Goal: Task Accomplishment & Management: Manage account settings

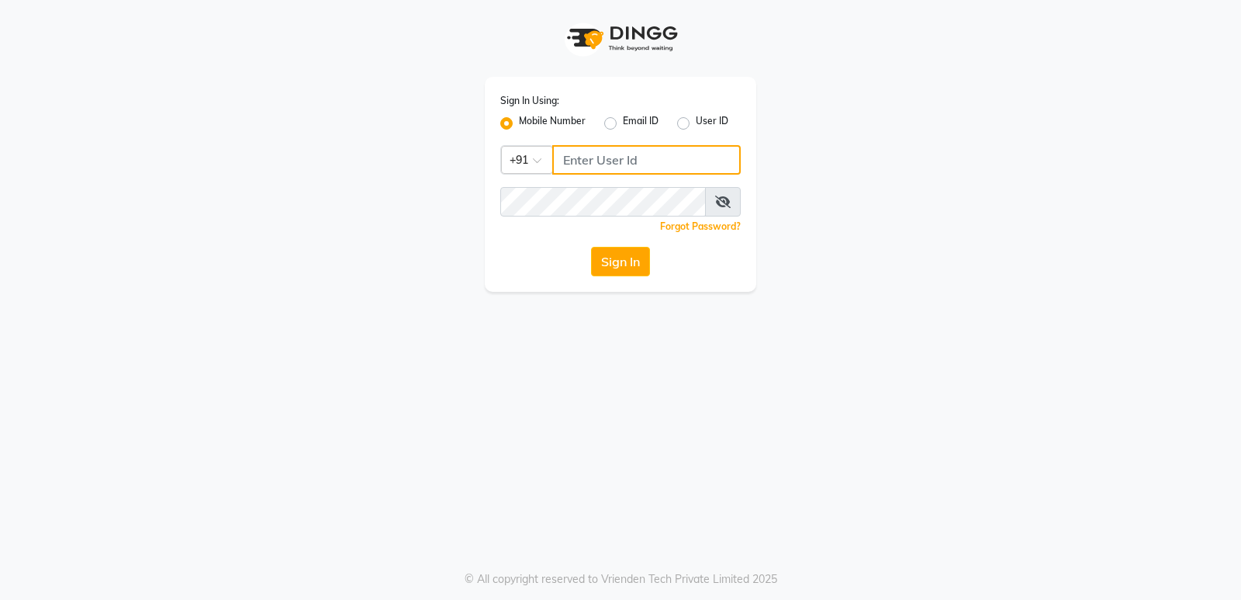
click at [593, 169] on input "Username" at bounding box center [646, 159] width 189 height 29
type input "7814078113"
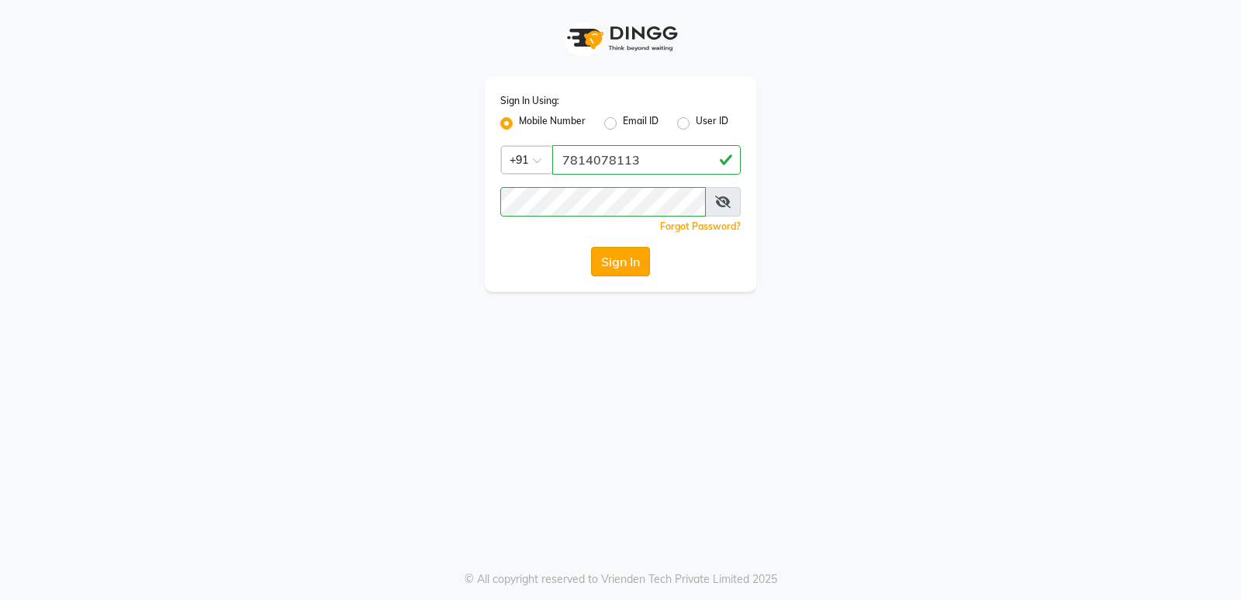
click at [618, 254] on button "Sign In" at bounding box center [620, 261] width 59 height 29
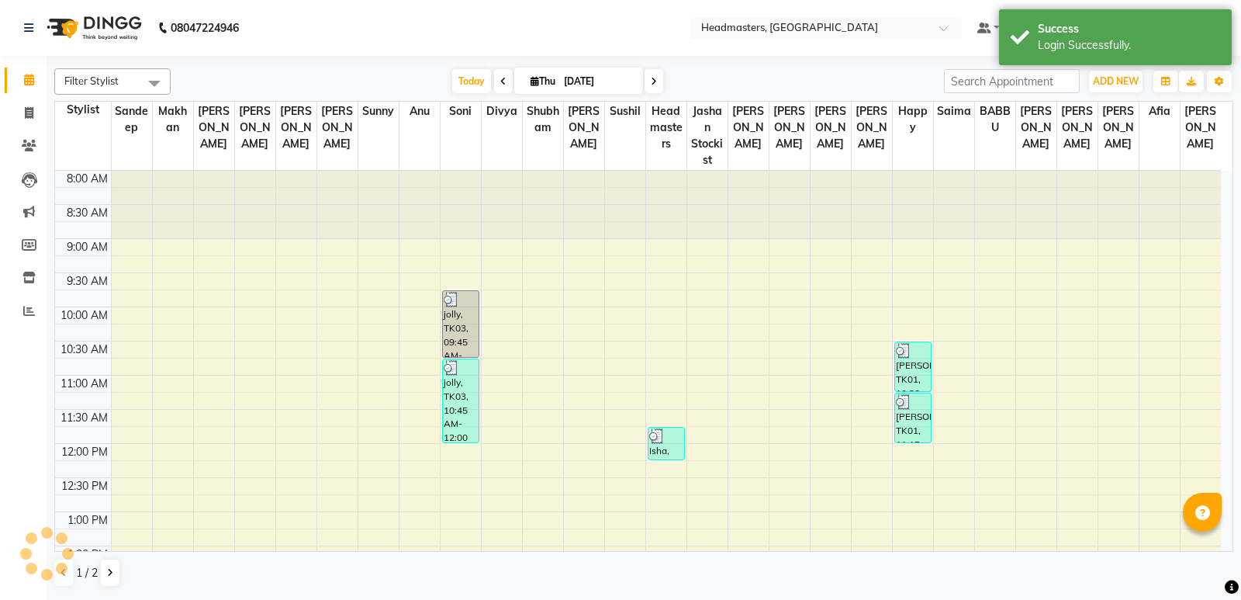
select select "en"
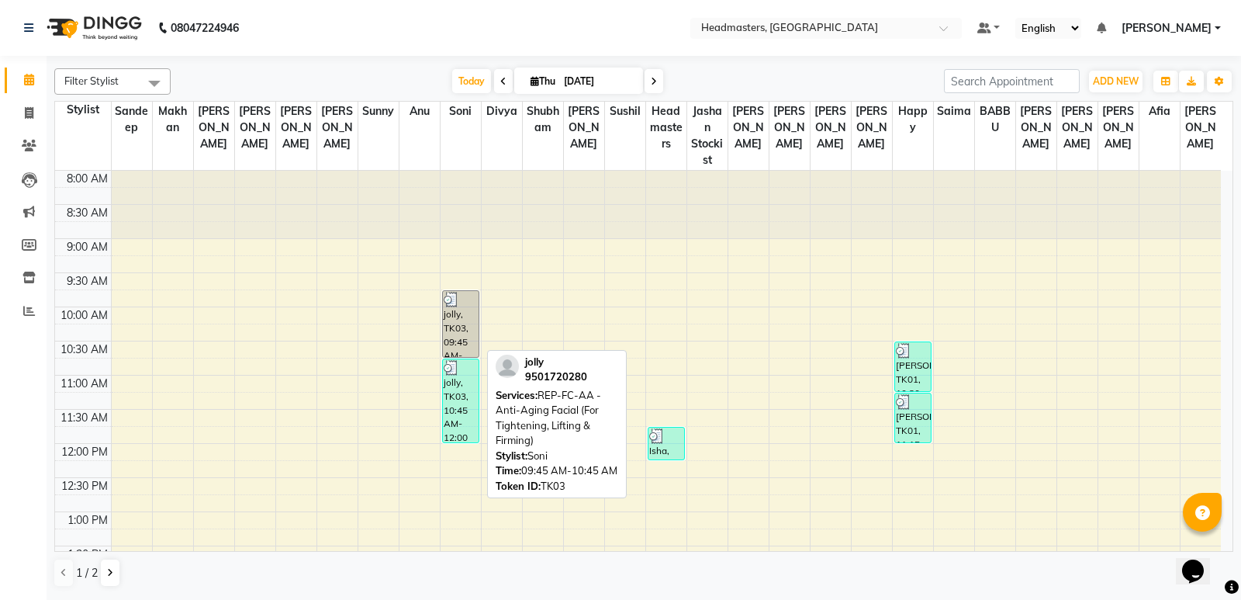
click at [455, 311] on div "jolly, TK03, 09:45 AM-10:45 AM, REP-FC-AA - Anti-Aging Facial (For Tightening, …" at bounding box center [461, 324] width 36 height 66
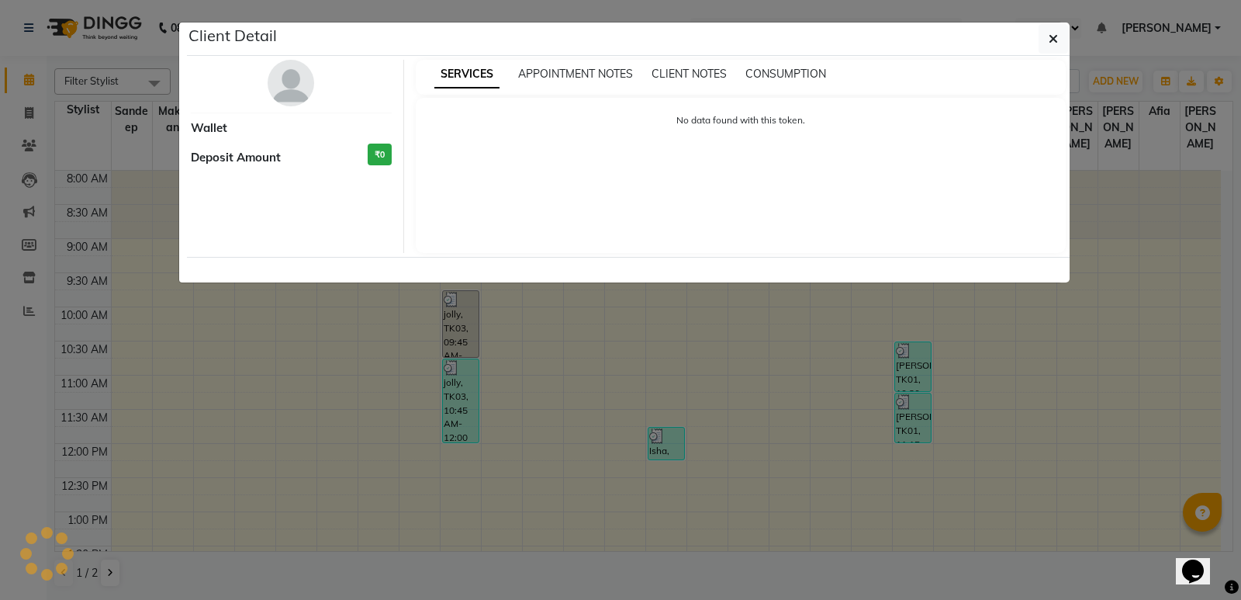
select select "3"
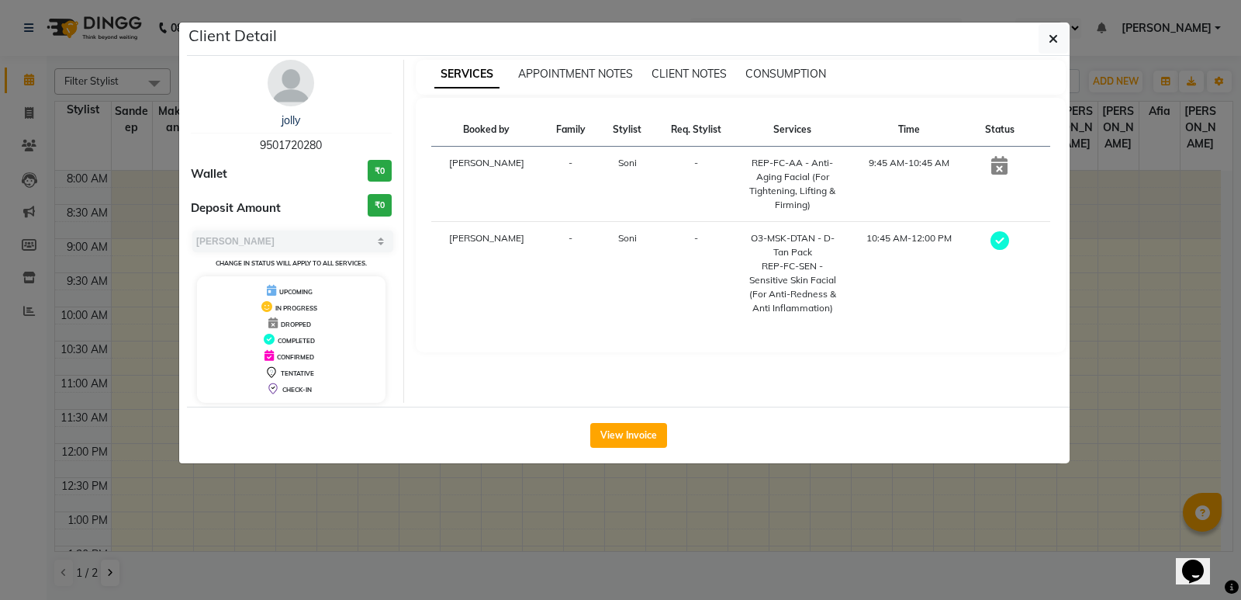
drag, startPoint x: 417, startPoint y: 477, endPoint x: 417, endPoint y: 464, distance: 13.2
click at [416, 477] on ngb-modal-window "Client Detail jolly 9501720280 Wallet ₹0 Deposit Amount ₹0 Select MARK DONE UPC…" at bounding box center [620, 300] width 1241 height 600
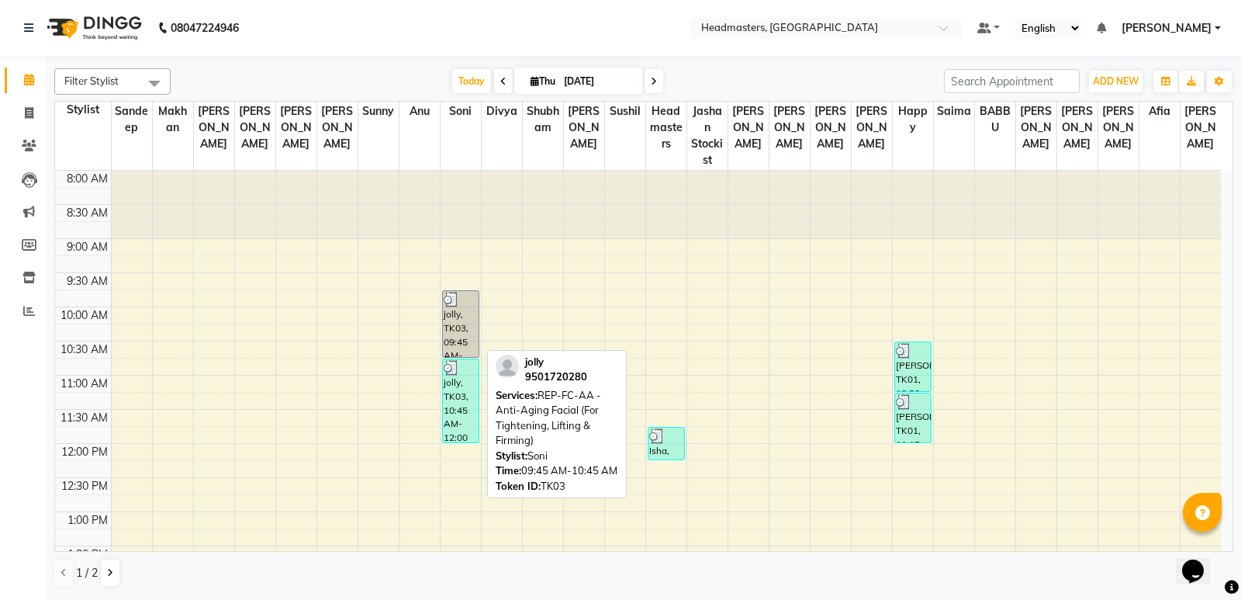
click at [464, 331] on div "jolly, TK03, 09:45 AM-10:45 AM, REP-FC-AA - Anti-Aging Facial (For Tightening, …" at bounding box center [461, 324] width 36 height 66
select select "3"
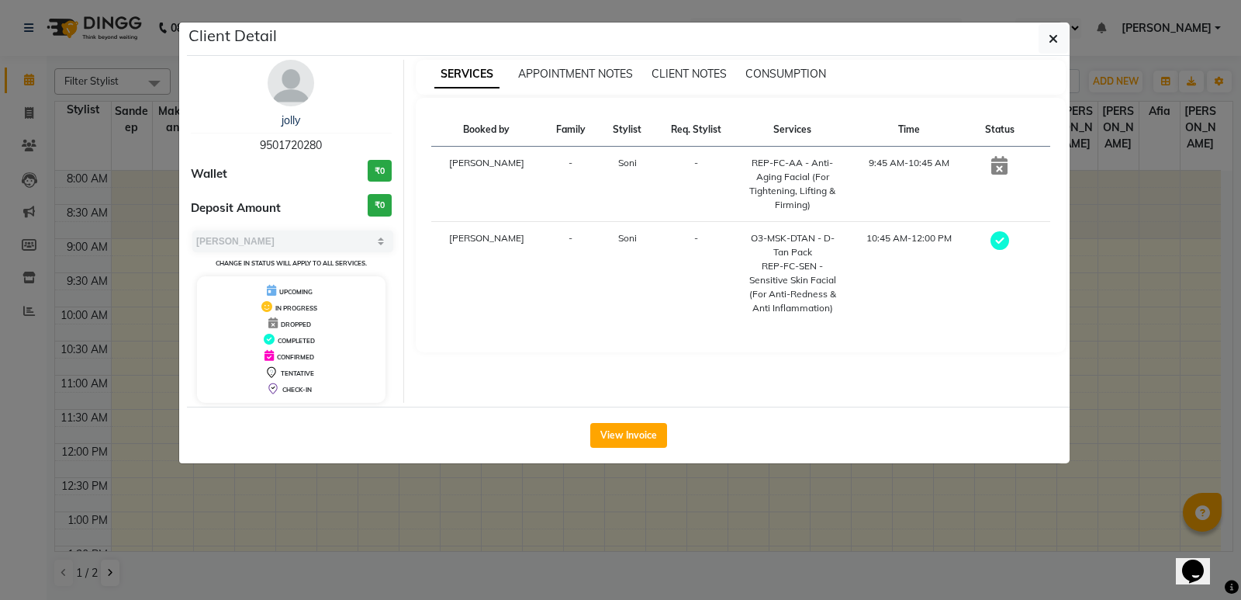
click at [515, 486] on ngb-modal-window "Client Detail jolly 9501720280 Wallet ₹0 Deposit Amount ₹0 Select MARK DONE UPC…" at bounding box center [620, 300] width 1241 height 600
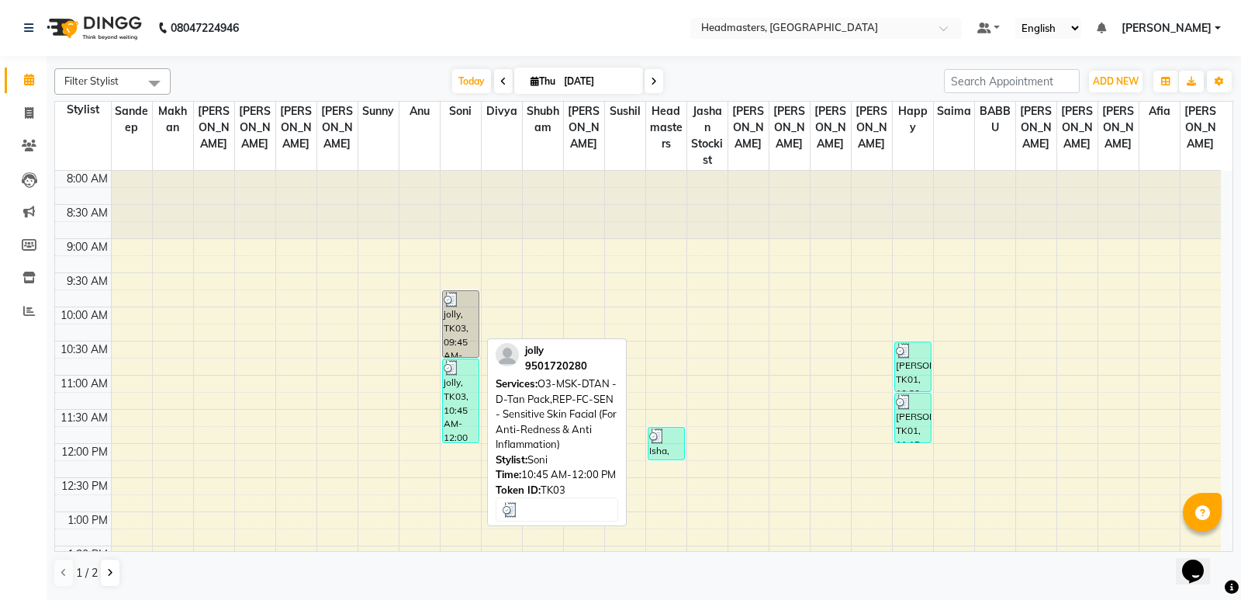
click at [452, 394] on div "jolly, TK03, 10:45 AM-12:00 PM, O3-MSK-DTAN - D-Tan Pack,REP-FC-SEN - Sensitive…" at bounding box center [461, 400] width 36 height 83
select select "3"
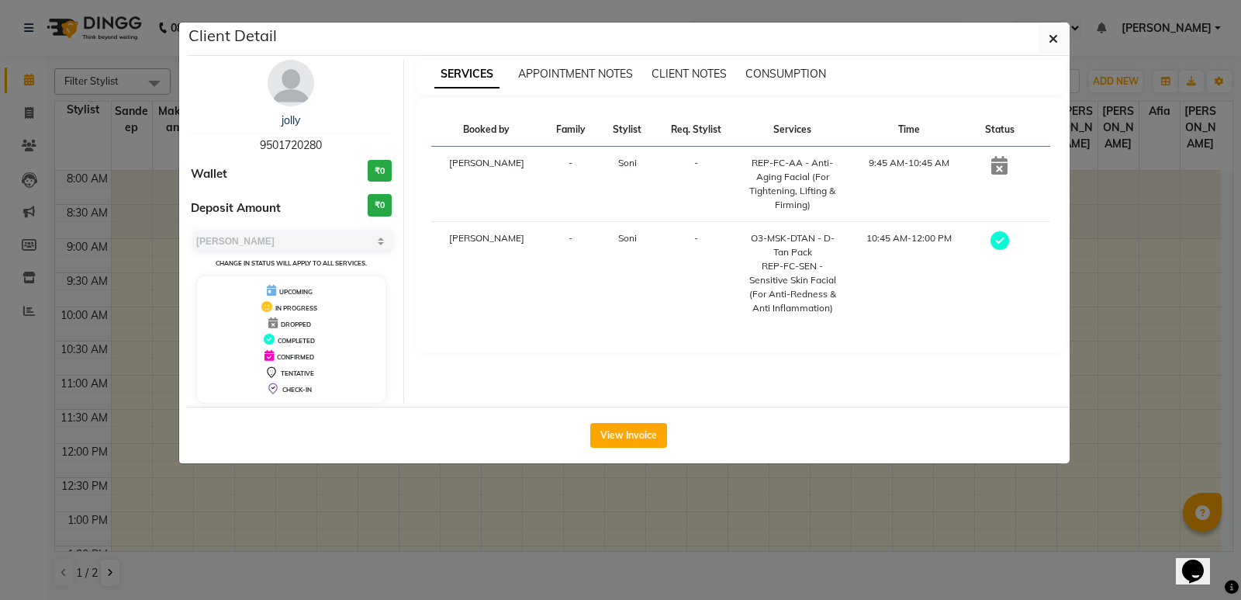
click at [724, 516] on ngb-modal-window "Client Detail jolly 9501720280 Wallet ₹0 Deposit Amount ₹0 Select MARK DONE UPC…" at bounding box center [620, 300] width 1241 height 600
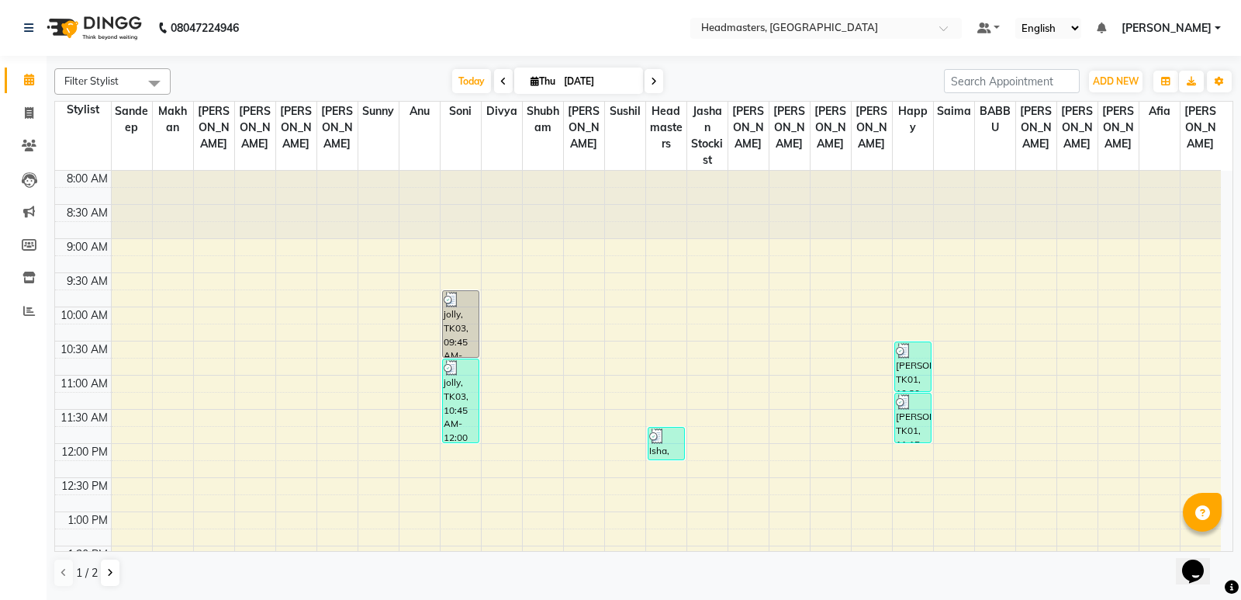
click at [472, 421] on div "jolly, TK03, 10:45 AM-12:00 PM, O3-MSK-DTAN - D-Tan Pack,REP-FC-SEN - Sensitive…" at bounding box center [461, 400] width 36 height 83
select select "3"
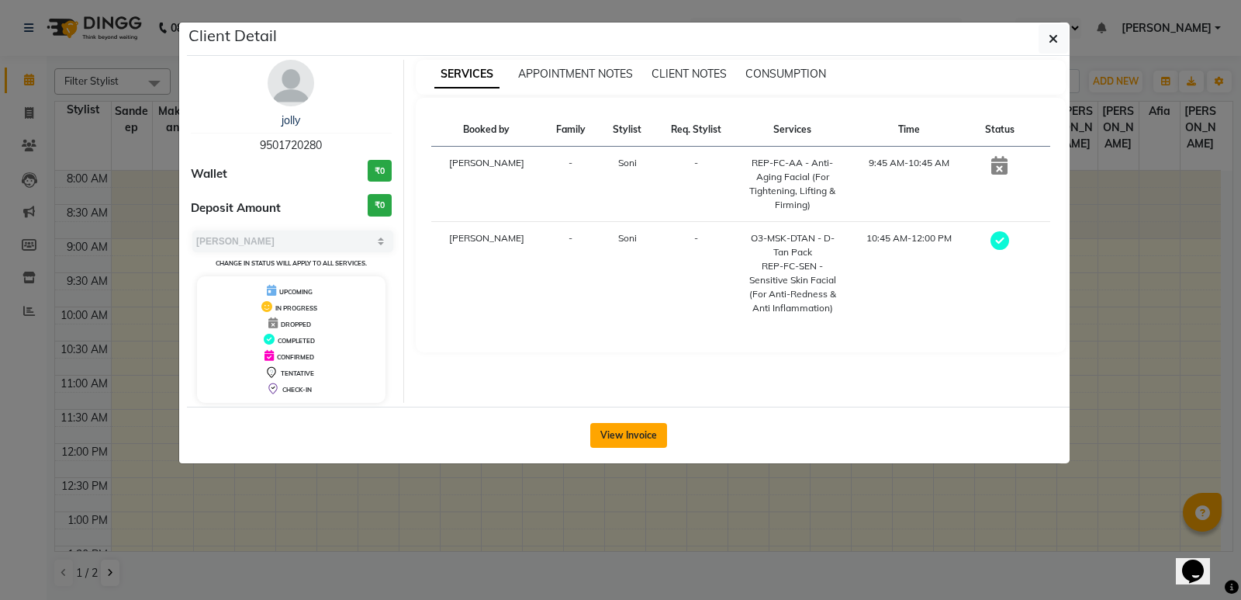
click at [611, 434] on button "View Invoice" at bounding box center [628, 435] width 77 height 25
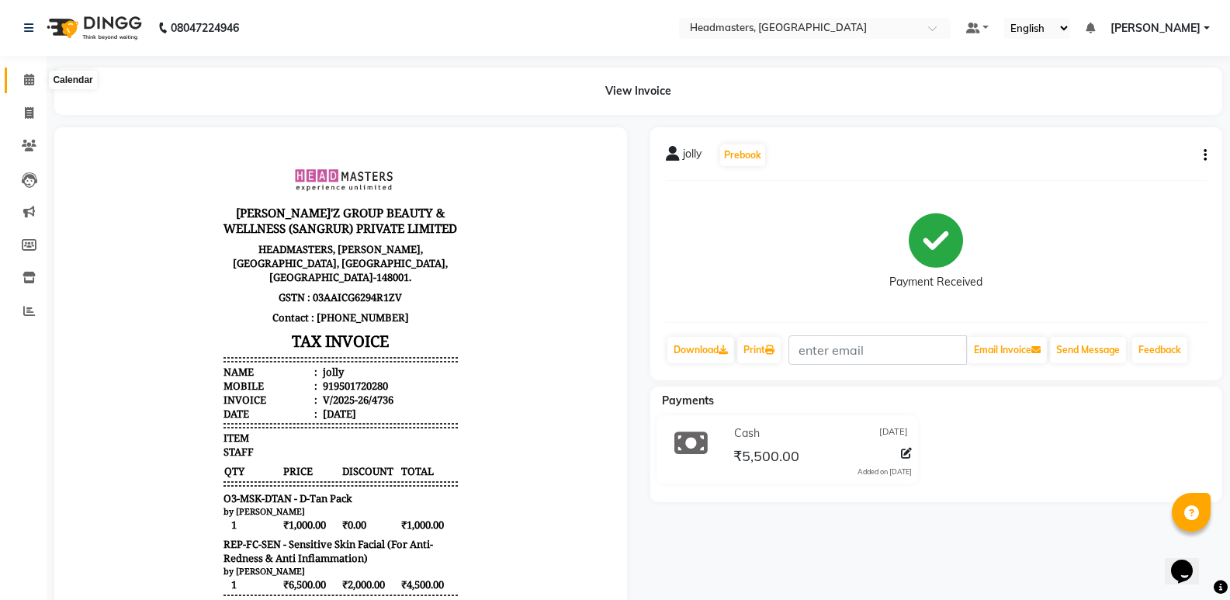
click at [29, 80] on icon at bounding box center [29, 80] width 10 height 12
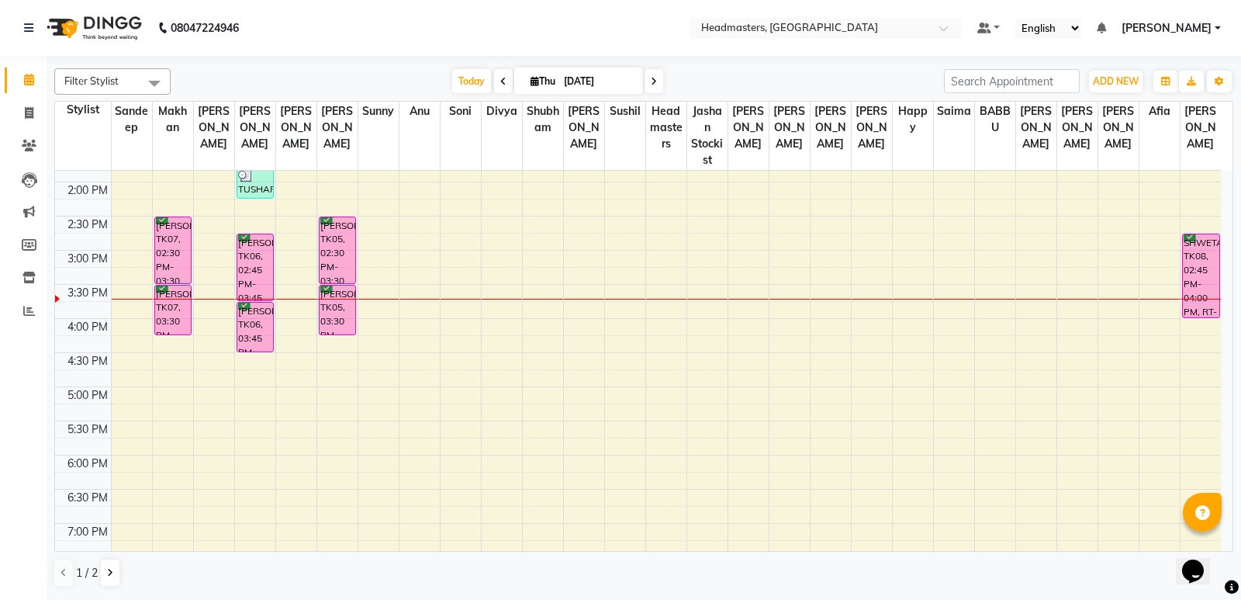
scroll to position [466, 0]
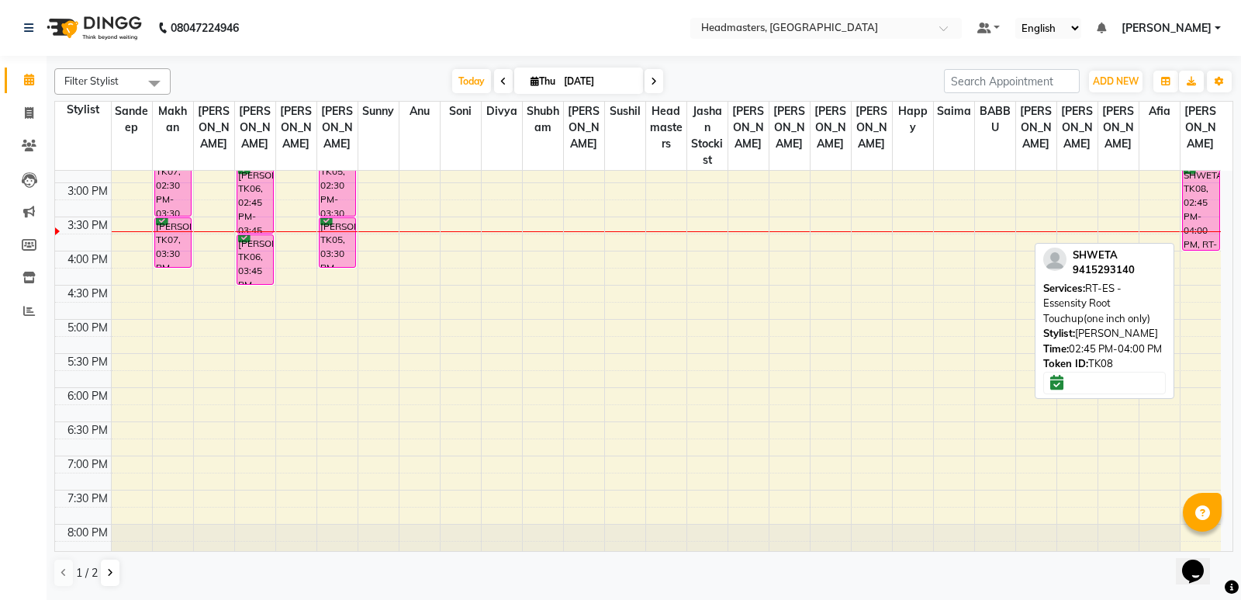
click at [1206, 215] on div "SHWETA, TK08, 02:45 PM-04:00 PM, RT-ES - Essensity Root Touchup(one inch only)" at bounding box center [1201, 208] width 36 height 83
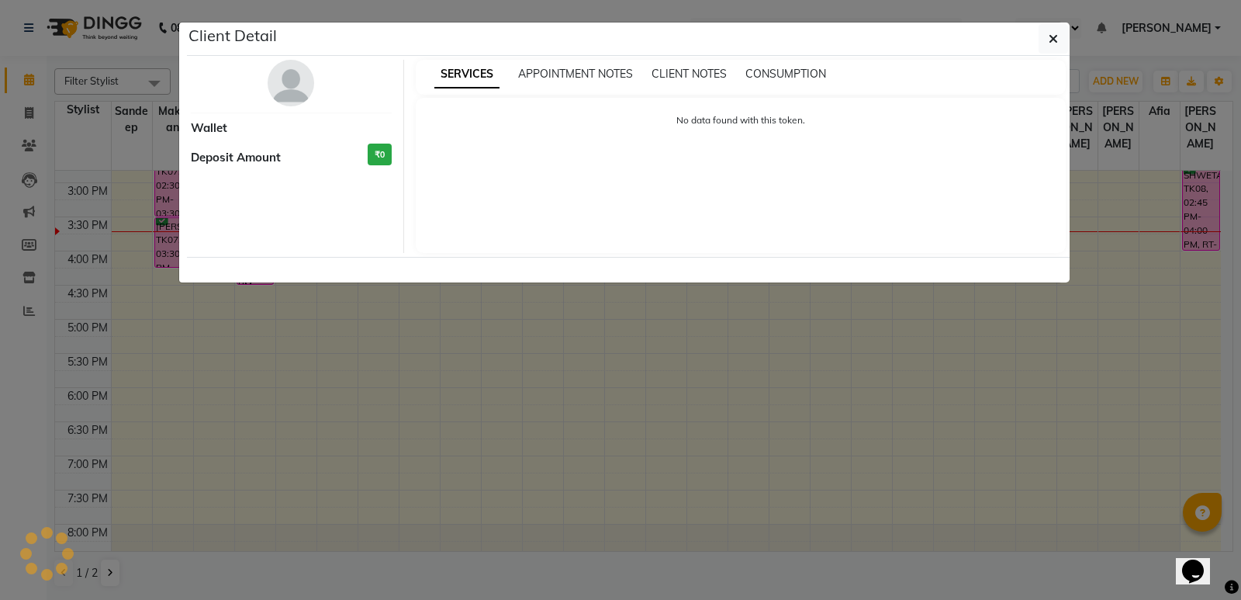
select select "6"
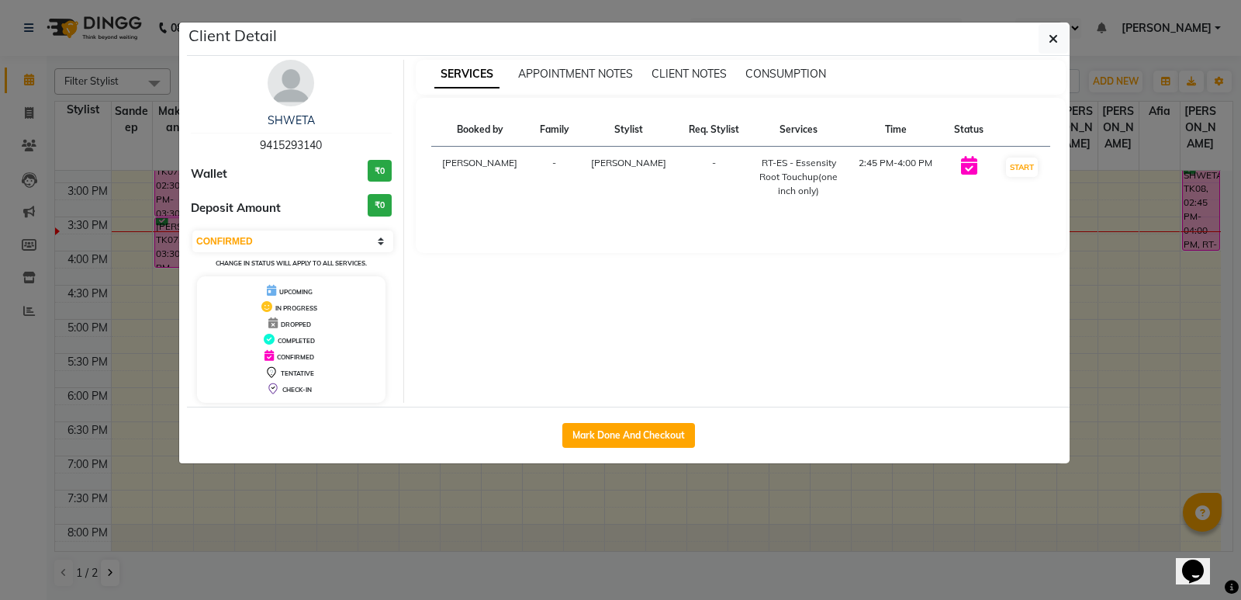
drag, startPoint x: 610, startPoint y: 558, endPoint x: 870, endPoint y: 452, distance: 281.2
click at [611, 557] on ngb-modal-window "Client Detail SHWETA 9415293140 Wallet ₹0 Deposit Amount ₹0 Select IN SERVICE C…" at bounding box center [620, 300] width 1241 height 600
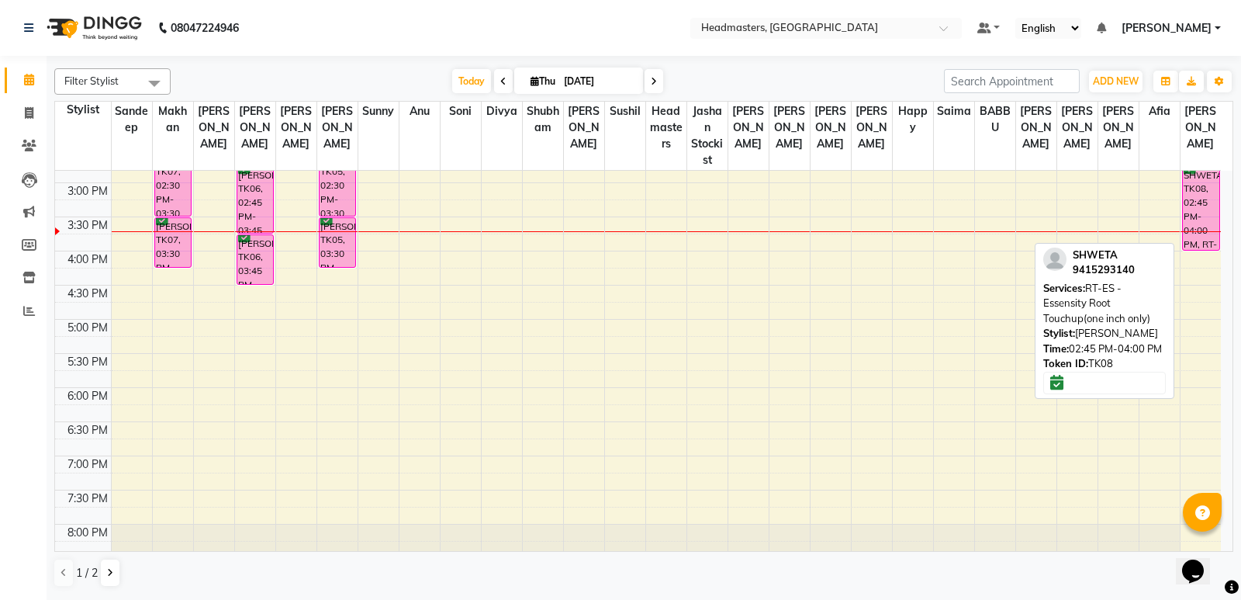
click at [1203, 193] on div "SHWETA, TK08, 02:45 PM-04:00 PM, RT-ES - Essensity Root Touchup(one inch only)" at bounding box center [1201, 208] width 36 height 83
select select "6"
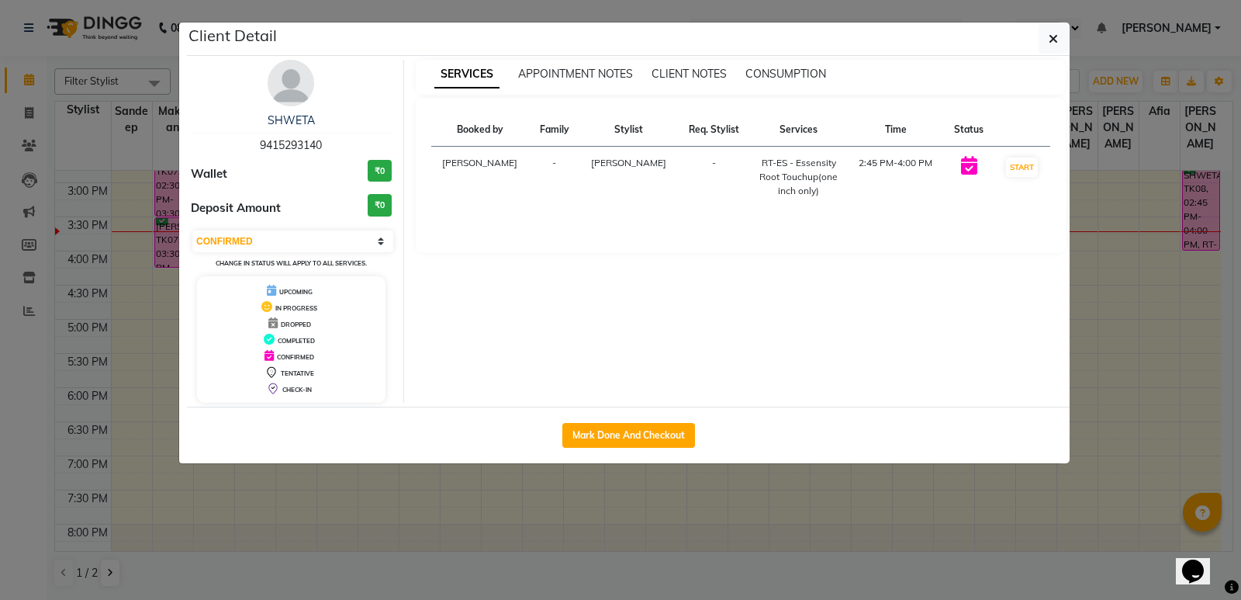
click at [812, 514] on ngb-modal-window "Client Detail SHWETA 9415293140 Wallet ₹0 Deposit Amount ₹0 Select IN SERVICE C…" at bounding box center [620, 300] width 1241 height 600
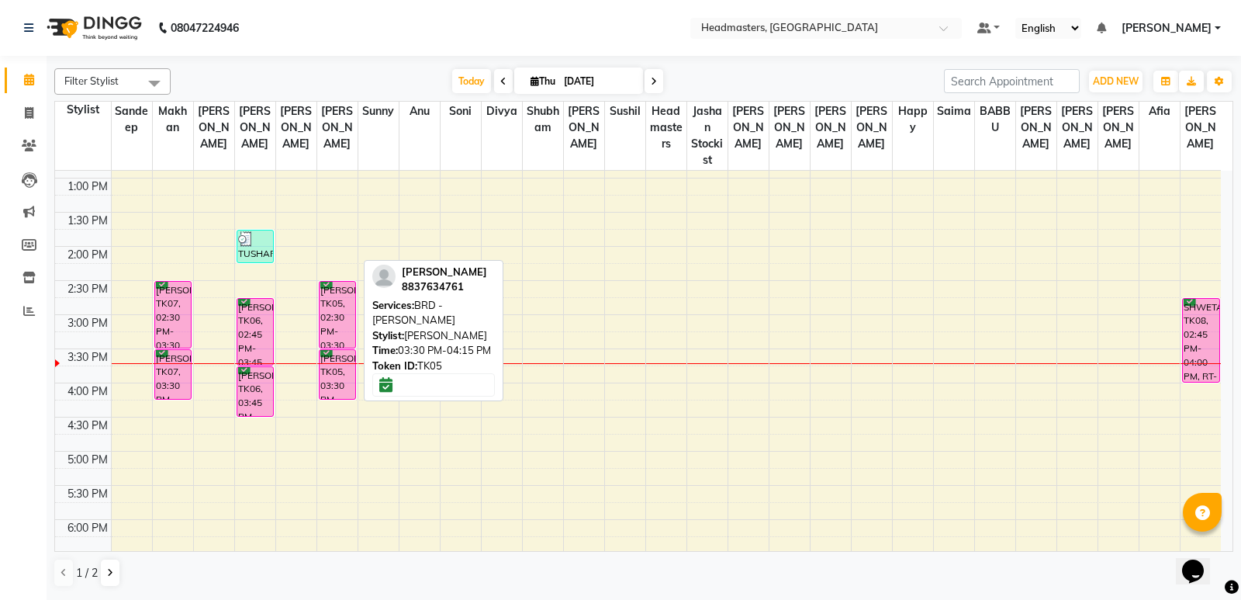
scroll to position [310, 0]
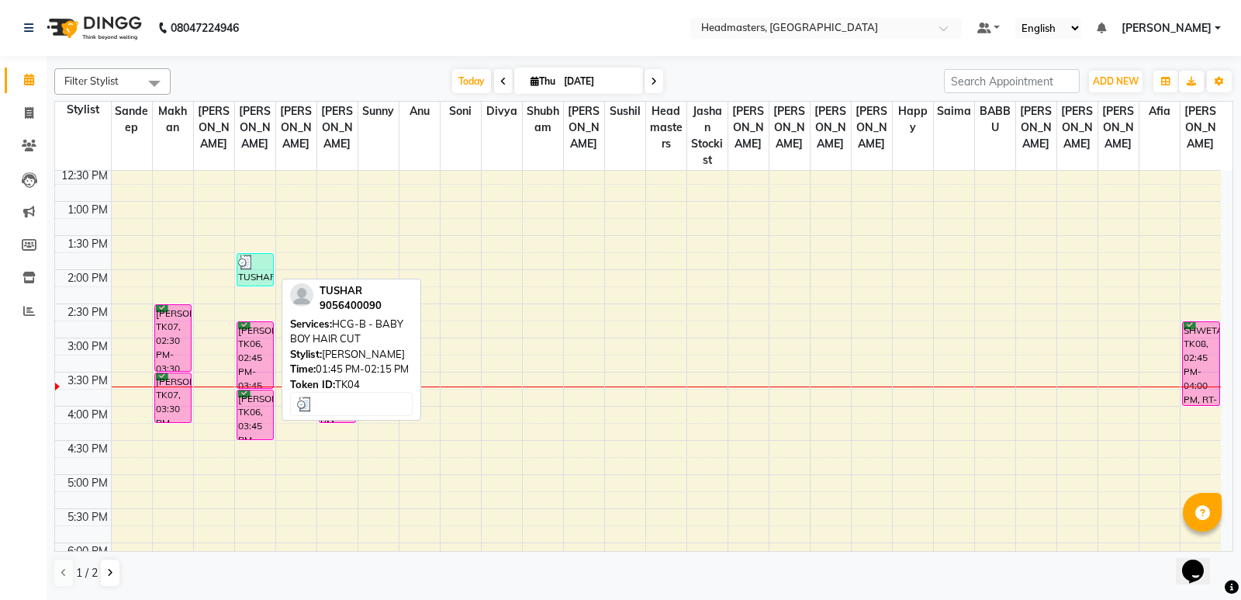
click at [254, 271] on div "TUSHAR, TK04, 01:45 PM-02:15 PM, HCG-B - BABY BOY HAIR CUT" at bounding box center [255, 270] width 36 height 32
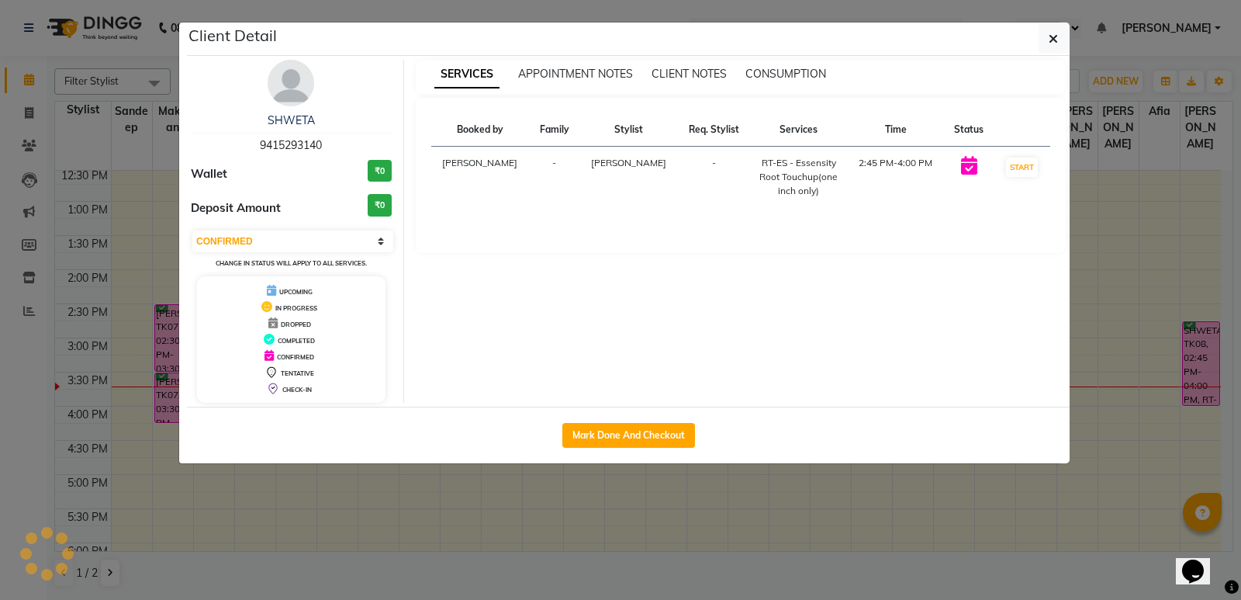
select select "3"
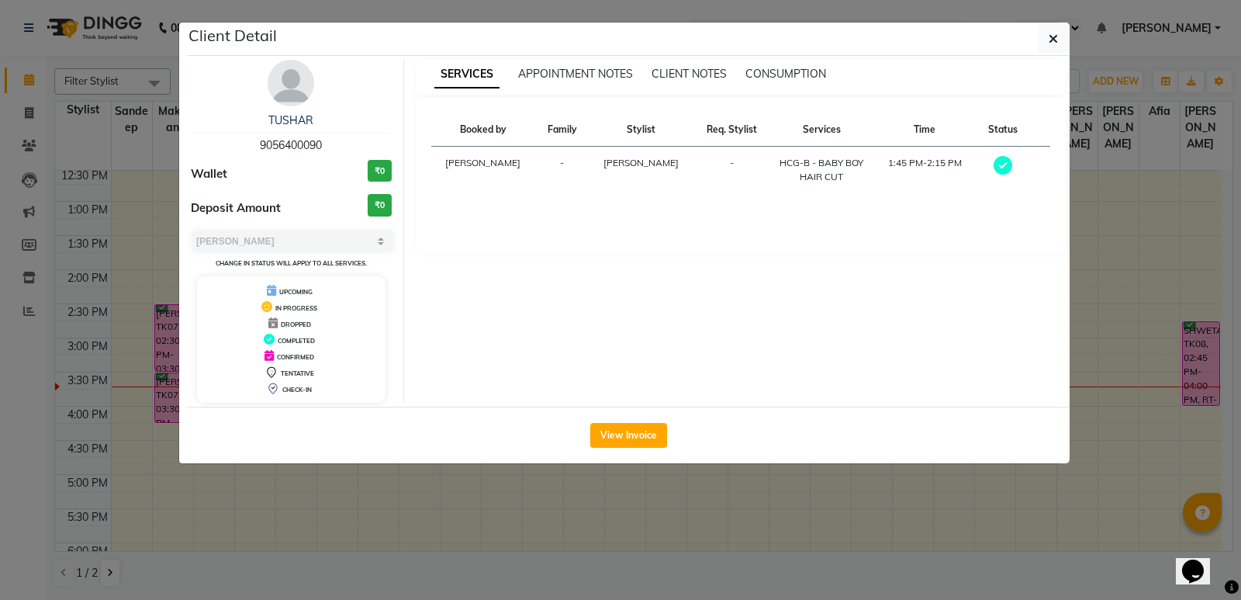
drag, startPoint x: 773, startPoint y: 465, endPoint x: 809, endPoint y: 434, distance: 47.9
click at [775, 463] on ngb-modal-window "Client Detail TUSHAR 9056400090 Wallet ₹0 Deposit Amount ₹0 Select MARK DONE UP…" at bounding box center [620, 300] width 1241 height 600
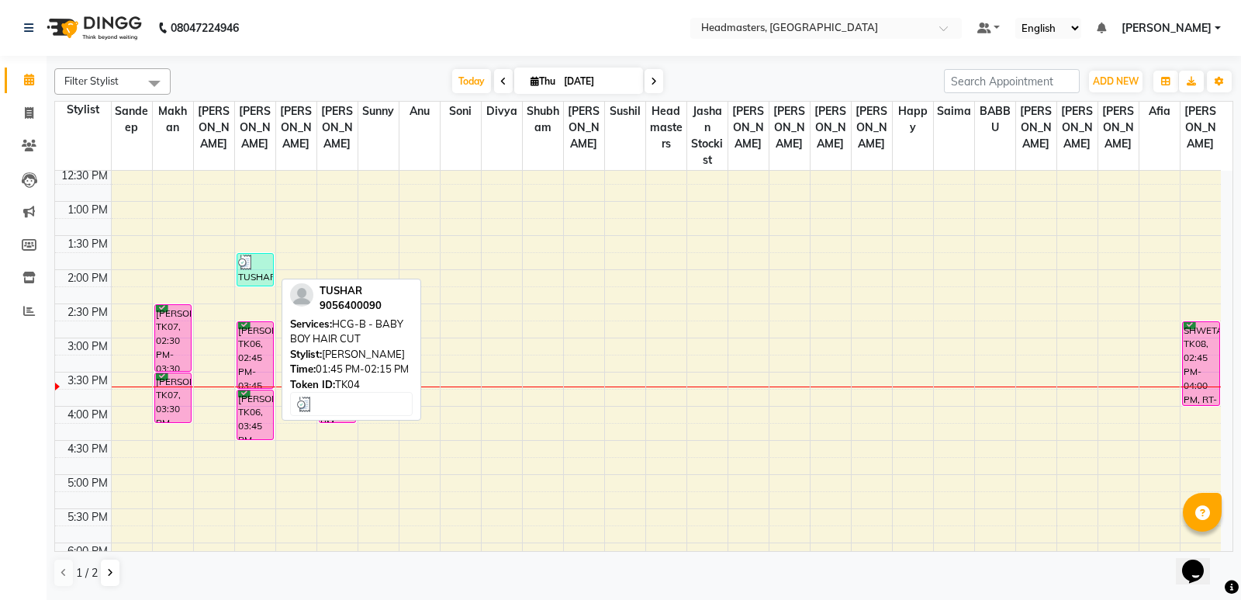
click at [261, 268] on div at bounding box center [255, 262] width 35 height 16
select select "3"
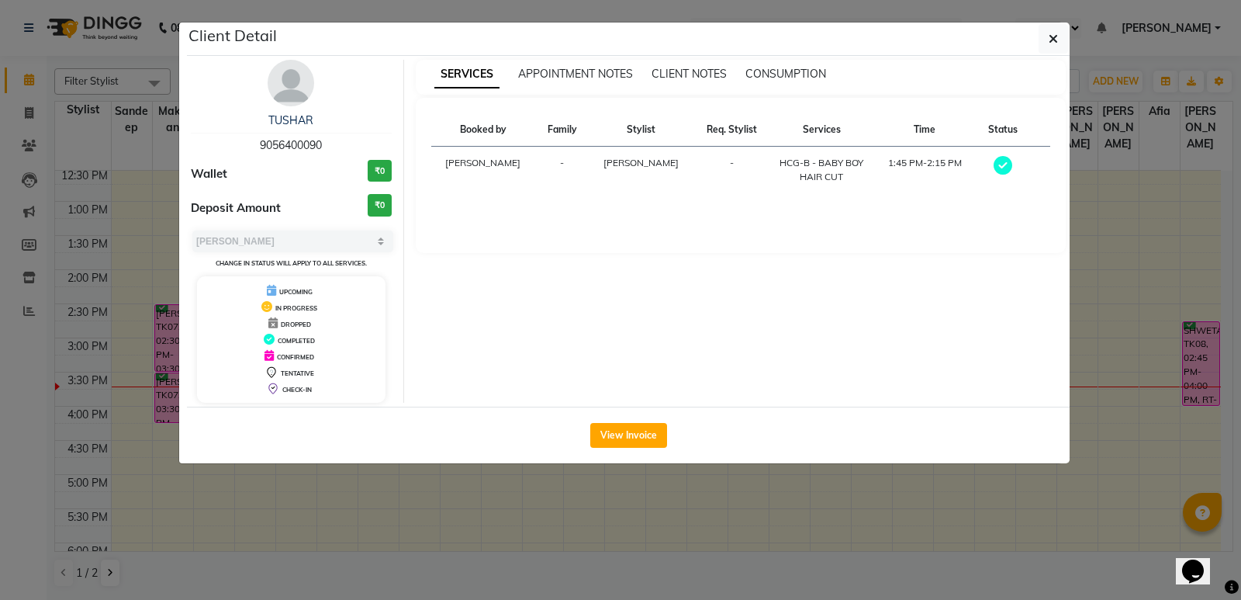
drag, startPoint x: 793, startPoint y: 491, endPoint x: 800, endPoint y: 446, distance: 45.5
click at [793, 486] on ngb-modal-window "Client Detail TUSHAR 9056400090 Wallet ₹0 Deposit Amount ₹0 Select MARK DONE UP…" at bounding box center [620, 300] width 1241 height 600
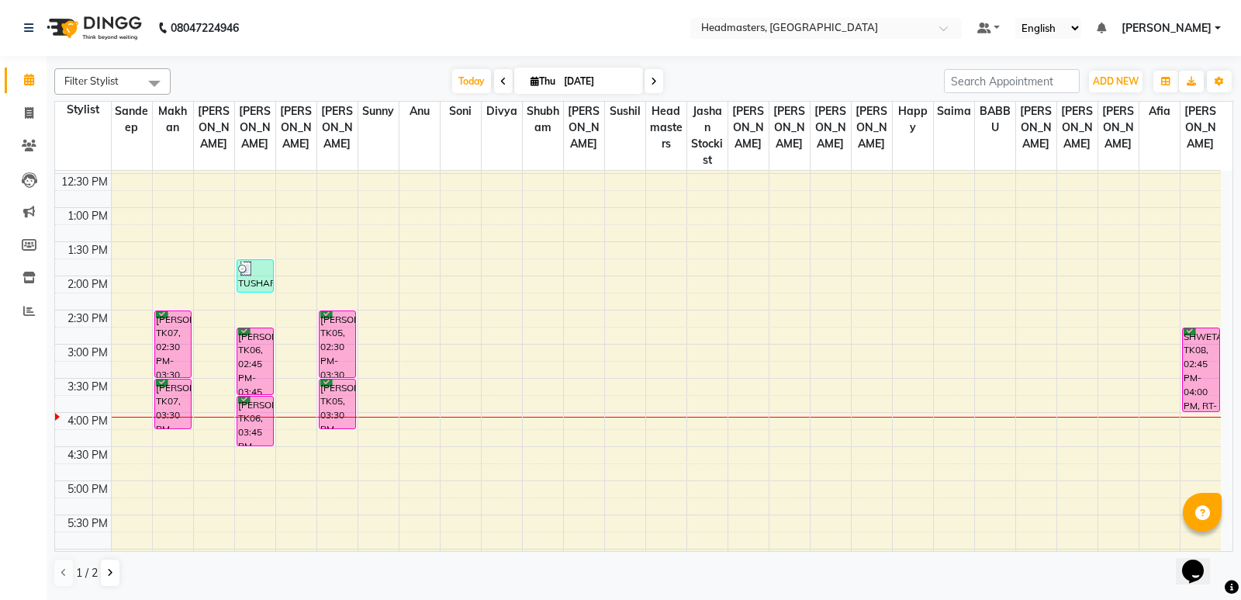
scroll to position [388, 0]
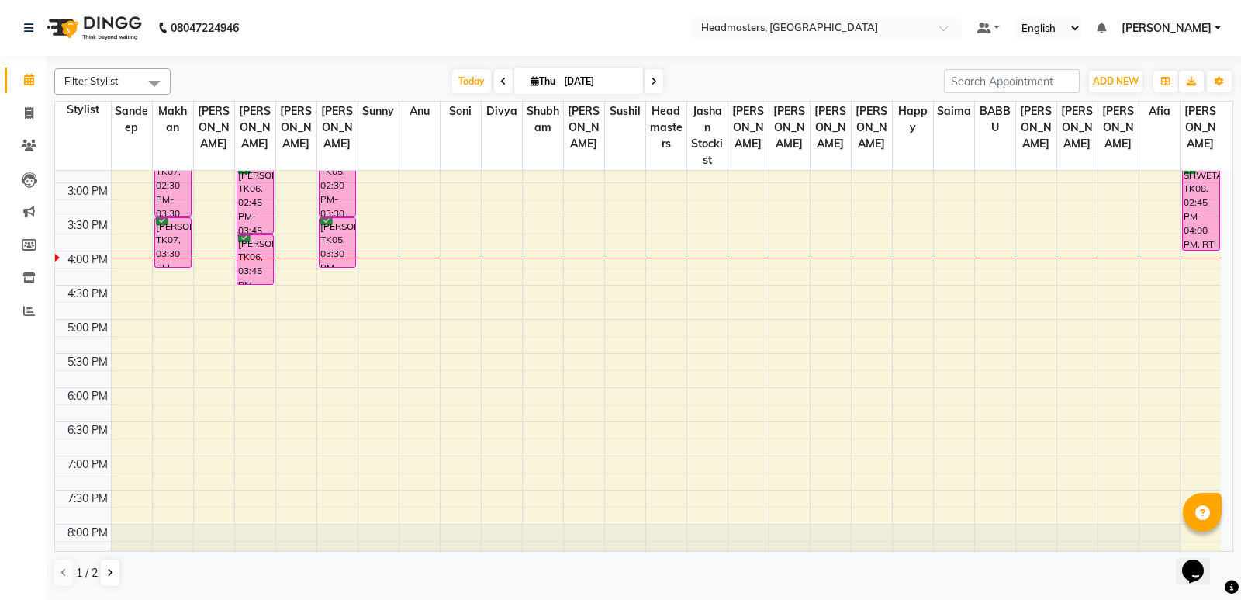
scroll to position [507, 0]
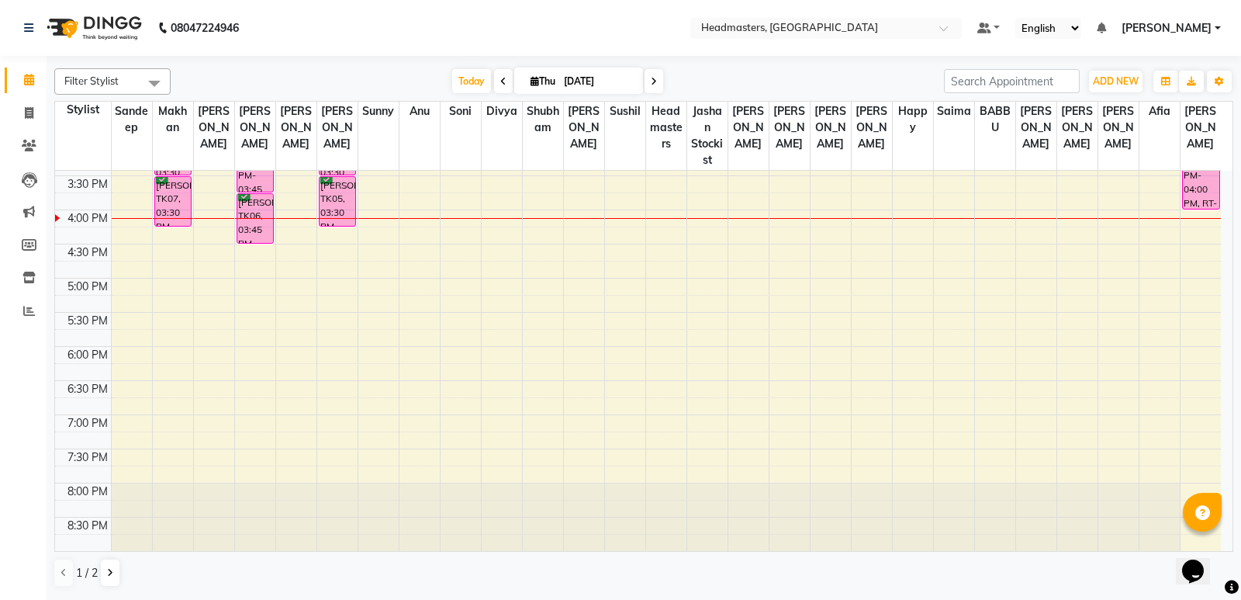
click at [315, 299] on div "8:00 AM 8:30 AM 9:00 AM 9:30 AM 10:00 AM 10:30 AM 11:00 AM 11:30 AM 12:00 PM 12…" at bounding box center [638, 107] width 1166 height 887
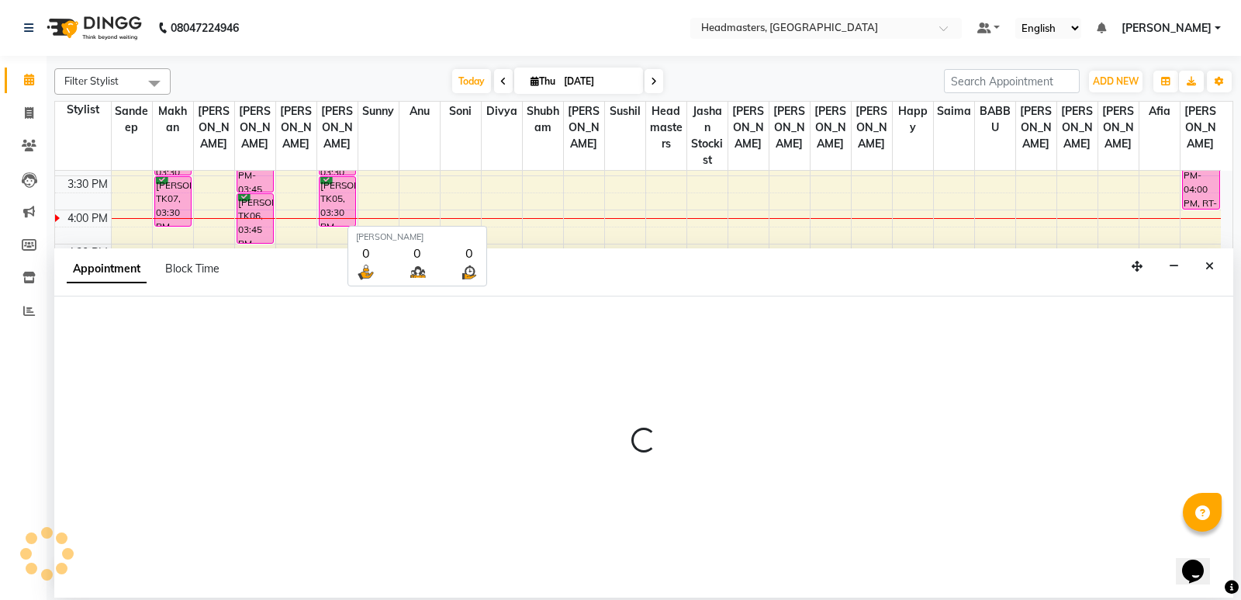
select select "60867"
select select "tentative"
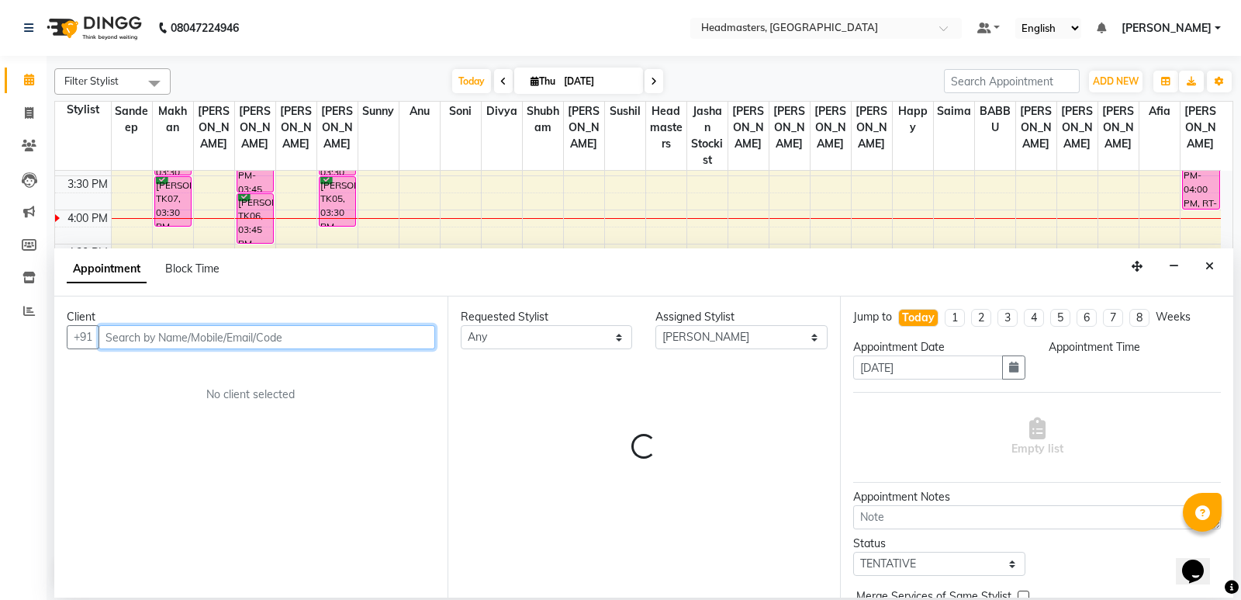
select select "1035"
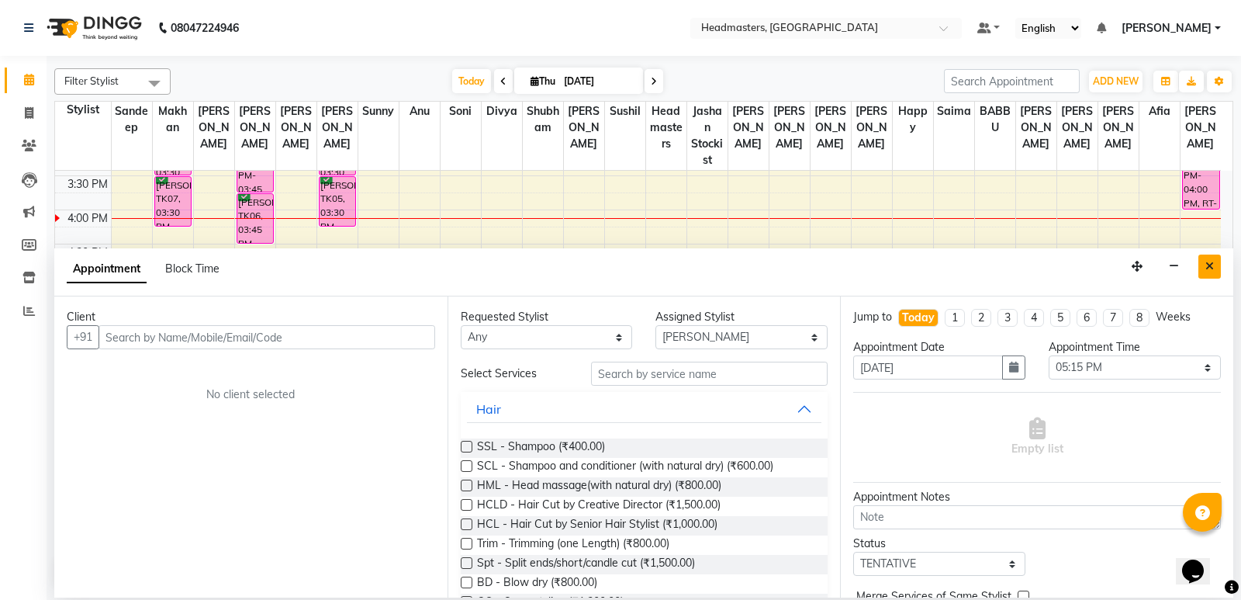
click at [1206, 266] on icon "Close" at bounding box center [1210, 266] width 9 height 11
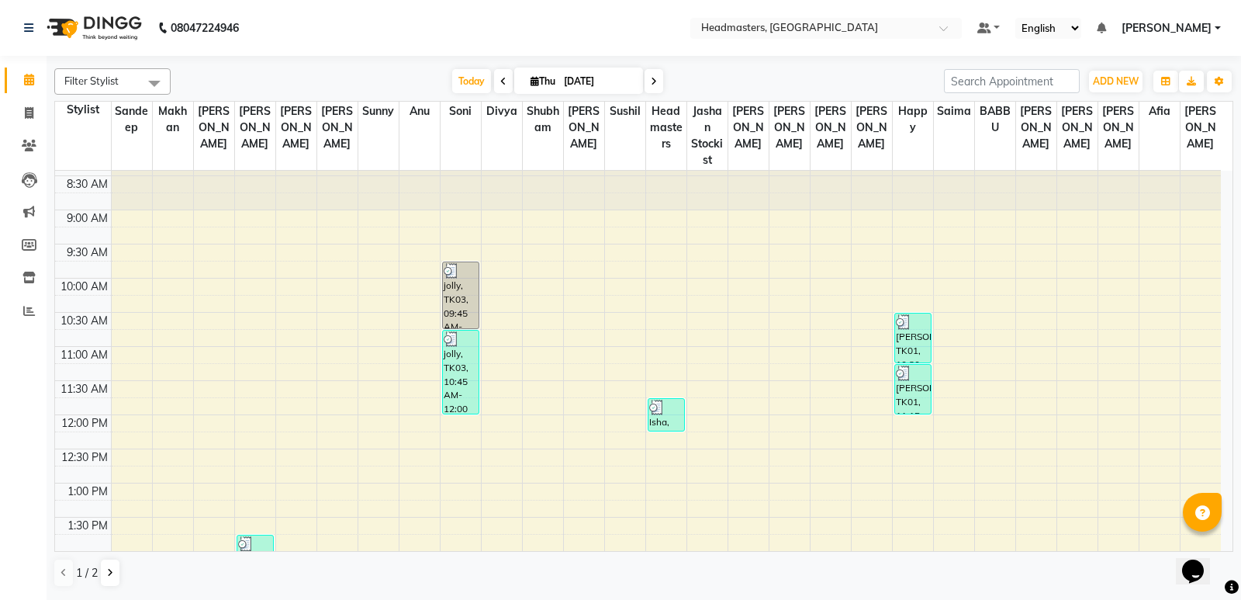
scroll to position [0, 0]
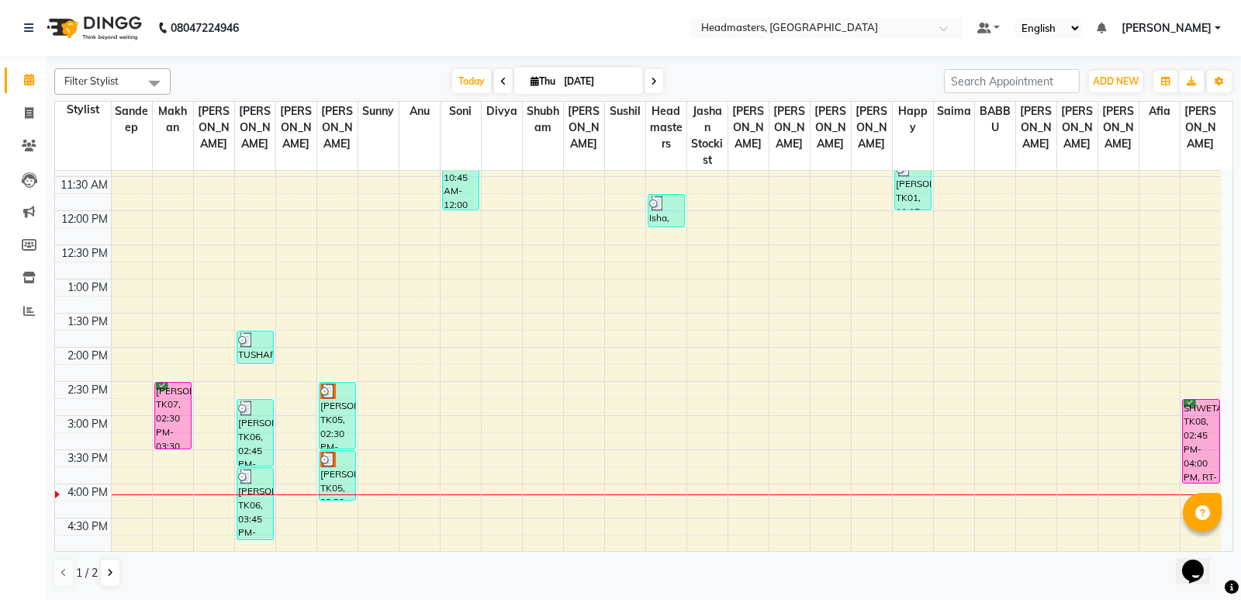
scroll to position [388, 0]
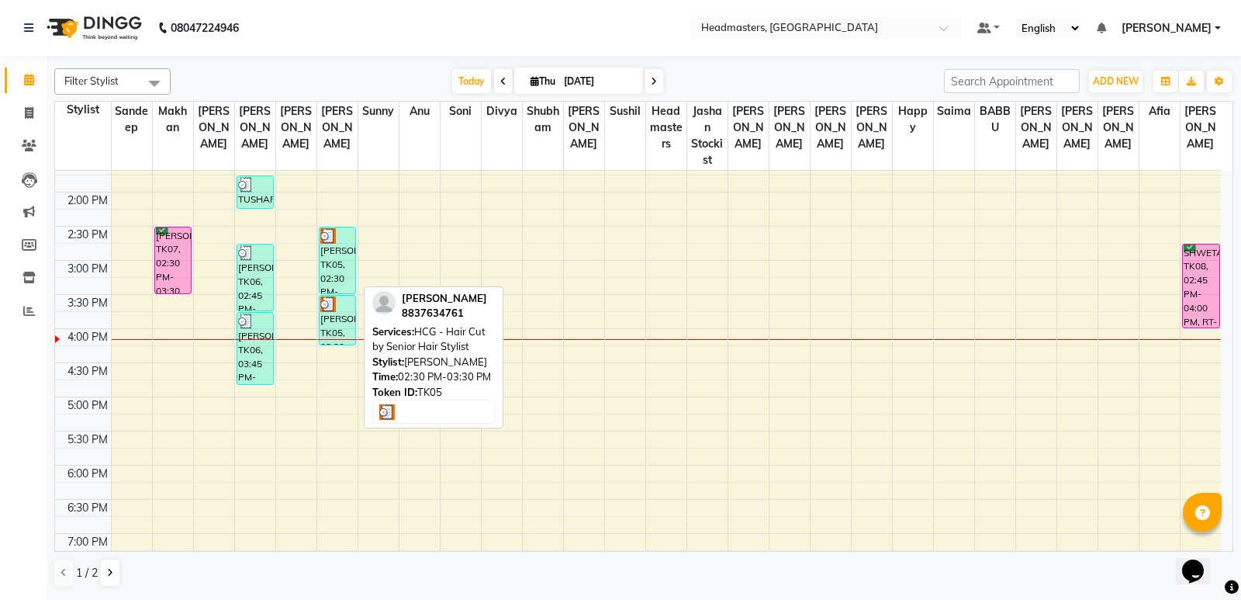
click at [339, 244] on div "[PERSON_NAME], TK05, 02:30 PM-03:30 PM, HCG - Hair Cut by Senior Hair Stylist" at bounding box center [338, 260] width 36 height 66
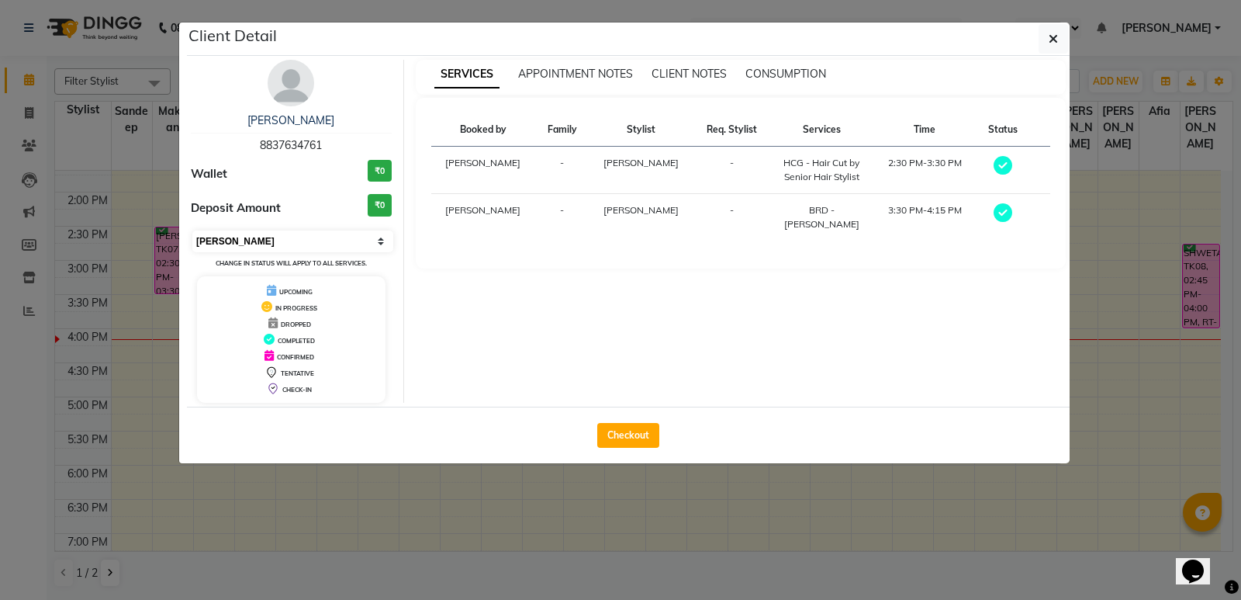
click at [252, 239] on select "Select MARK DONE UPCOMING" at bounding box center [292, 241] width 201 height 22
click at [192, 230] on select "Select MARK DONE UPCOMING" at bounding box center [292, 241] width 201 height 22
click at [303, 246] on select "Select MARK DONE UPCOMING" at bounding box center [292, 241] width 201 height 22
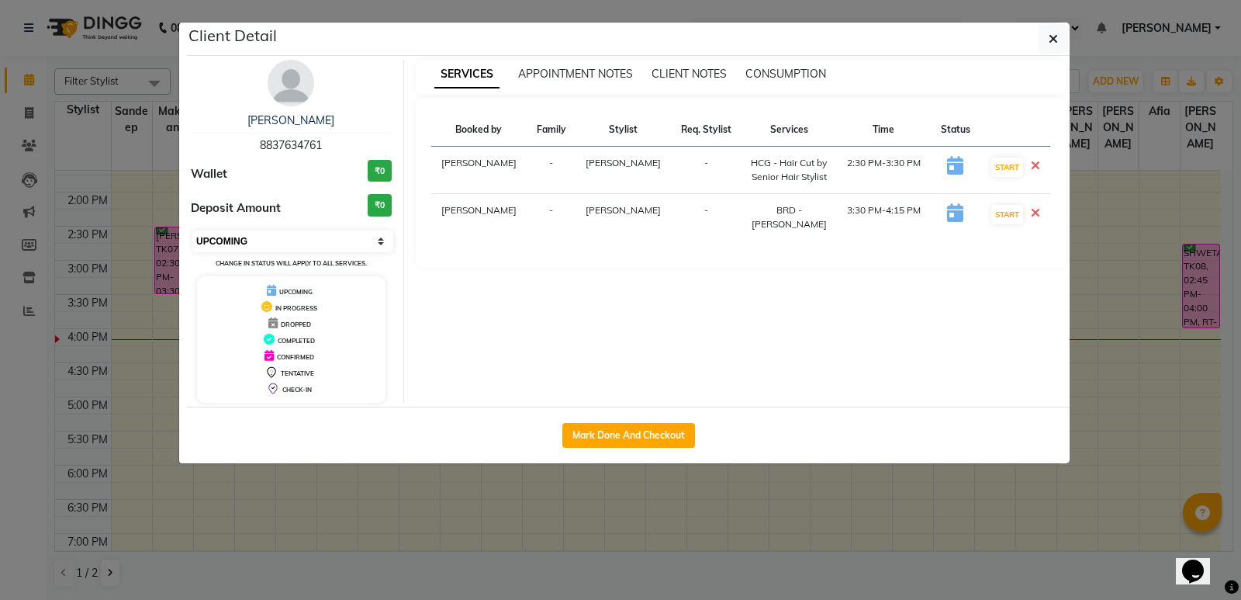
select select "6"
click at [192, 230] on select "Select IN SERVICE CONFIRMED TENTATIVE CHECK IN MARK DONE UPCOMING" at bounding box center [292, 241] width 201 height 22
click at [434, 510] on ngb-modal-window "Client Detail Harry 8837634761 Wallet ₹0 Deposit Amount ₹0 Select IN SERVICE CO…" at bounding box center [620, 300] width 1241 height 600
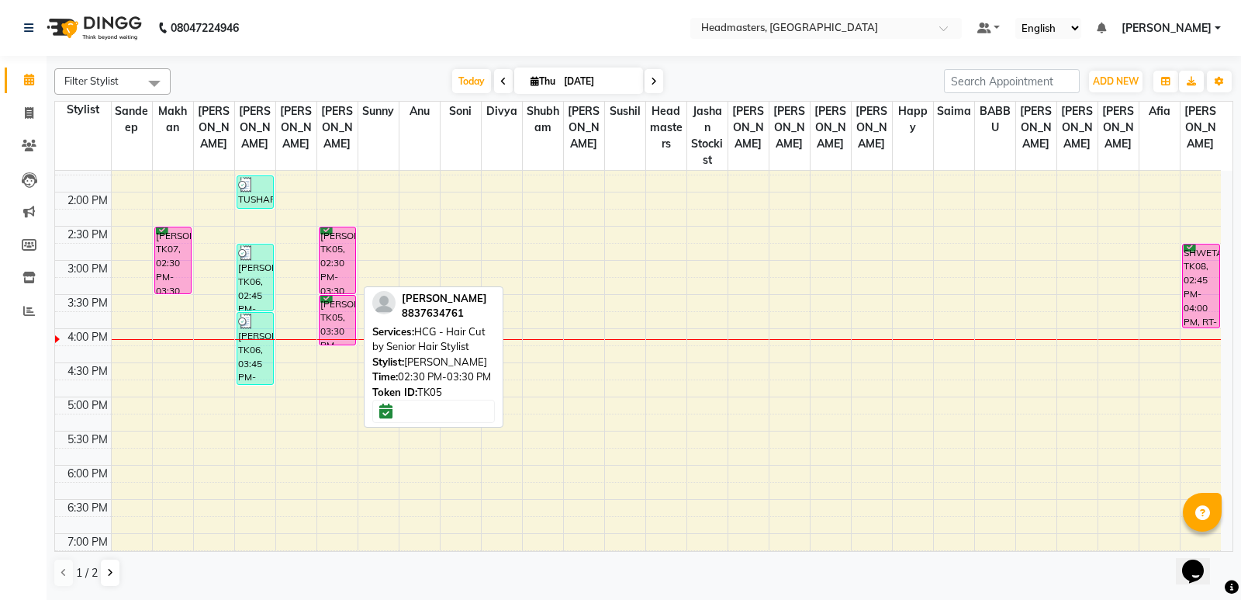
click at [334, 272] on div "[PERSON_NAME], TK05, 02:30 PM-03:30 PM, HCG - Hair Cut by Senior Hair Stylist" at bounding box center [338, 260] width 36 height 66
select select "6"
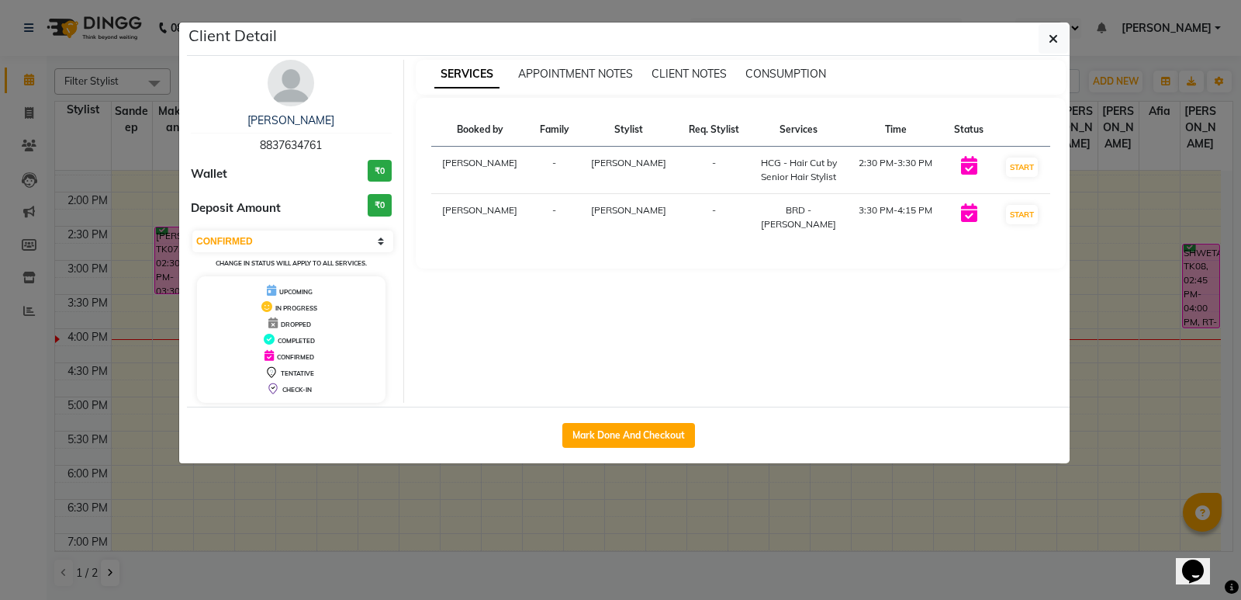
click at [561, 514] on ngb-modal-window "Client Detail Harry 8837634761 Wallet ₹0 Deposit Amount ₹0 Select IN SERVICE CO…" at bounding box center [620, 300] width 1241 height 600
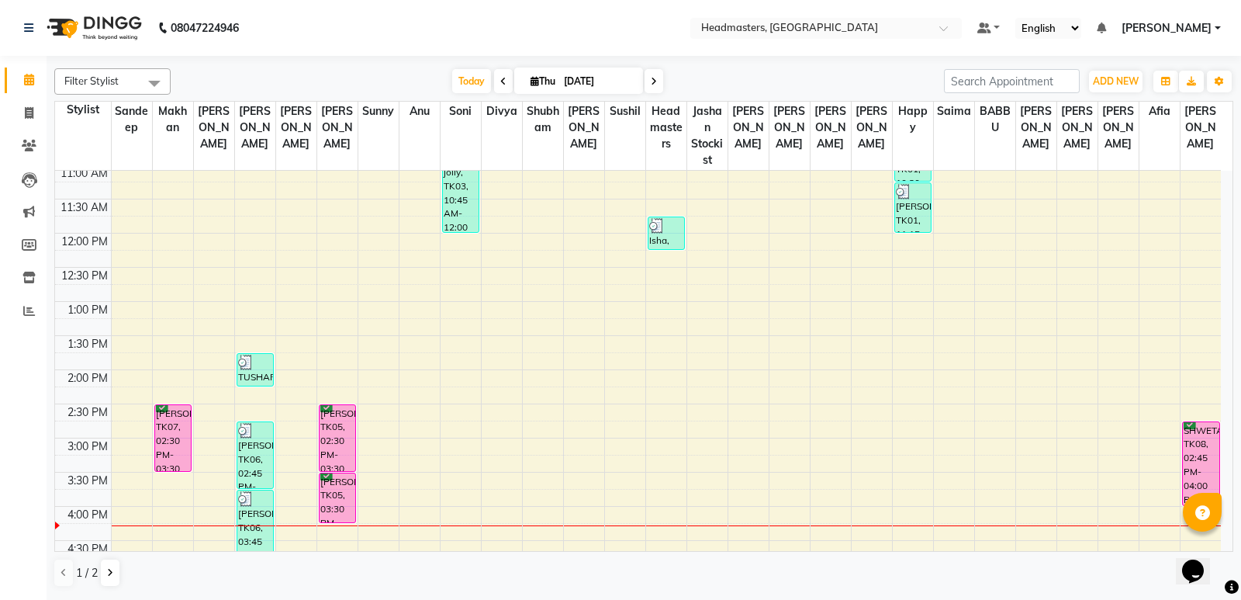
scroll to position [233, 0]
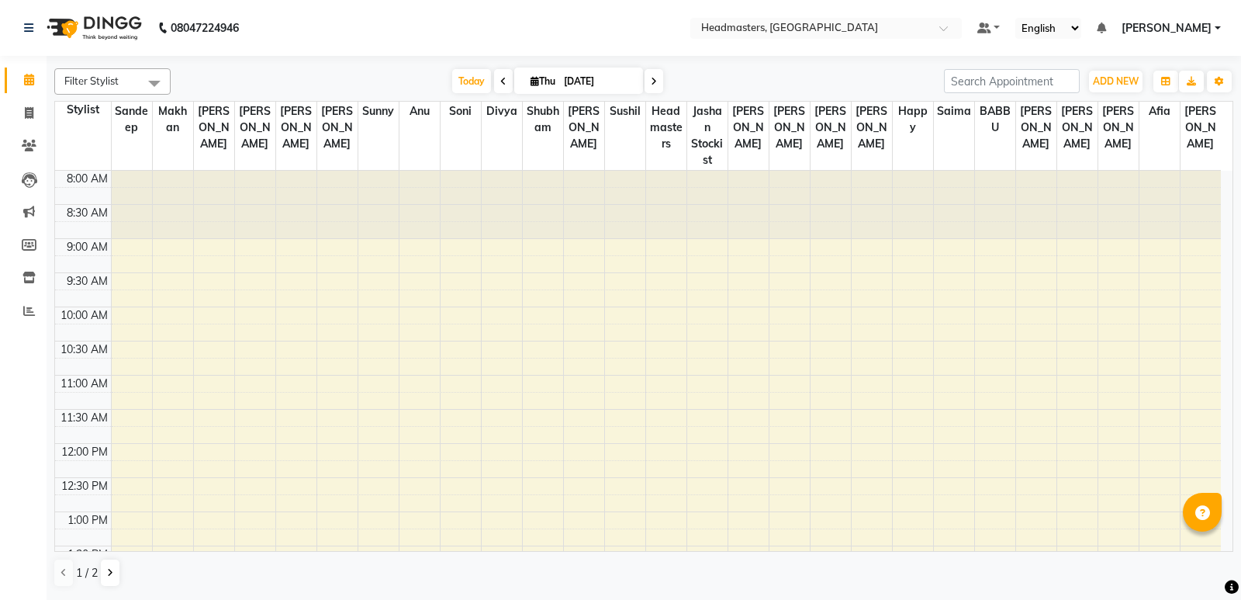
select select "en"
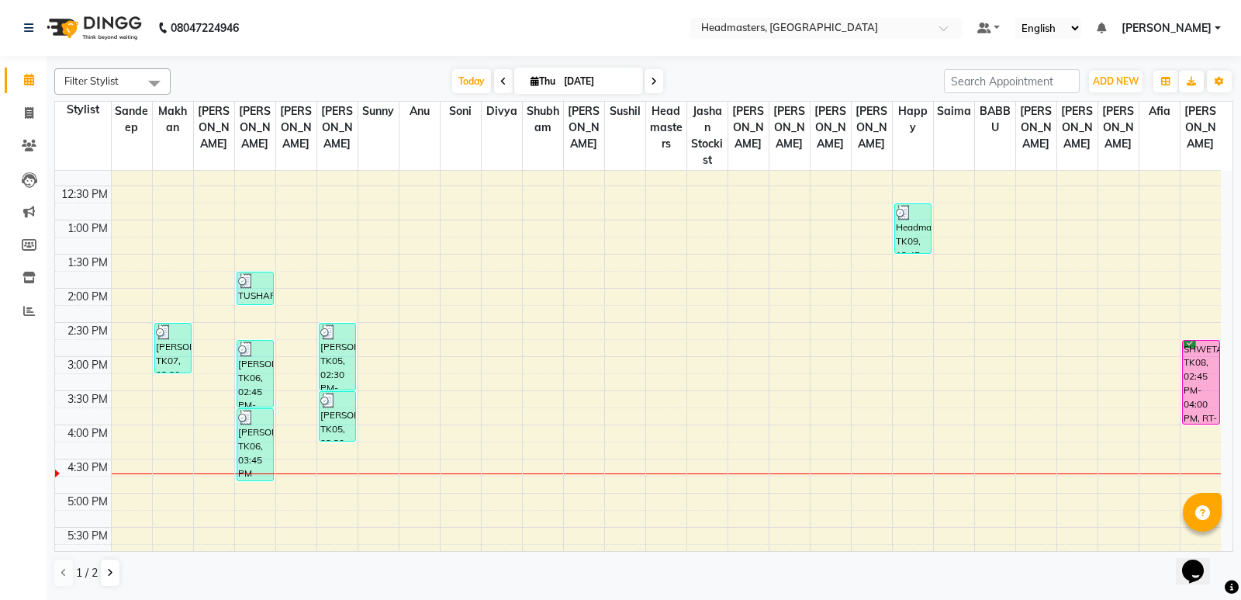
scroll to position [274, 0]
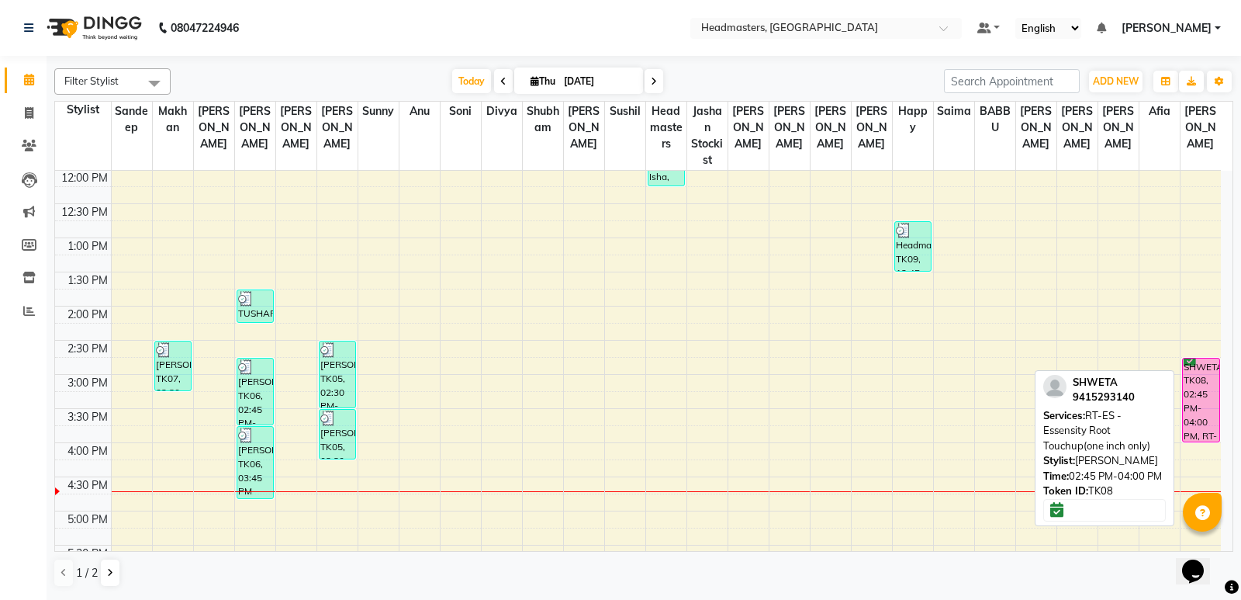
click at [1203, 393] on div "SHWETA, TK08, 02:45 PM-04:00 PM, RT-ES - Essensity Root Touchup(one inch only)" at bounding box center [1201, 399] width 36 height 83
select select "6"
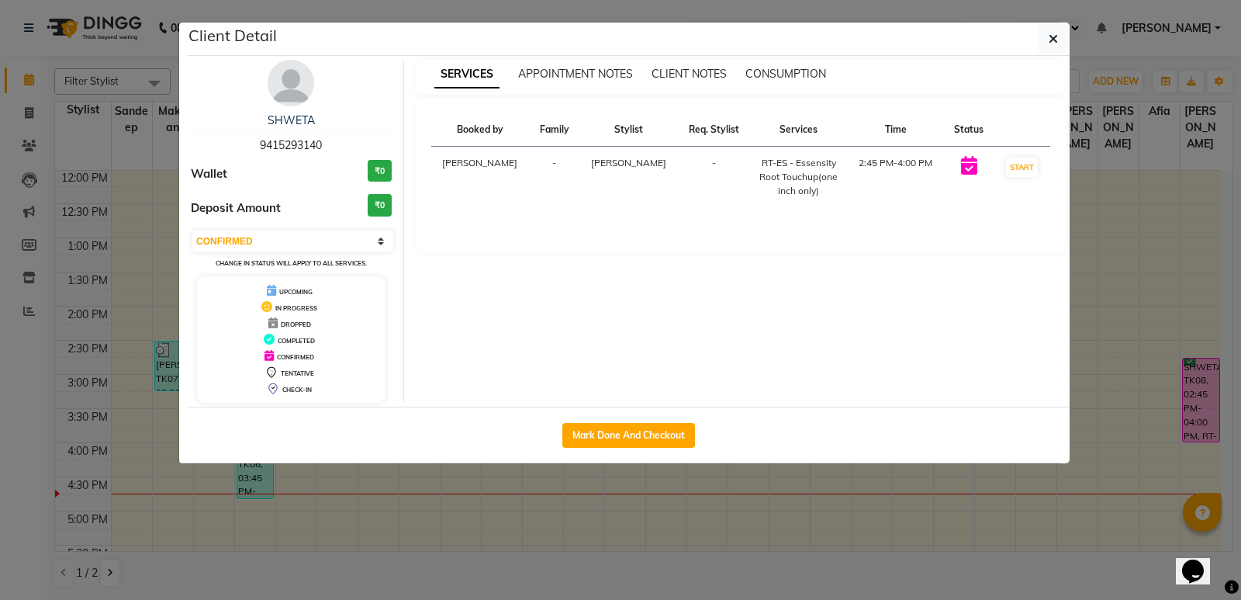
click at [764, 495] on ngb-modal-window "Client Detail SHWETA 9415293140 Wallet ₹0 Deposit Amount ₹0 Select IN SERVICE C…" at bounding box center [620, 300] width 1241 height 600
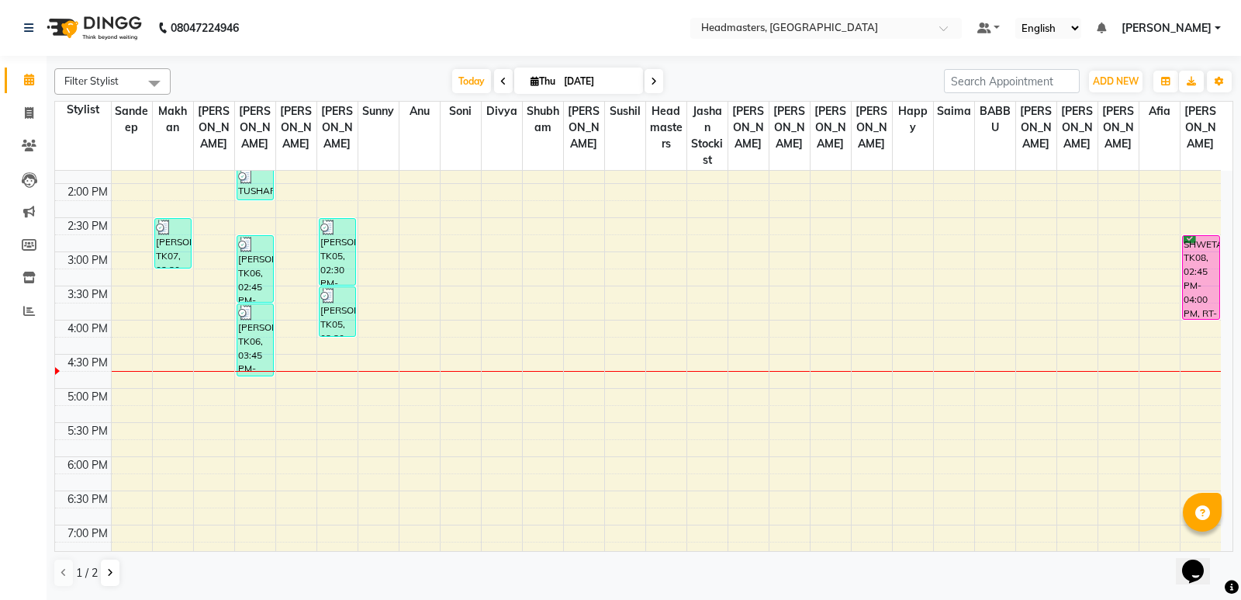
scroll to position [429, 0]
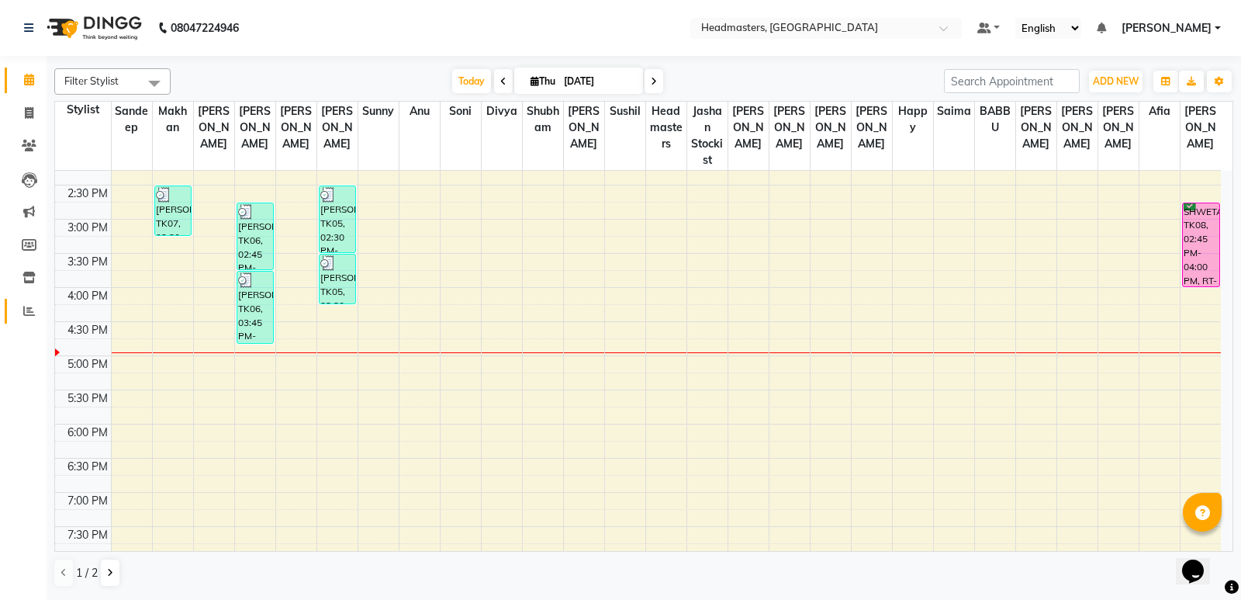
click at [32, 300] on link "Reports" at bounding box center [23, 312] width 37 height 26
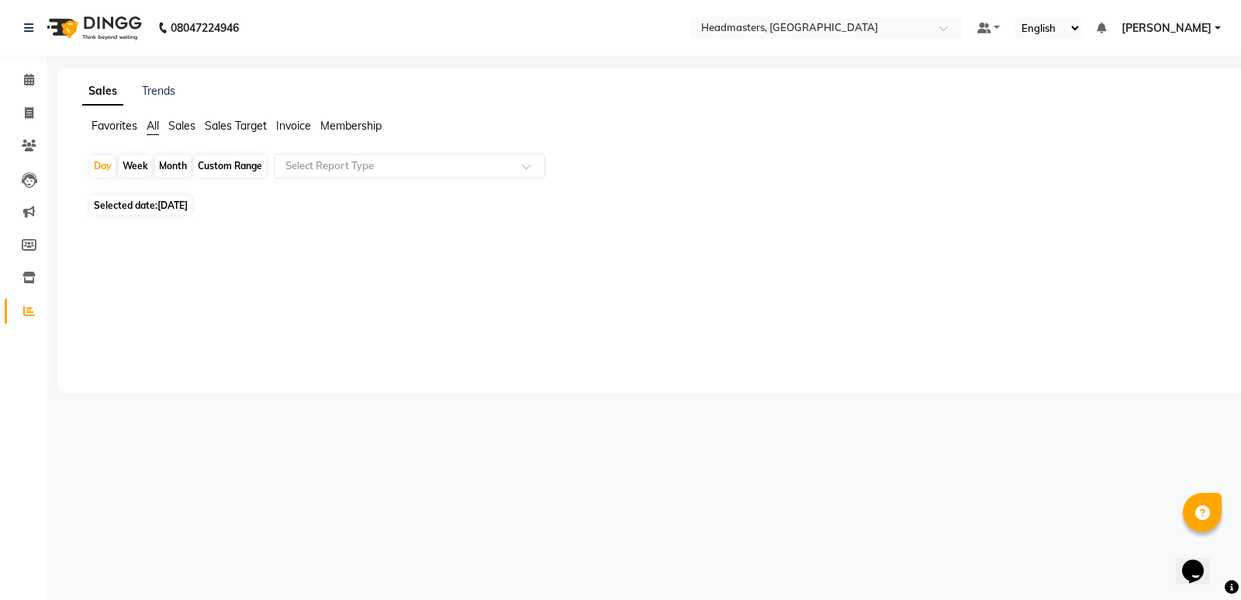
click at [188, 209] on span "[DATE]" at bounding box center [172, 205] width 30 height 12
select select "9"
select select "2025"
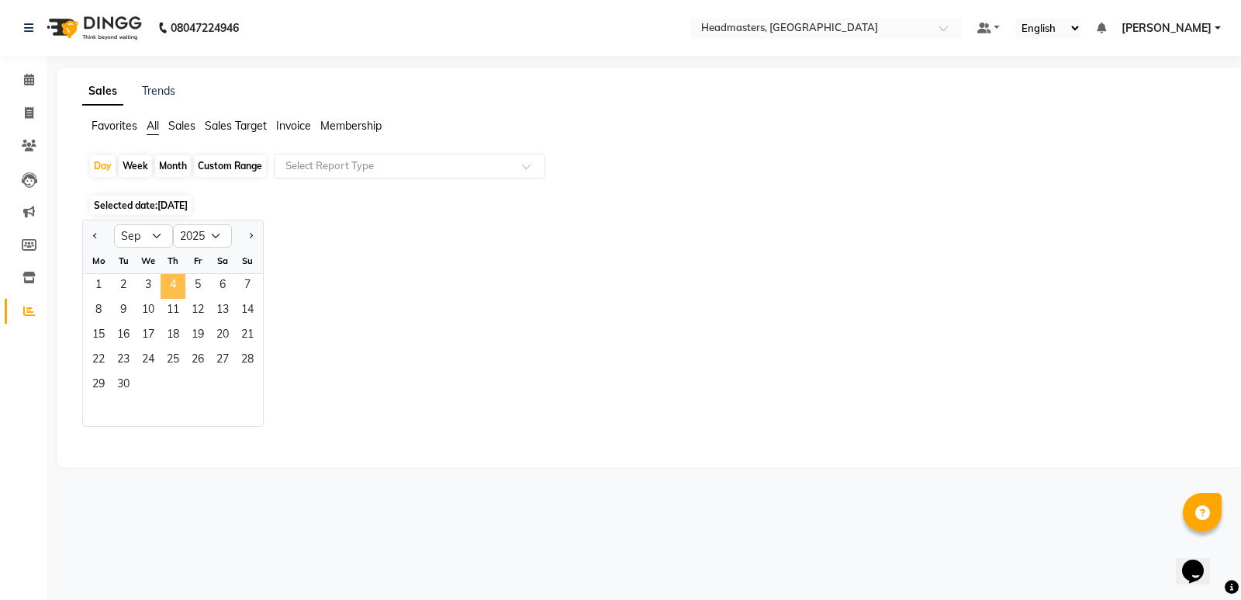
click at [168, 282] on span "4" at bounding box center [173, 286] width 25 height 25
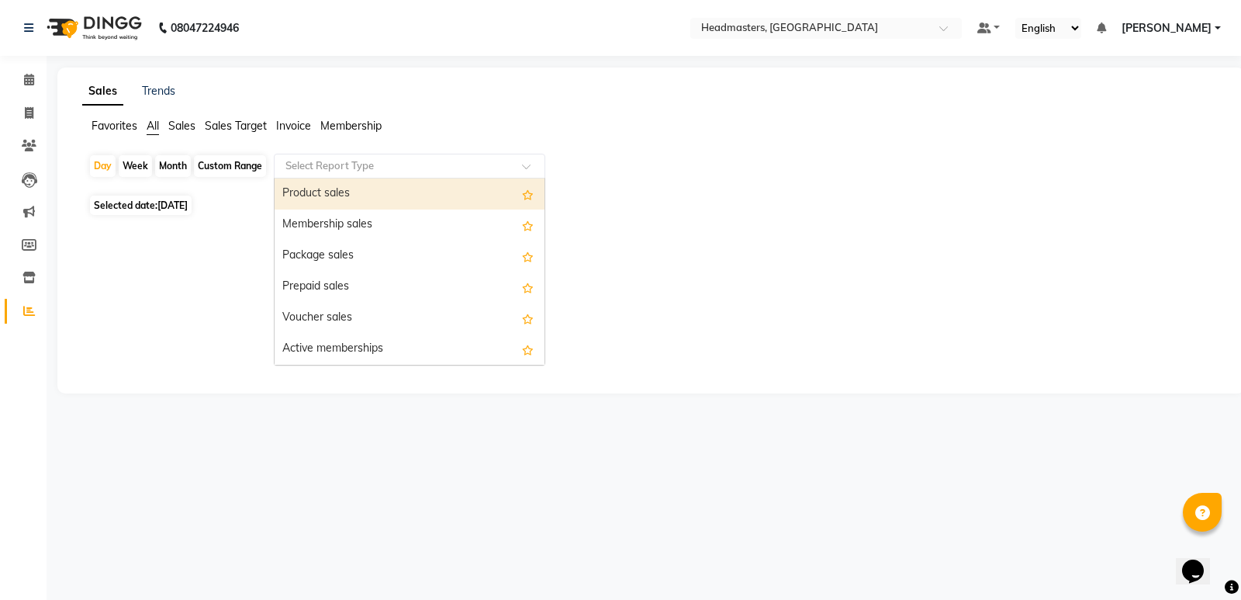
click at [337, 158] on input "text" at bounding box center [393, 166] width 223 height 16
click at [345, 196] on div "Product sales" at bounding box center [410, 193] width 270 height 31
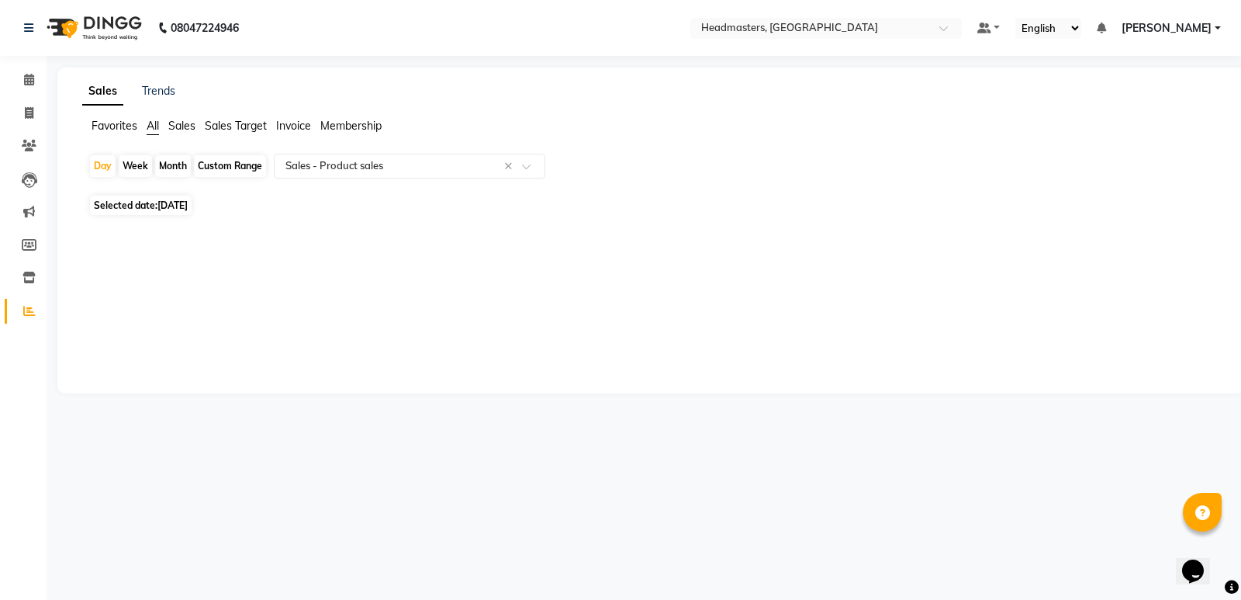
click at [182, 206] on span "[DATE]" at bounding box center [172, 205] width 30 height 12
select select "9"
select select "2025"
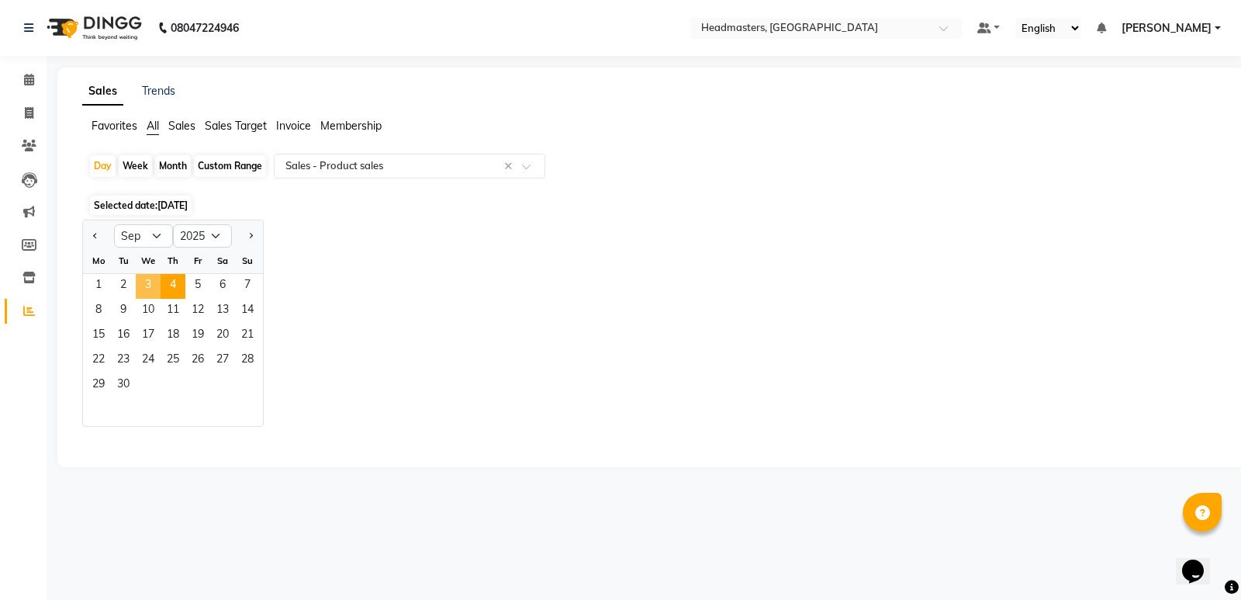
click at [151, 282] on span "3" at bounding box center [148, 286] width 25 height 25
select select "csv"
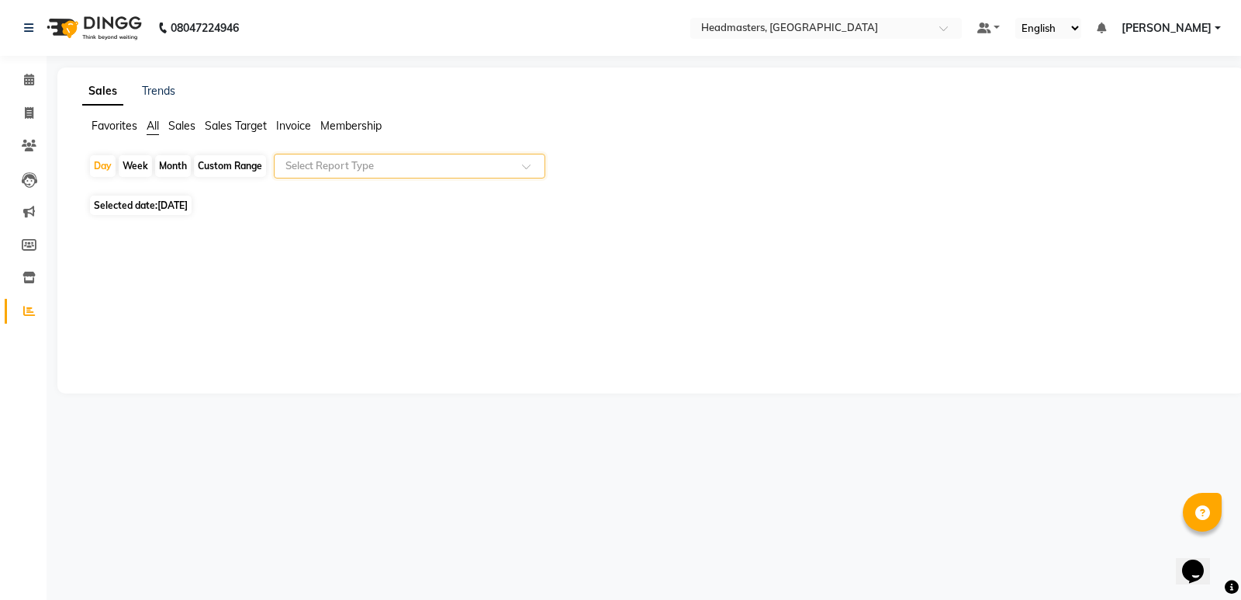
click at [188, 200] on span "[DATE]" at bounding box center [172, 205] width 30 height 12
select select "9"
select select "2025"
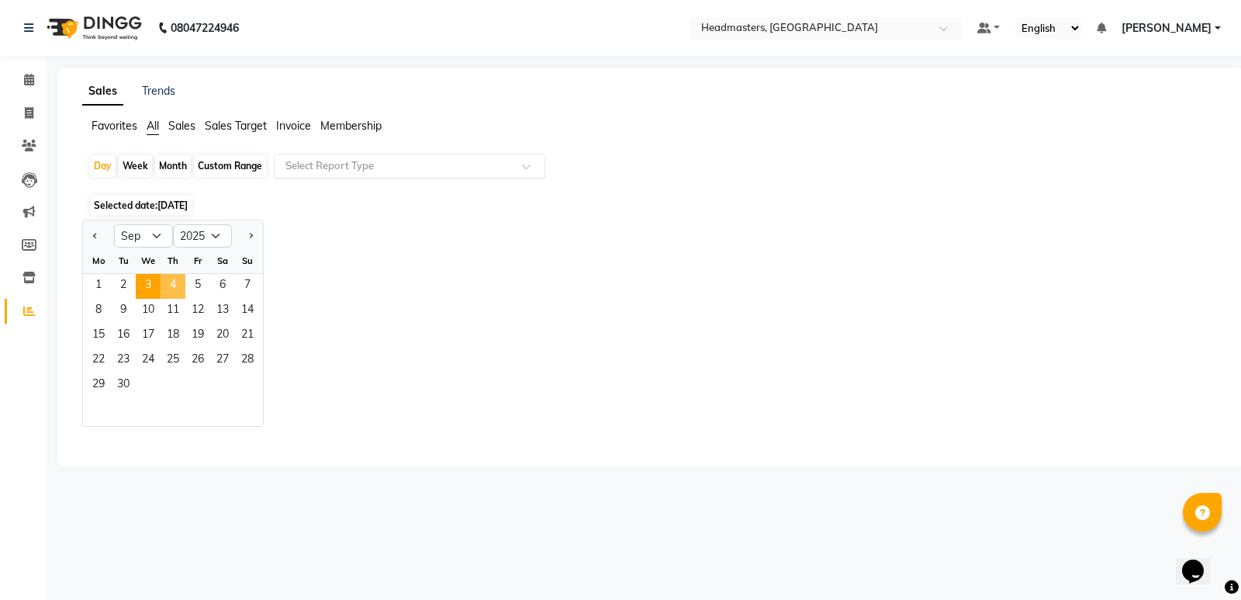
click at [174, 282] on span "4" at bounding box center [173, 286] width 25 height 25
click at [326, 171] on input "text" at bounding box center [393, 166] width 223 height 16
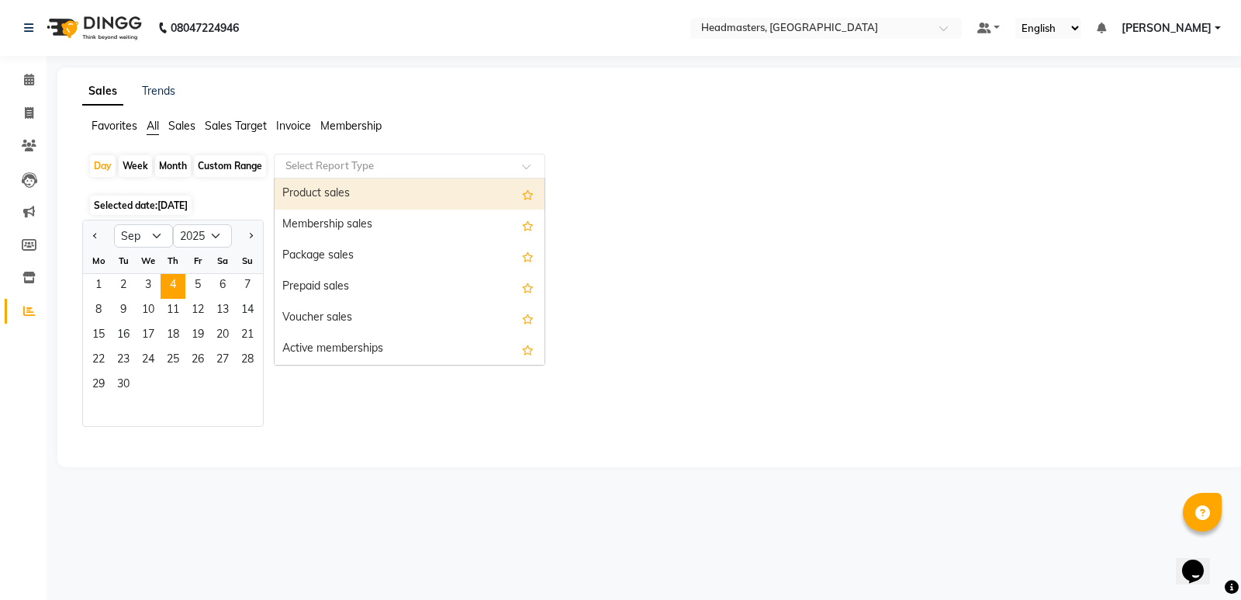
click at [373, 182] on div "Product sales" at bounding box center [410, 193] width 270 height 31
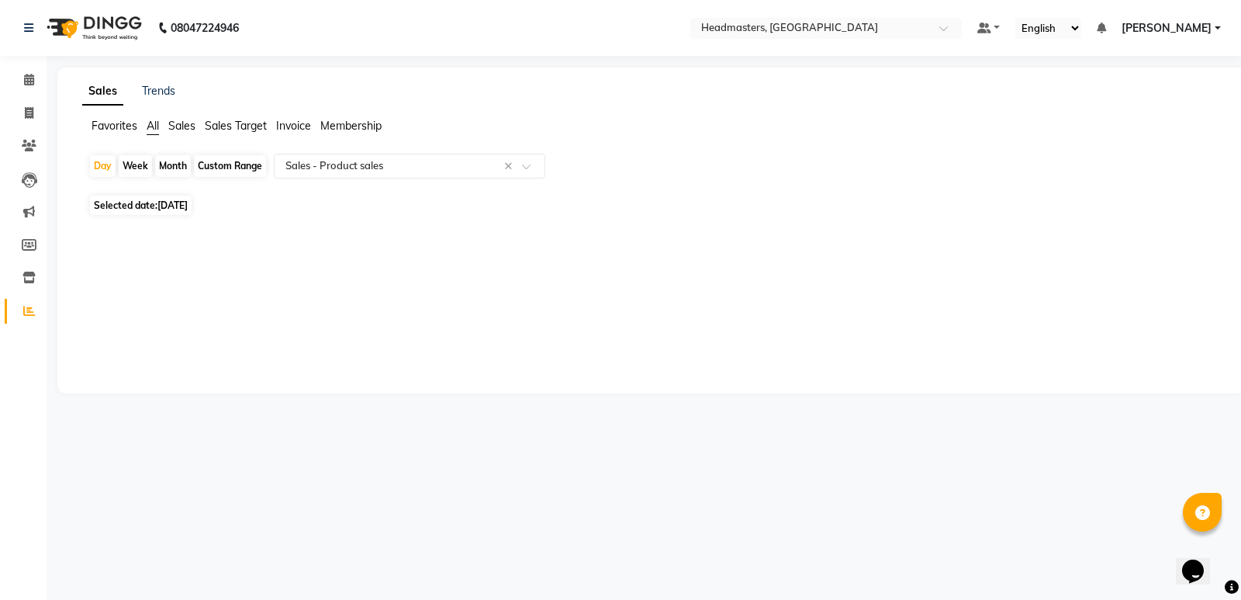
click at [168, 289] on div "Sales Trends Favorites All Sales Sales Target Invoice Membership Day Week Month…" at bounding box center [651, 230] width 1188 height 326
drag, startPoint x: 168, startPoint y: 289, endPoint x: 563, endPoint y: 266, distance: 396.3
click at [563, 266] on div "Sales Trends Favorites All Sales Sales Target Invoice Membership Day Week Month…" at bounding box center [651, 230] width 1188 height 326
click at [25, 76] on icon at bounding box center [29, 80] width 10 height 12
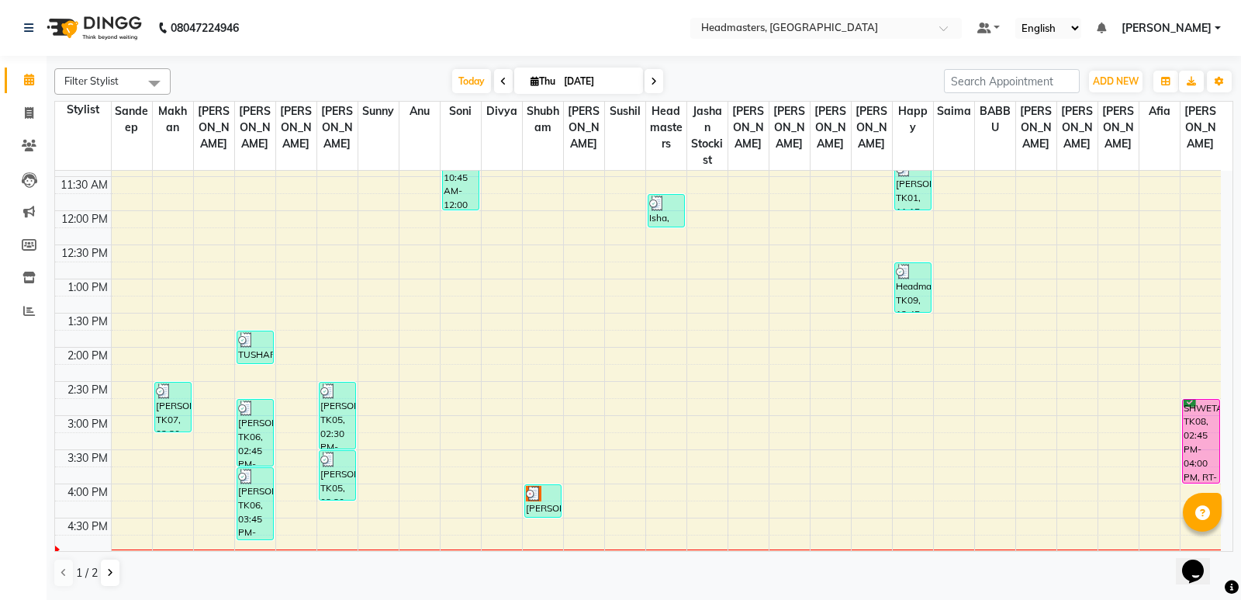
scroll to position [466, 0]
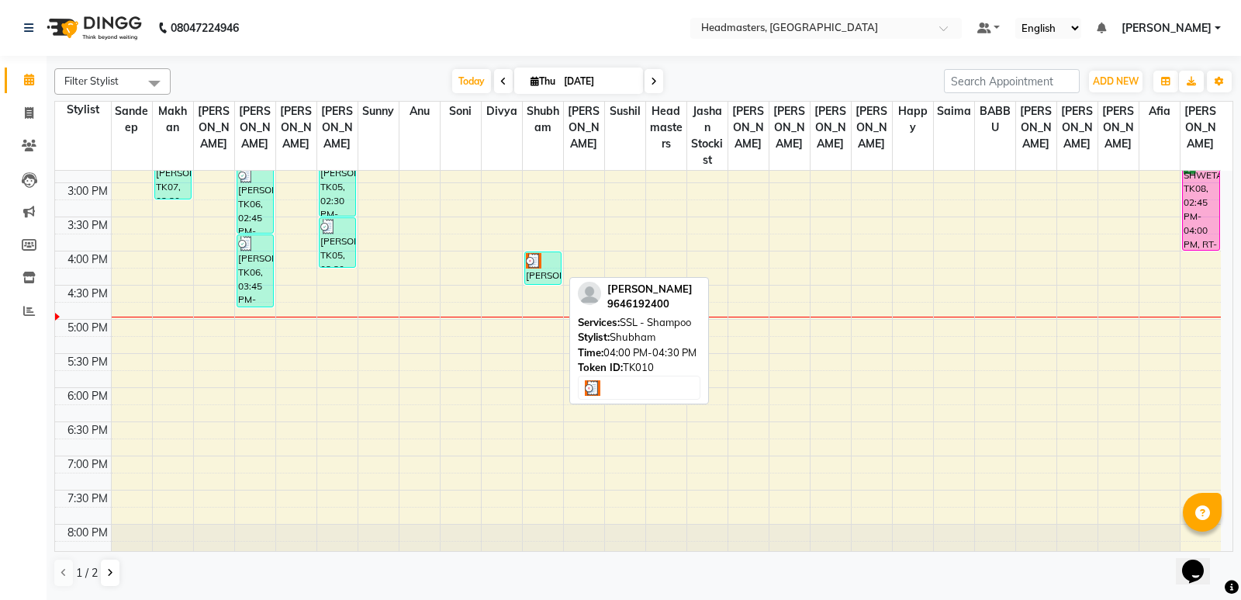
click at [537, 256] on img at bounding box center [534, 261] width 16 height 16
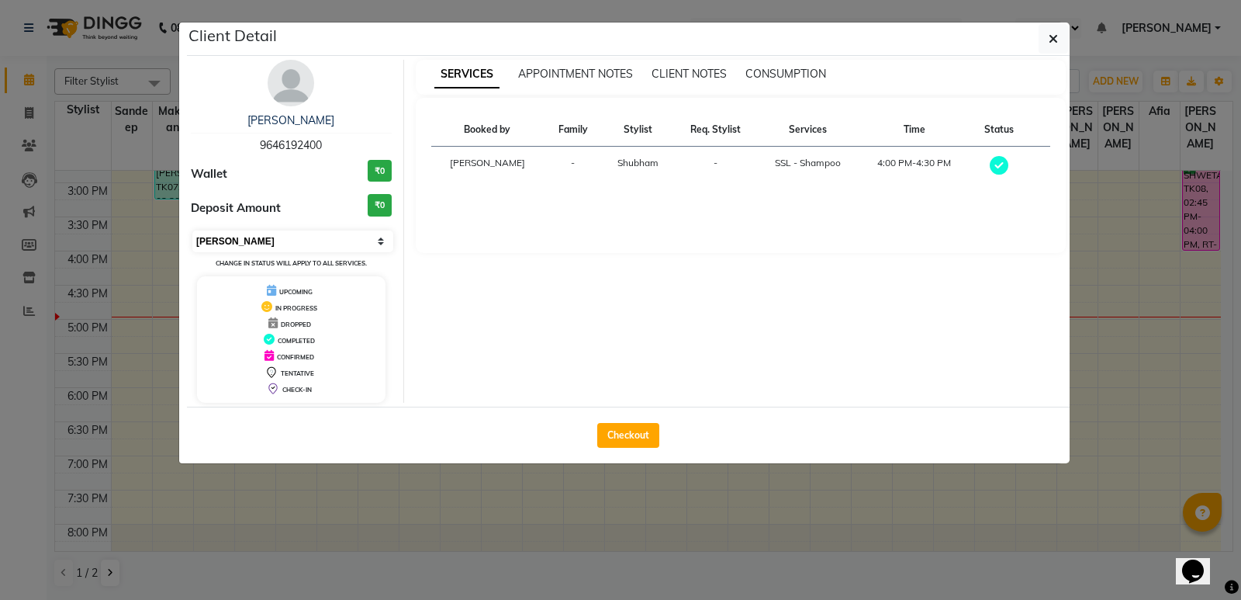
click at [351, 244] on select "Select MARK DONE UPCOMING" at bounding box center [292, 241] width 201 height 22
click at [353, 311] on div "IN PROGRESS" at bounding box center [291, 307] width 176 height 16
click at [341, 230] on select "Select MARK DONE UPCOMING" at bounding box center [292, 241] width 201 height 22
click at [192, 230] on select "Select MARK DONE UPCOMING" at bounding box center [292, 241] width 201 height 22
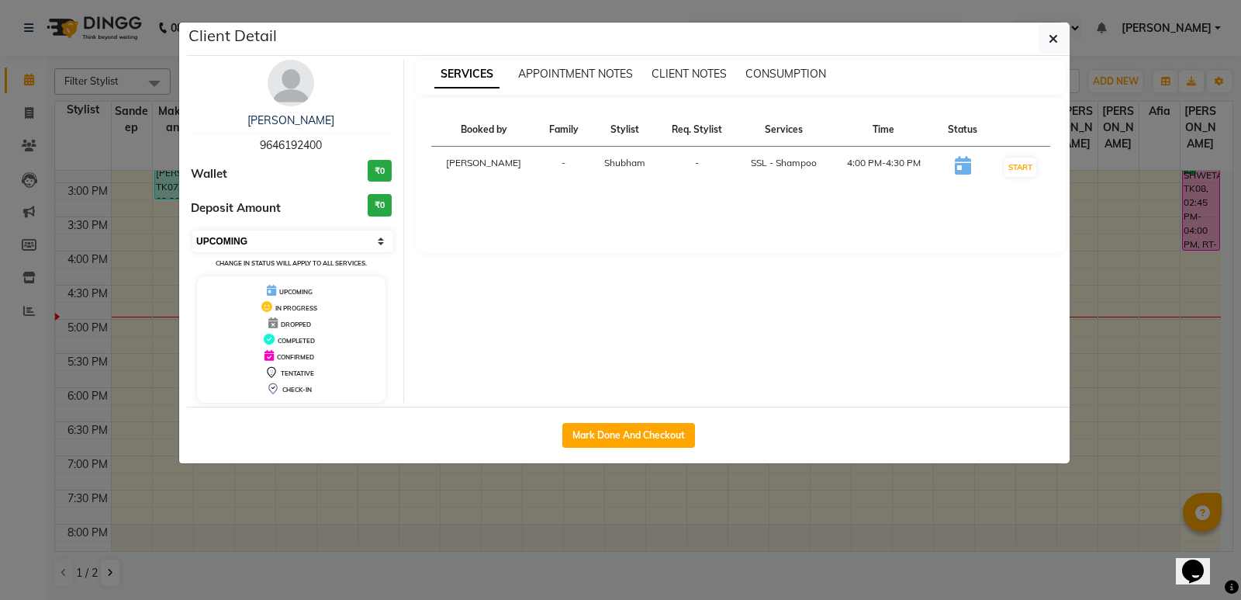
click at [352, 239] on select "Select IN SERVICE CONFIRMED TENTATIVE CHECK IN MARK DONE UPCOMING" at bounding box center [292, 241] width 201 height 22
select select "6"
click at [192, 230] on select "Select IN SERVICE CONFIRMED TENTATIVE CHECK IN MARK DONE UPCOMING" at bounding box center [292, 241] width 201 height 22
click at [418, 506] on ngb-modal-window "Client Detail SHIKHA 9646192400 Wallet ₹0 Deposit Amount ₹0 Select IN SERVICE C…" at bounding box center [620, 300] width 1241 height 600
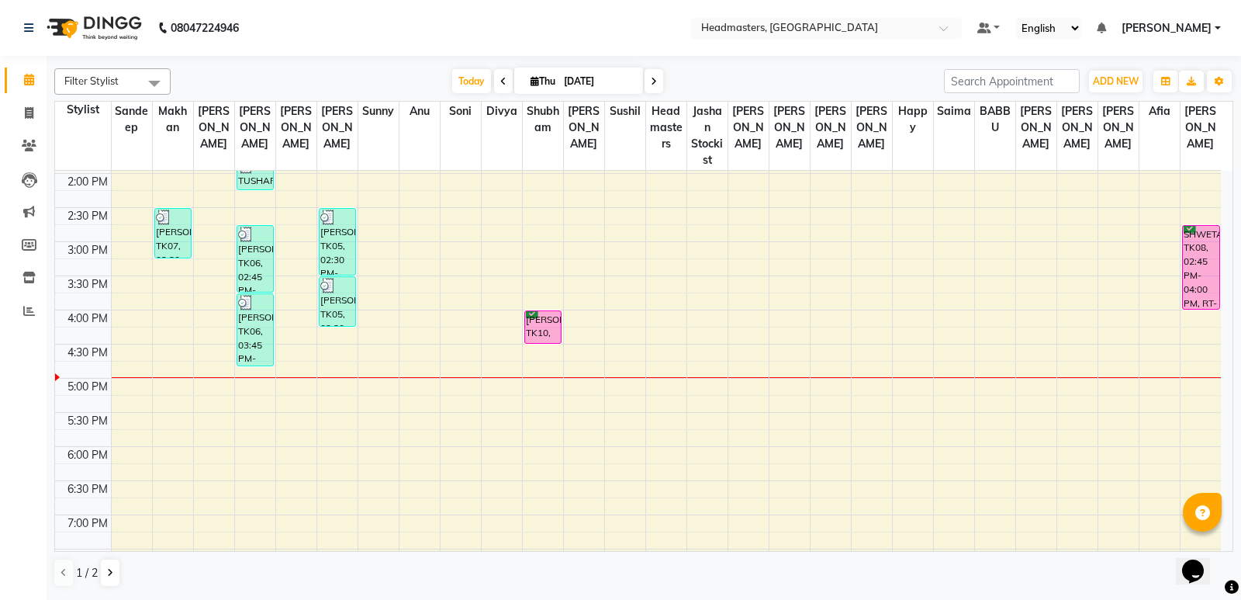
scroll to position [310, 0]
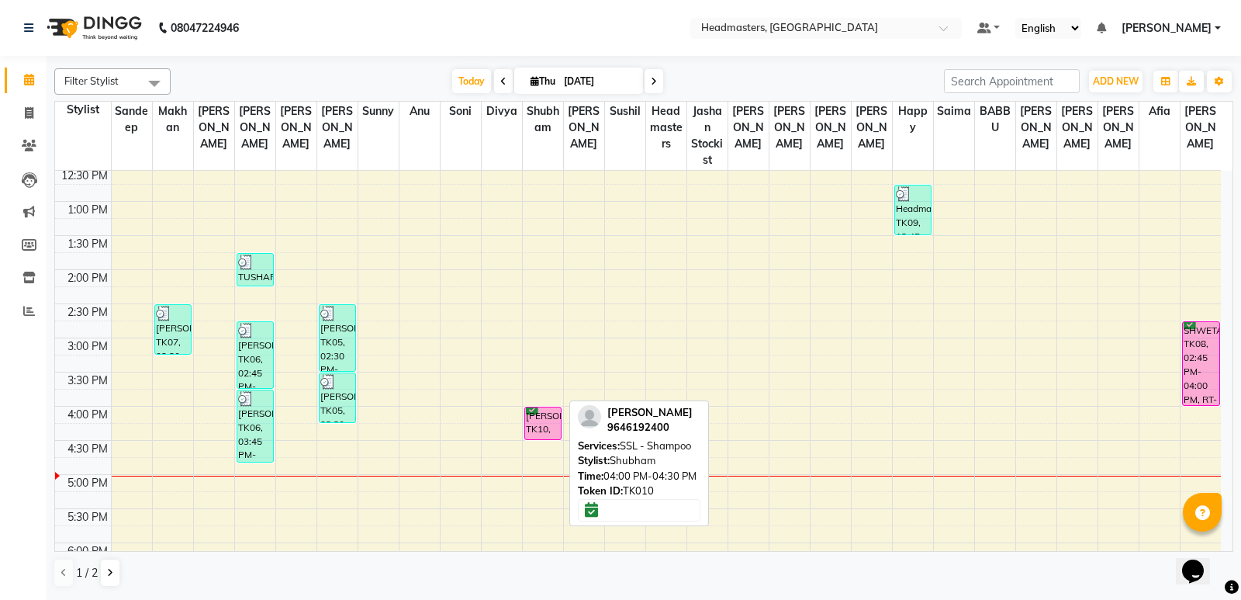
click at [551, 420] on div "[PERSON_NAME], TK10, 04:00 PM-04:30 PM, SSL - Shampoo" at bounding box center [543, 423] width 36 height 32
select select "6"
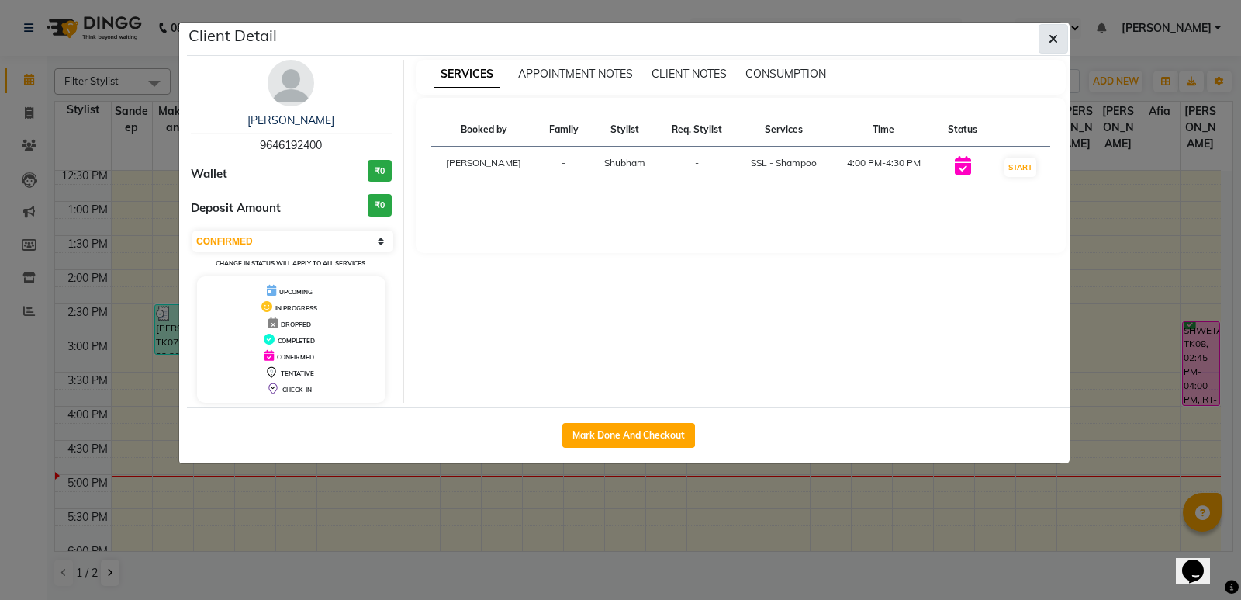
click at [1060, 41] on button "button" at bounding box center [1053, 38] width 29 height 29
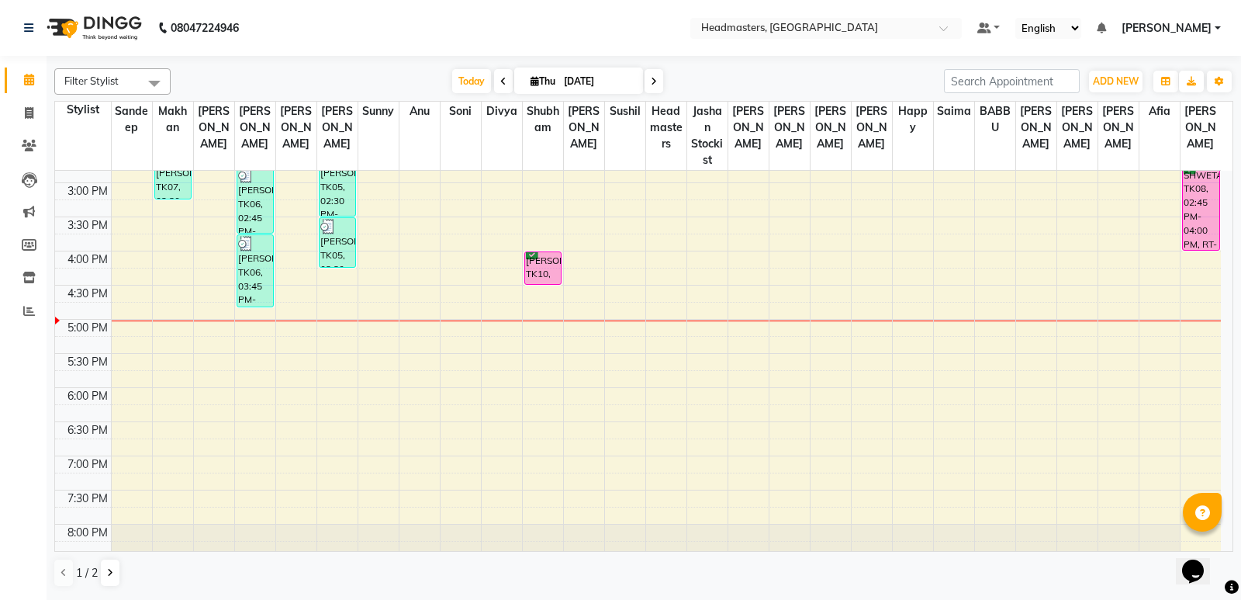
scroll to position [507, 0]
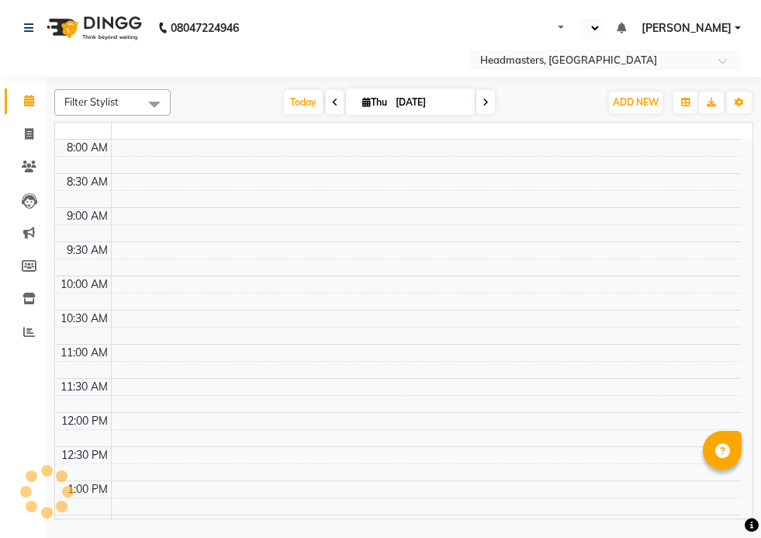
select select "en"
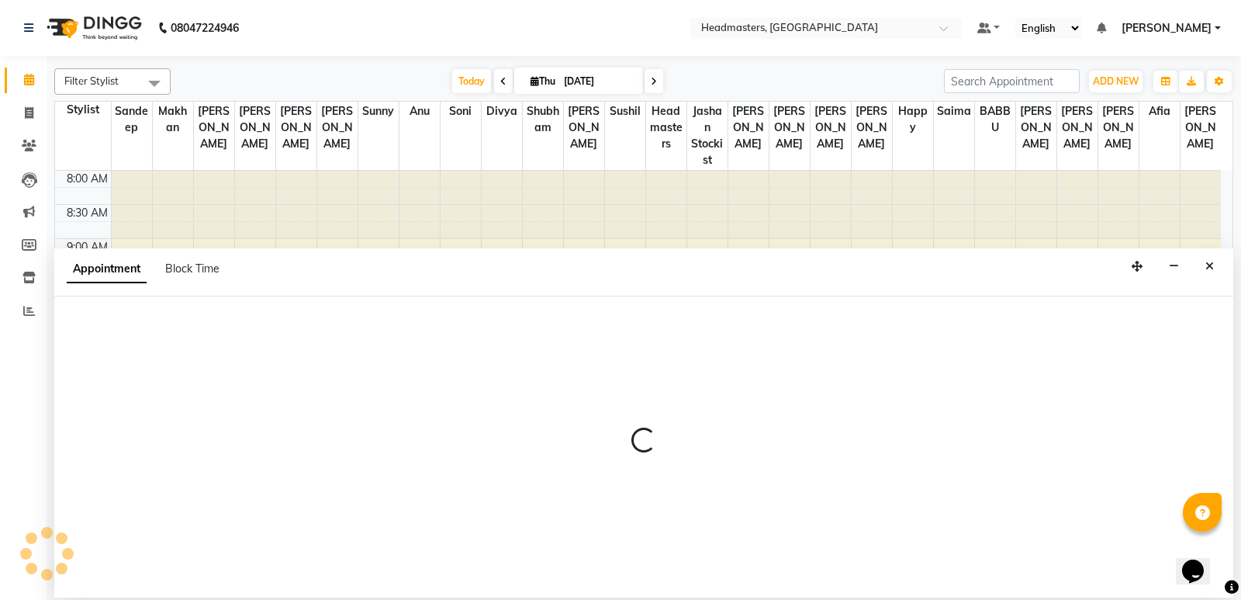
select select "60869"
select select "tentative"
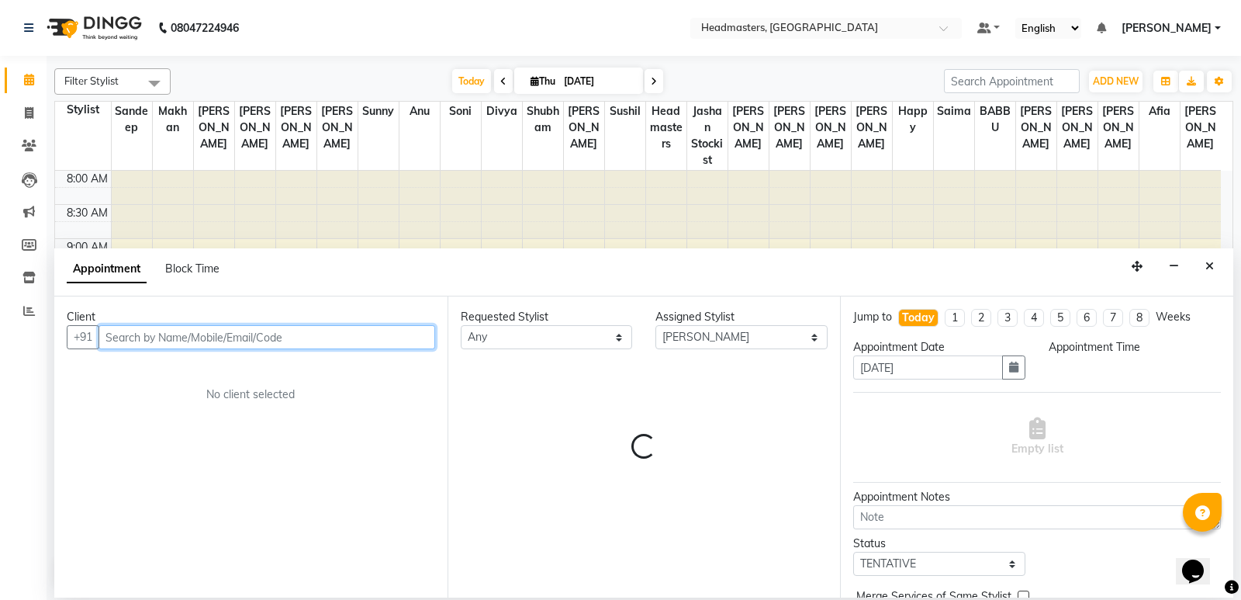
select select "645"
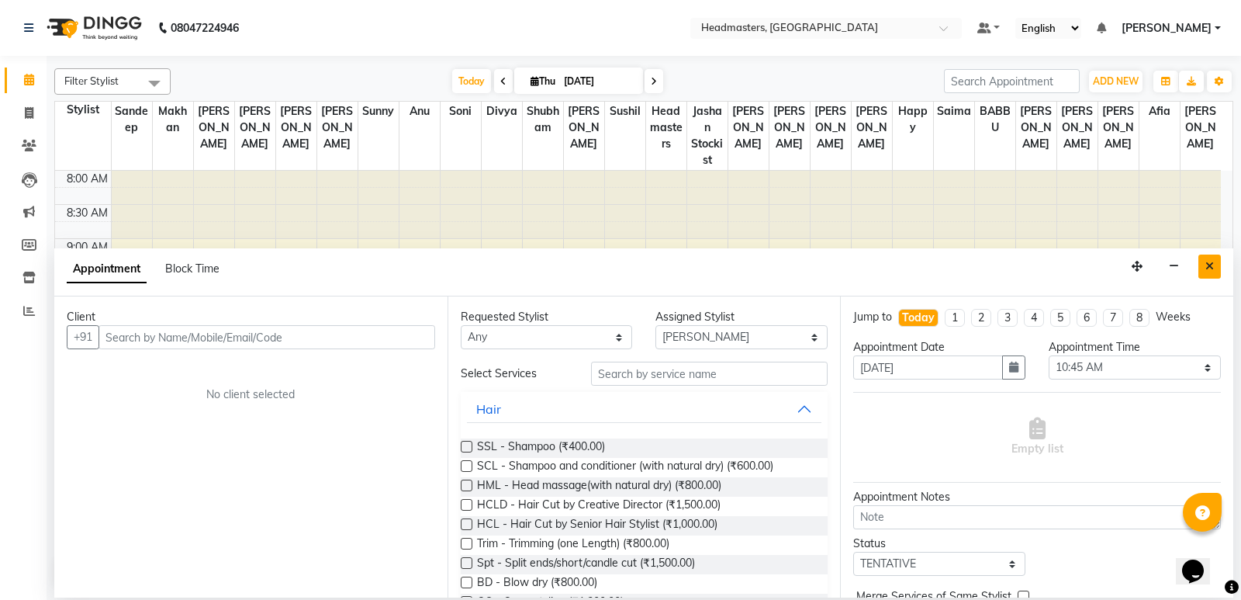
click at [760, 269] on button "Close" at bounding box center [1210, 266] width 22 height 24
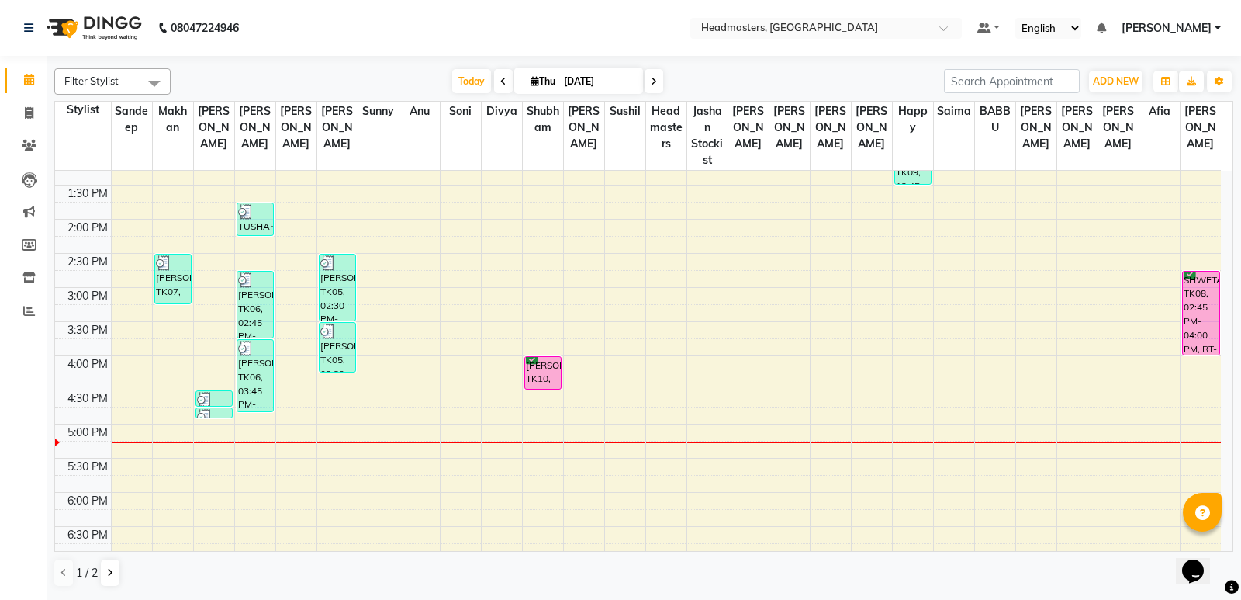
scroll to position [388, 0]
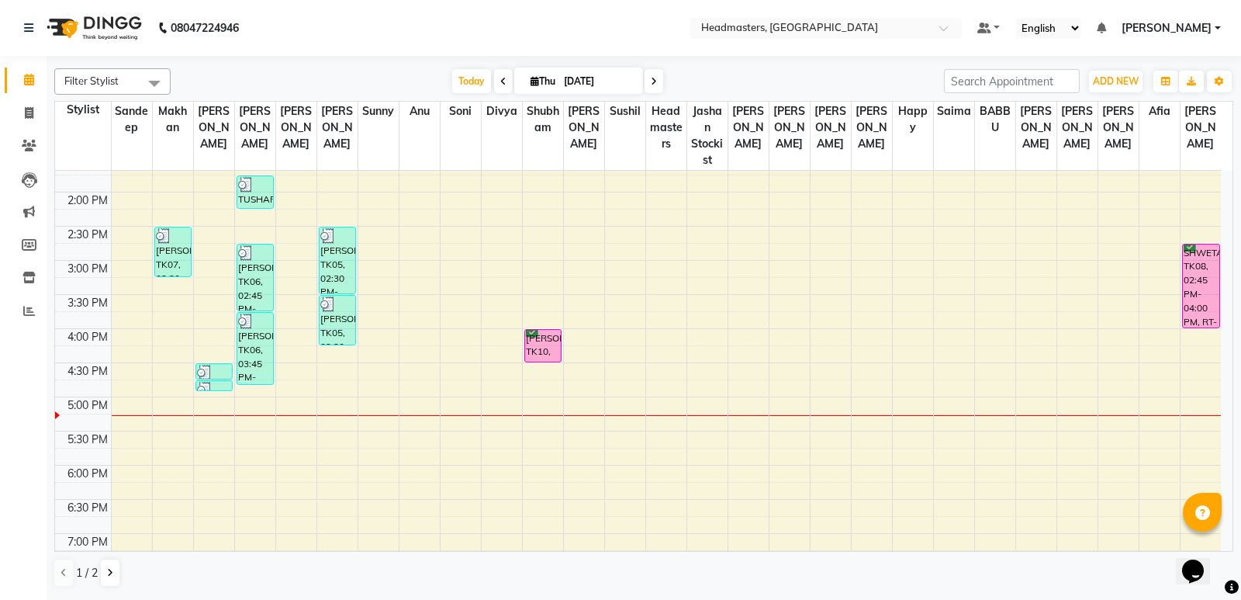
click at [465, 354] on div "8:00 AM 8:30 AM 9:00 AM 9:30 AM 10:00 AM 10:30 AM 11:00 AM 11:30 AM 12:00 PM 12…" at bounding box center [638, 226] width 1166 height 887
select select "60877"
select select "tentative"
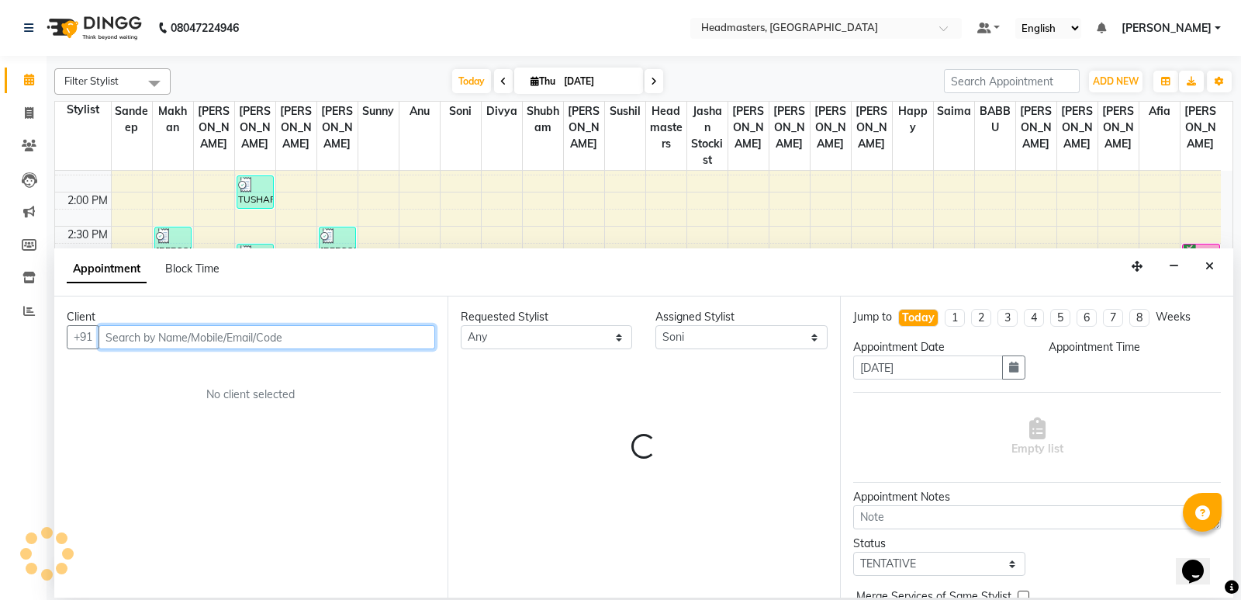
select select "975"
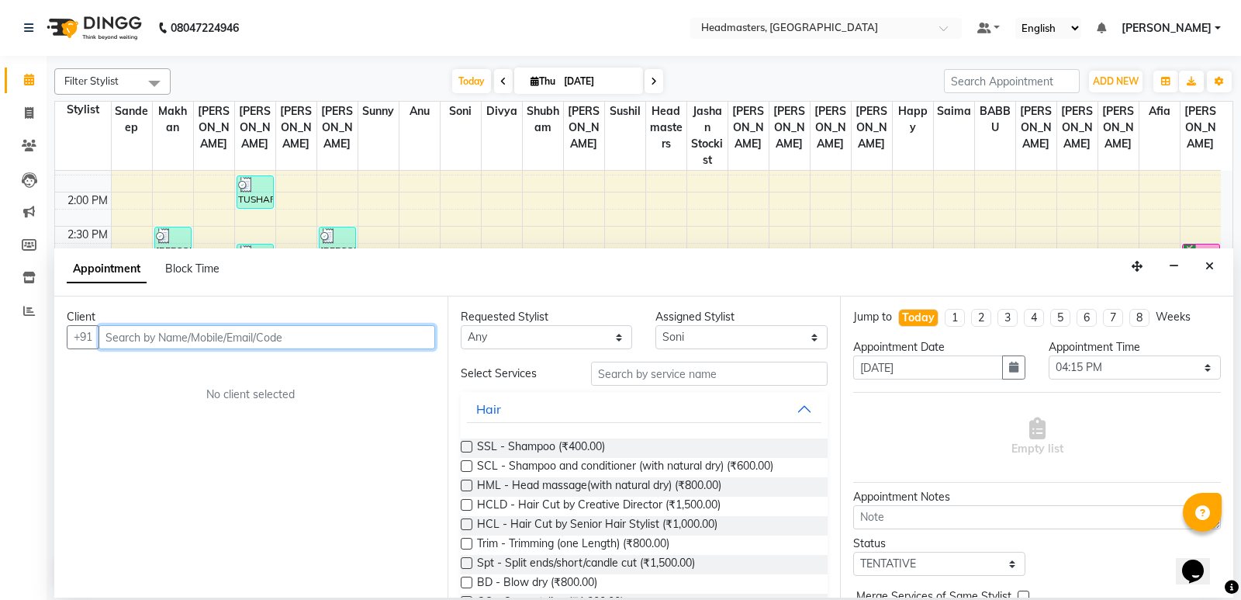
click at [208, 330] on input "text" at bounding box center [267, 337] width 337 height 24
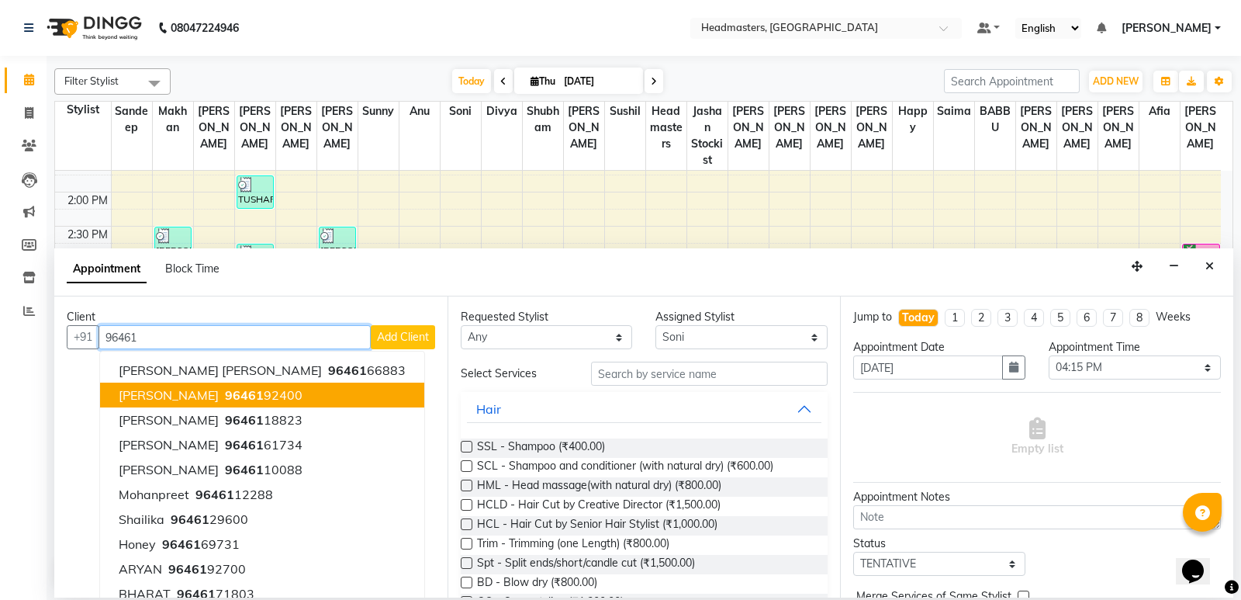
click at [711, 227] on div "8:00 AM 8:30 AM 9:00 AM 9:30 AM 10:00 AM 10:30 AM 11:00 AM 11:30 AM 12:00 PM 12…" at bounding box center [638, 226] width 1166 height 887
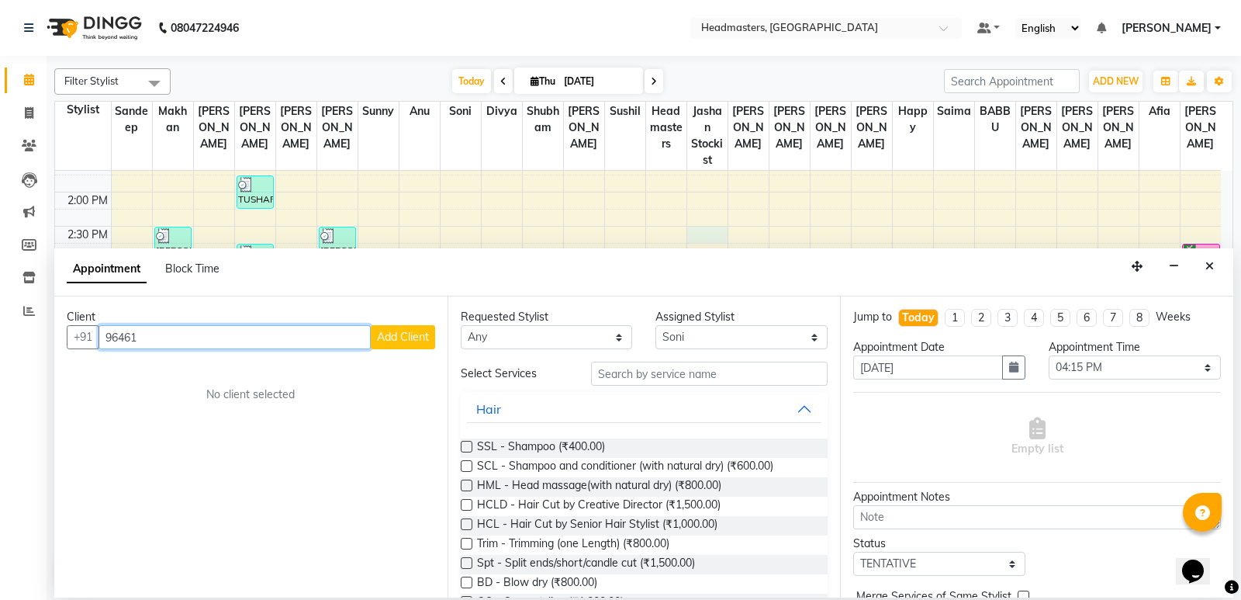
scroll to position [507, 0]
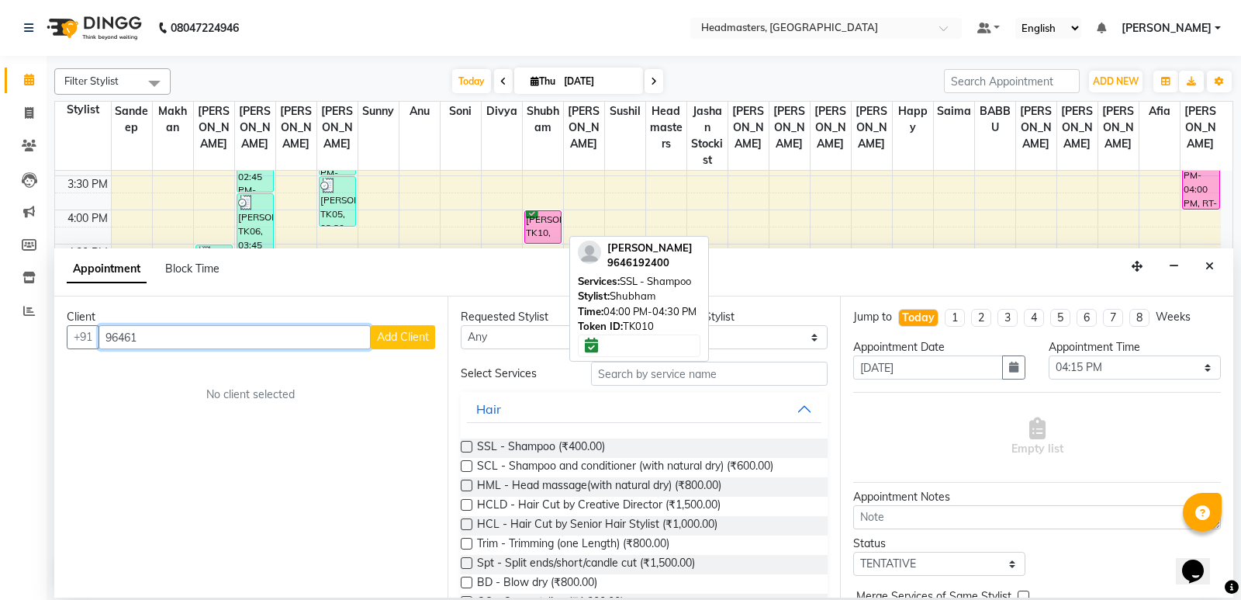
click at [538, 235] on div "[PERSON_NAME], TK10, 04:00 PM-04:30 PM, SSL - Shampoo" at bounding box center [543, 227] width 36 height 32
type input "96461"
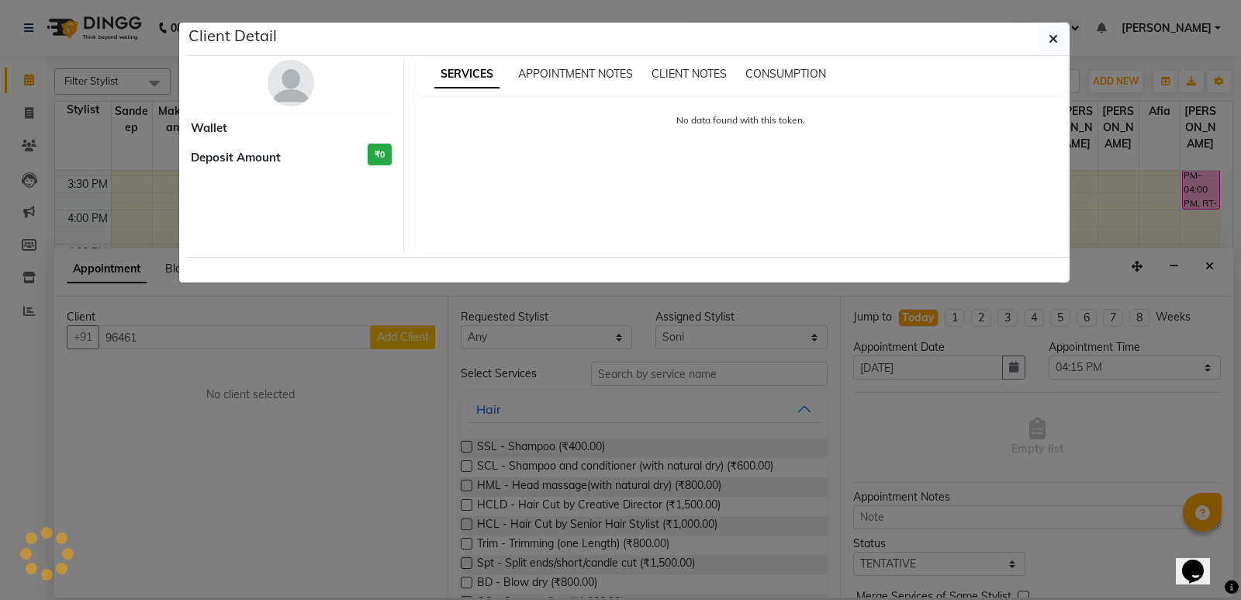
select select "6"
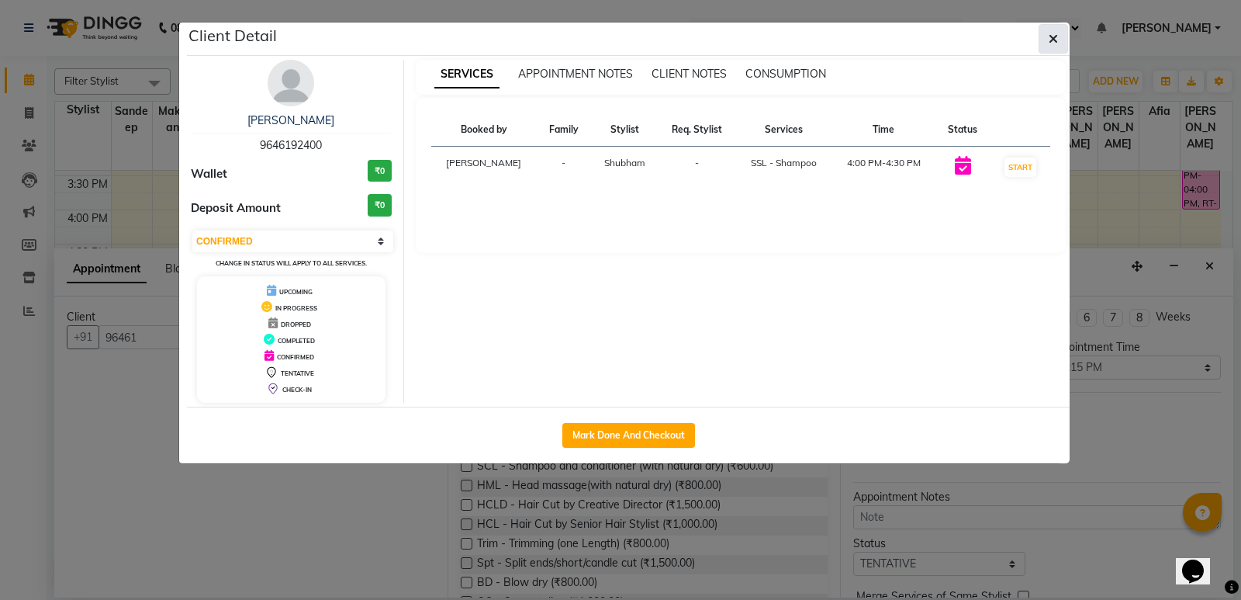
click at [760, 43] on button "button" at bounding box center [1053, 38] width 29 height 29
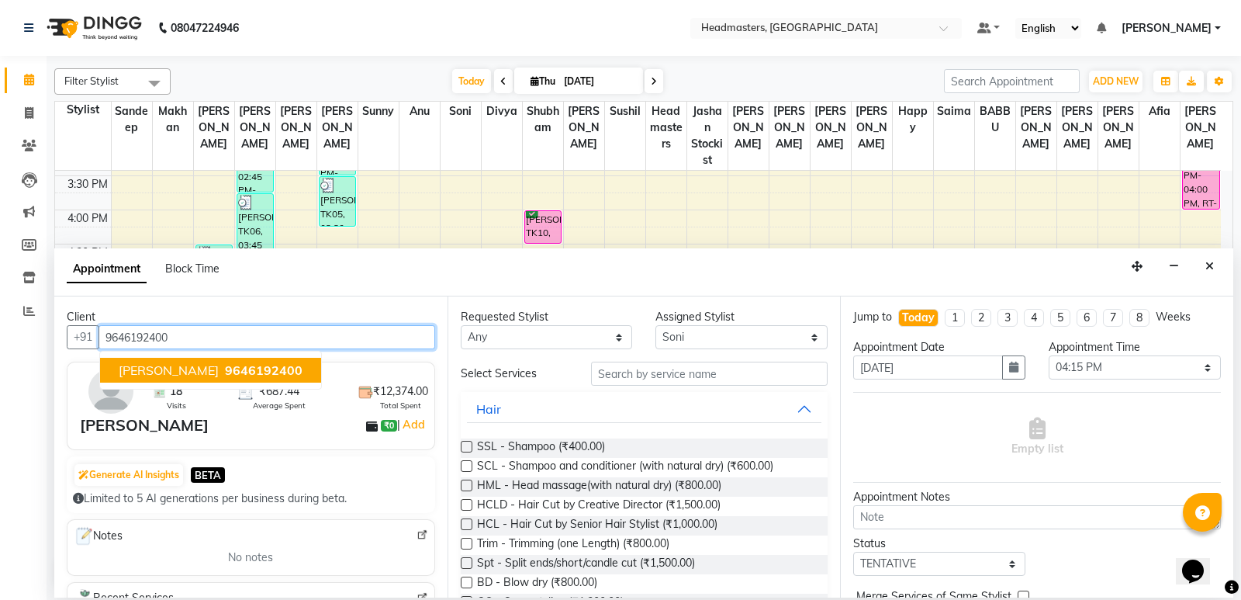
click at [225, 365] on span "9646192400" at bounding box center [264, 370] width 78 height 16
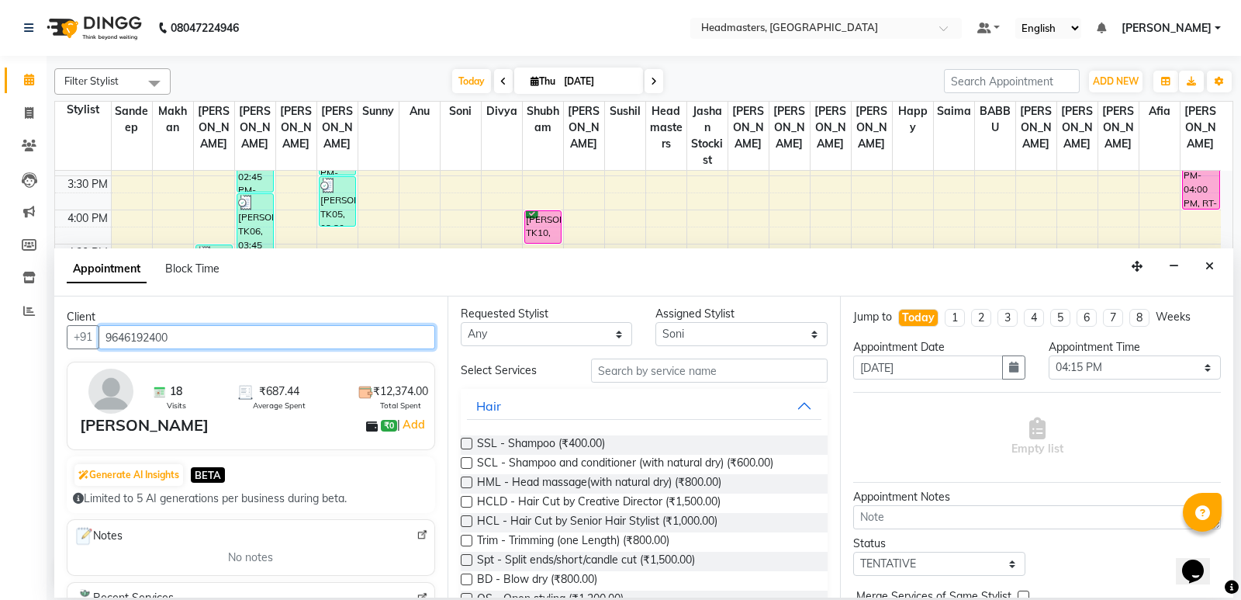
scroll to position [0, 0]
type input "9646192400"
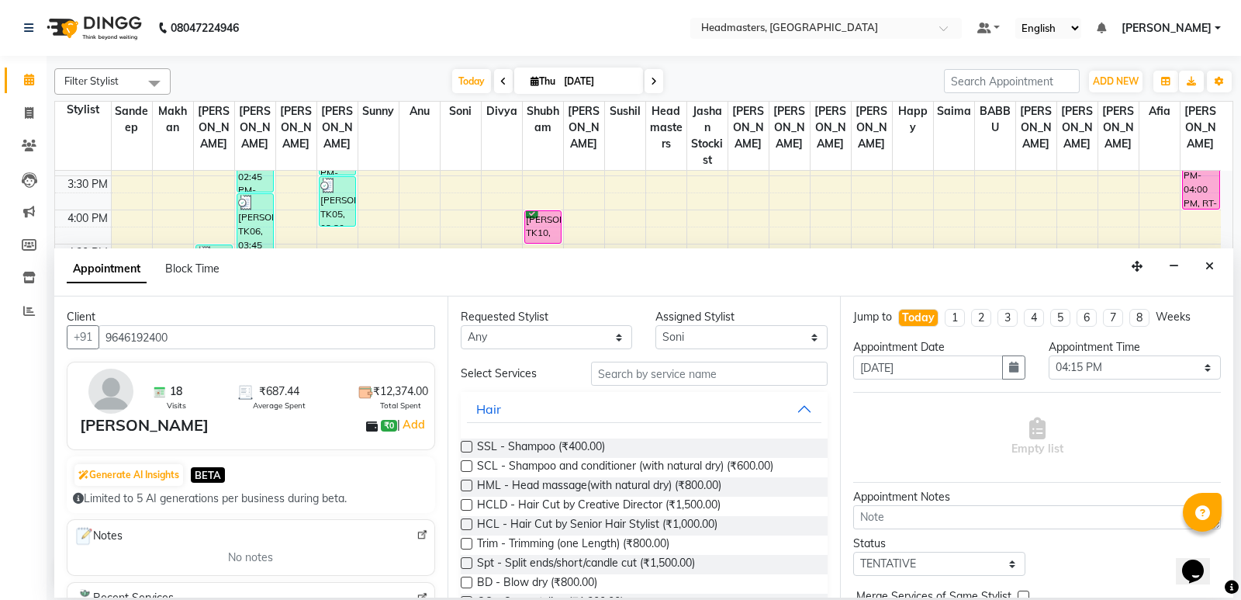
click at [467, 448] on label at bounding box center [467, 447] width 12 height 12
click at [467, 448] on input "checkbox" at bounding box center [466, 448] width 10 height 10
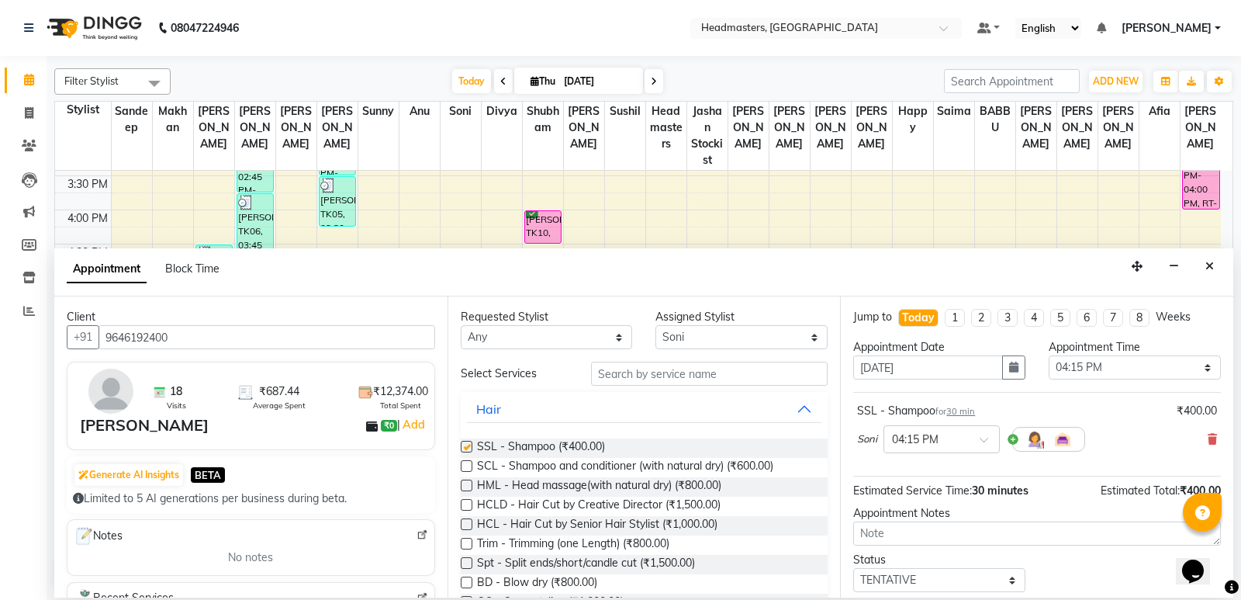
checkbox input "false"
click at [760, 537] on select "Select TENTATIVE CONFIRM CHECK-IN UPCOMING" at bounding box center [939, 580] width 172 height 24
drag, startPoint x: 1211, startPoint y: 258, endPoint x: 1178, endPoint y: 268, distance: 34.9
click at [760, 258] on button "Close" at bounding box center [1210, 266] width 22 height 24
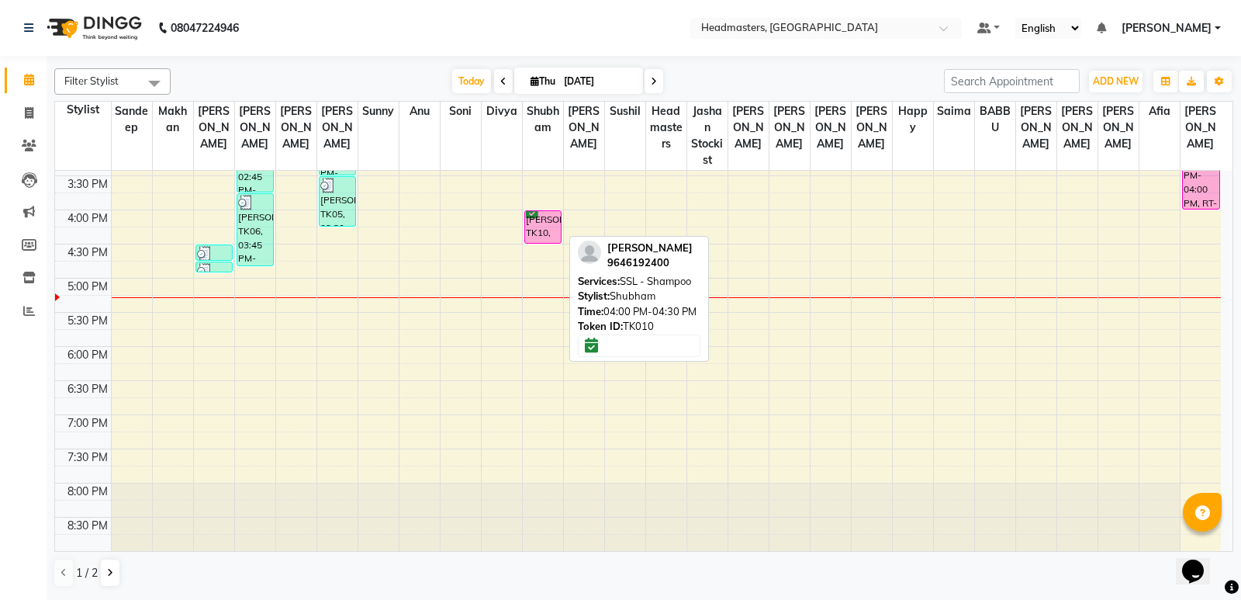
click at [545, 231] on div "[PERSON_NAME], TK10, 04:00 PM-04:30 PM, SSL - Shampoo" at bounding box center [543, 227] width 36 height 32
select select "6"
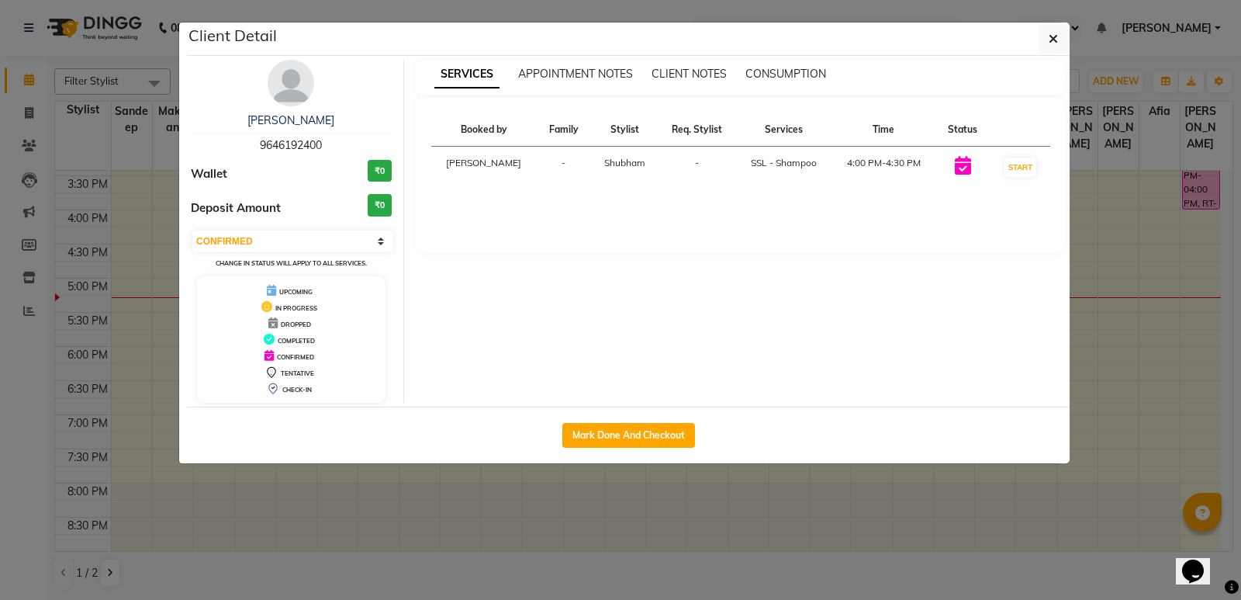
drag, startPoint x: 673, startPoint y: 495, endPoint x: 635, endPoint y: 433, distance: 72.8
click at [671, 489] on ngb-modal-window "Client Detail SHIKHA 9646192400 Wallet ₹0 Deposit Amount ₹0 Select IN SERVICE C…" at bounding box center [620, 300] width 1241 height 600
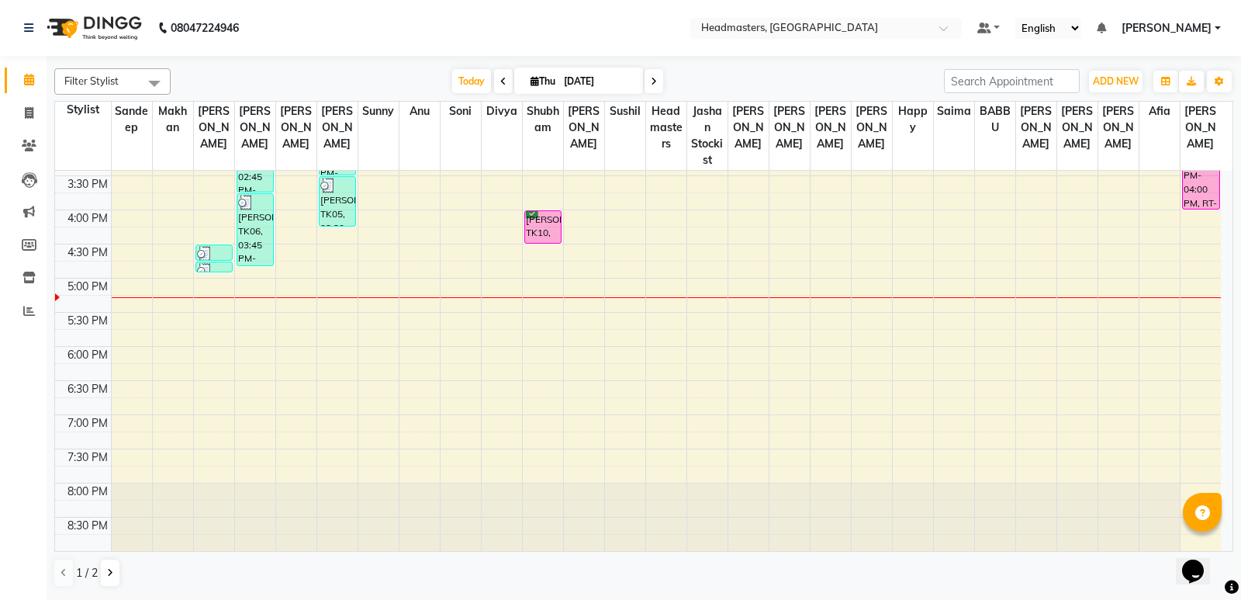
click at [633, 311] on div "8:00 AM 8:30 AM 9:00 AM 9:30 AM 10:00 AM 10:30 AM 11:00 AM 11:30 AM 12:00 PM 12…" at bounding box center [638, 107] width 1166 height 887
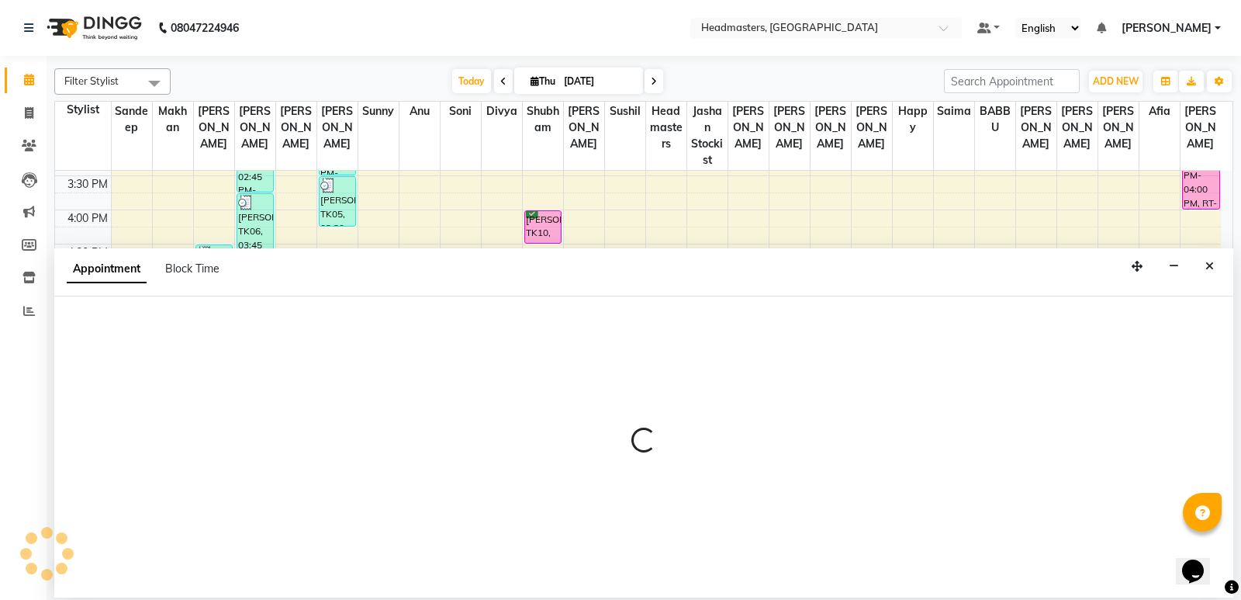
select select "60892"
select select "tentative"
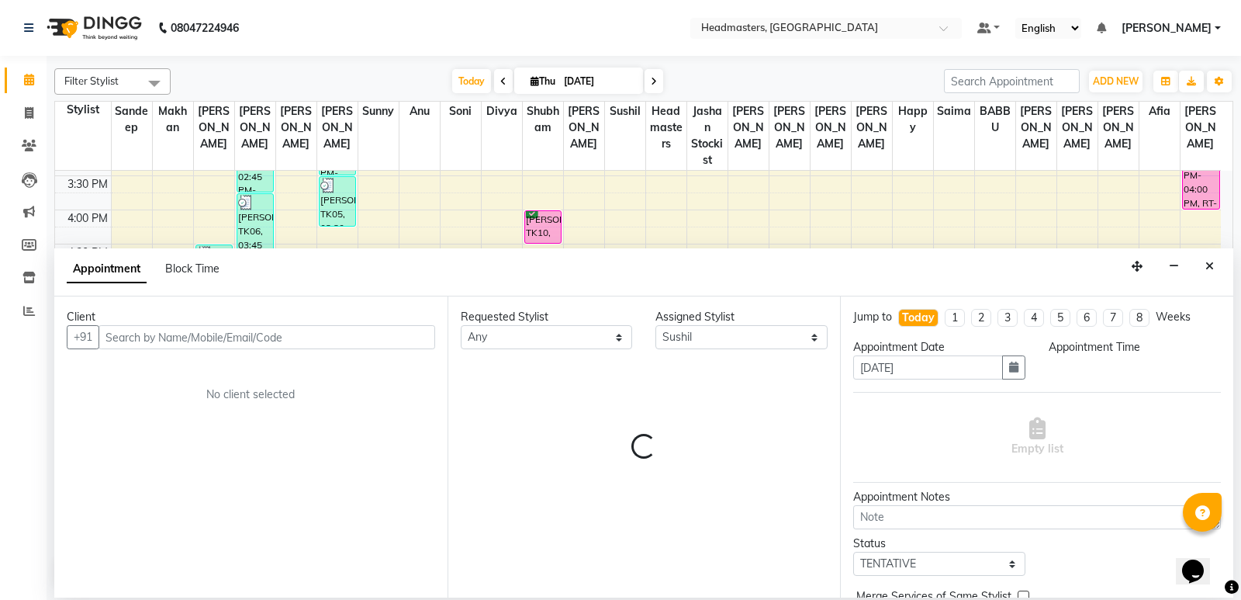
select select "1035"
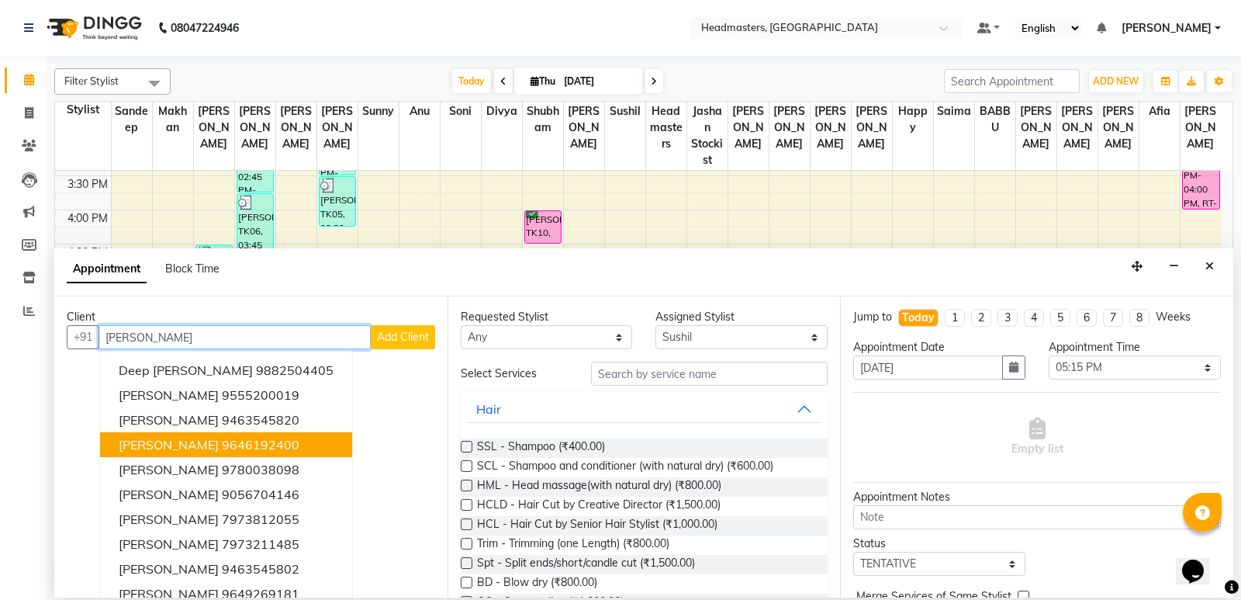
type input "shikha"
drag, startPoint x: 1195, startPoint y: 265, endPoint x: 1223, endPoint y: 269, distance: 28.2
click at [760, 264] on div "Appointment Block Time" at bounding box center [643, 272] width 1179 height 48
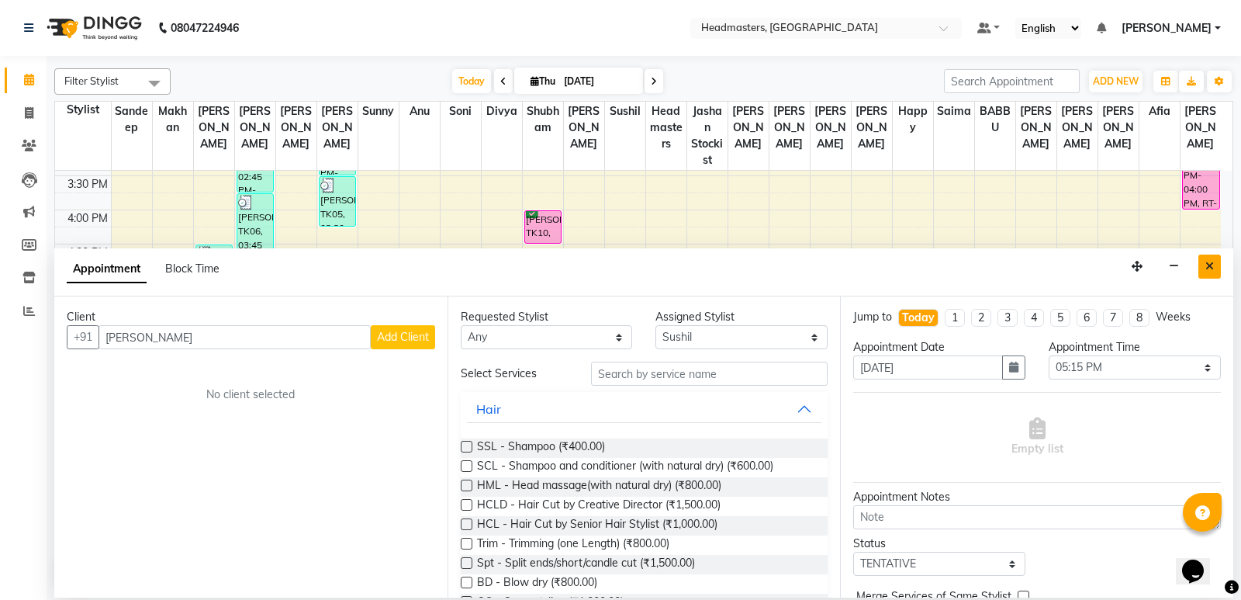
click at [760, 272] on button "Close" at bounding box center [1210, 266] width 22 height 24
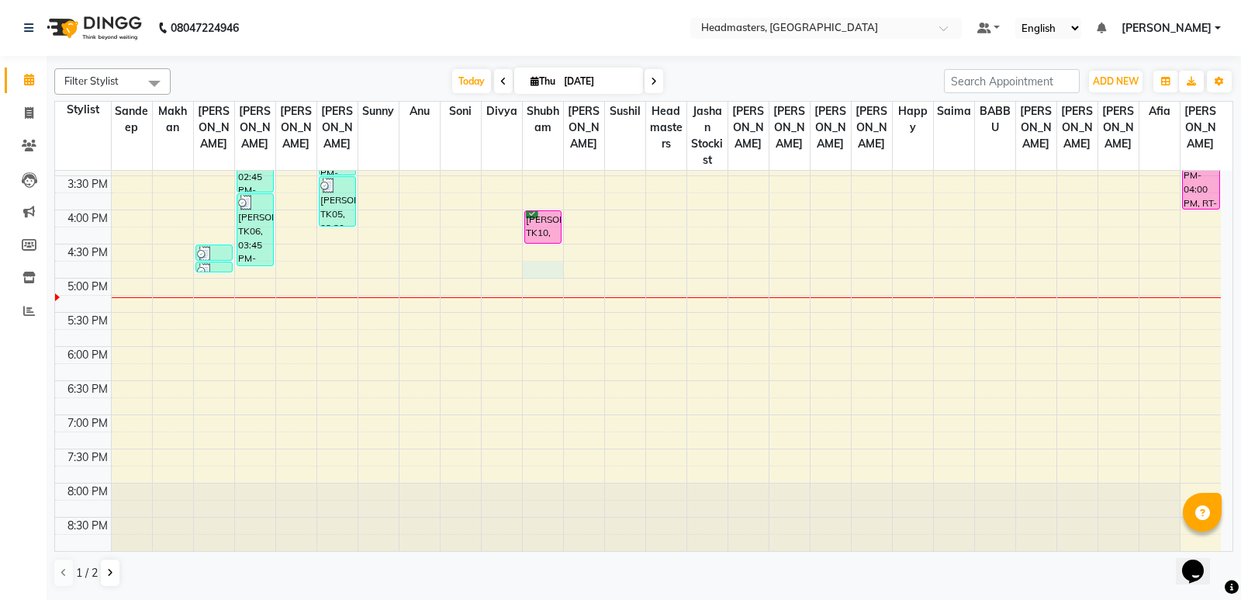
click at [536, 271] on div "8:00 AM 8:30 AM 9:00 AM 9:30 AM 10:00 AM 10:30 AM 11:00 AM 11:30 AM 12:00 PM 12…" at bounding box center [638, 107] width 1166 height 887
select select "60885"
select select "tentative"
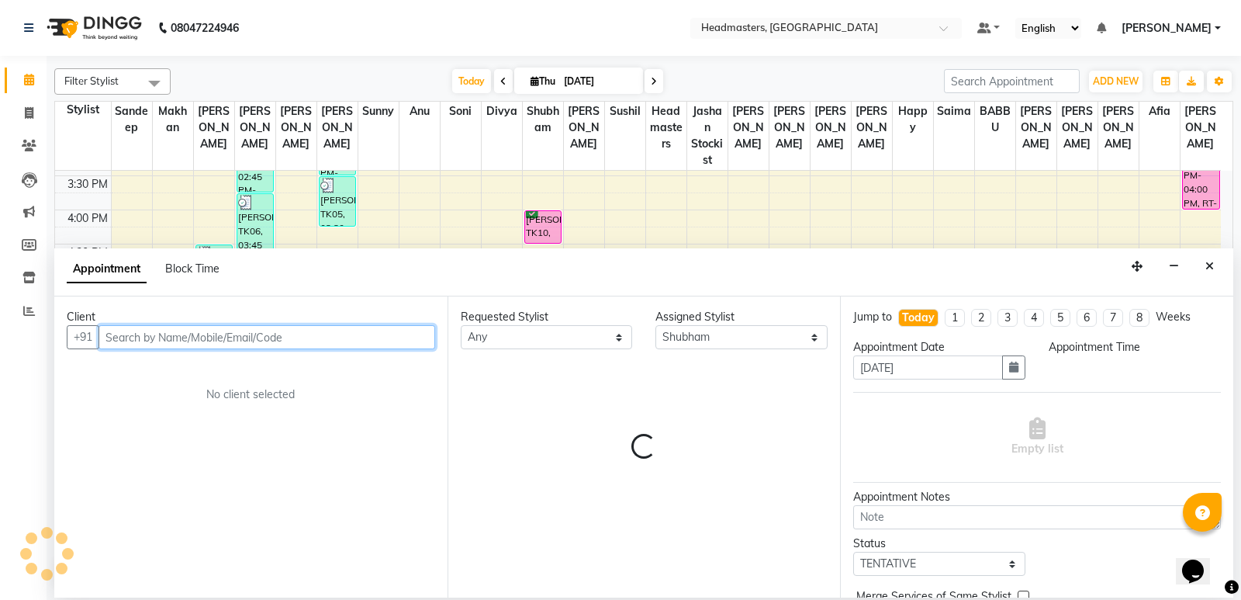
select select "1005"
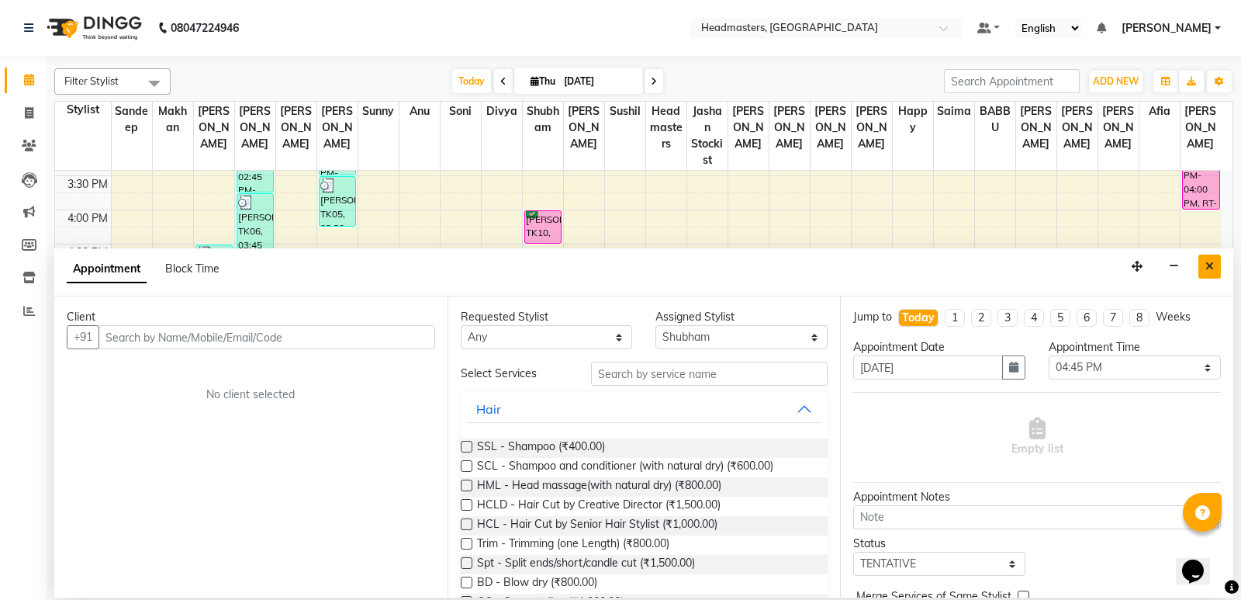
click at [760, 261] on icon "Close" at bounding box center [1210, 266] width 9 height 11
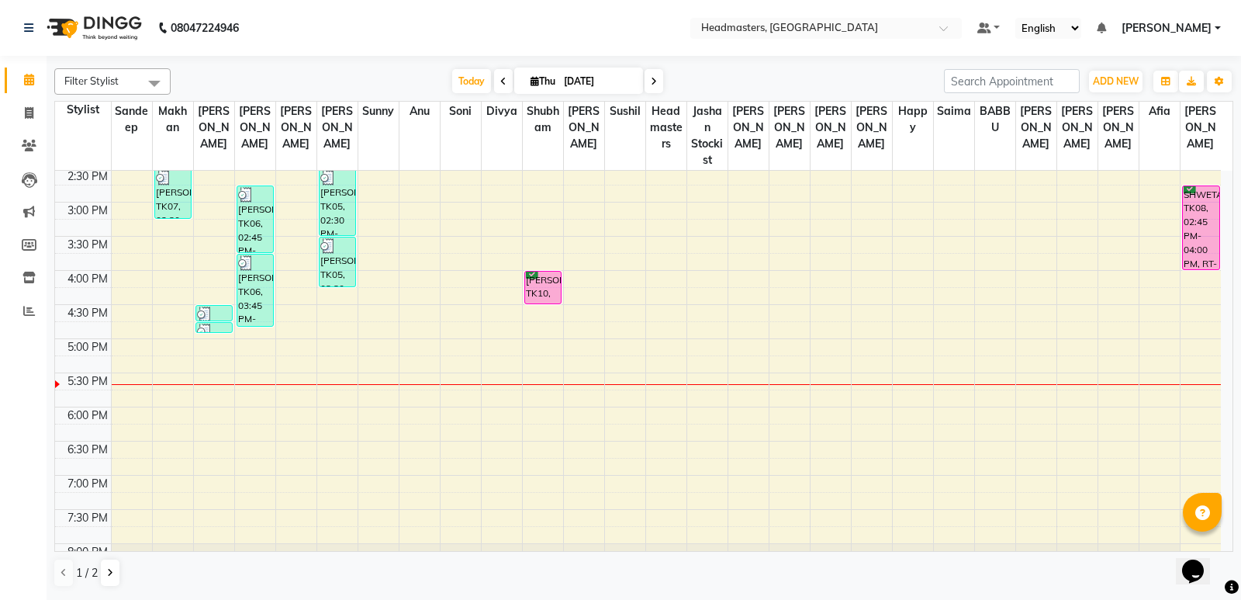
scroll to position [351, 0]
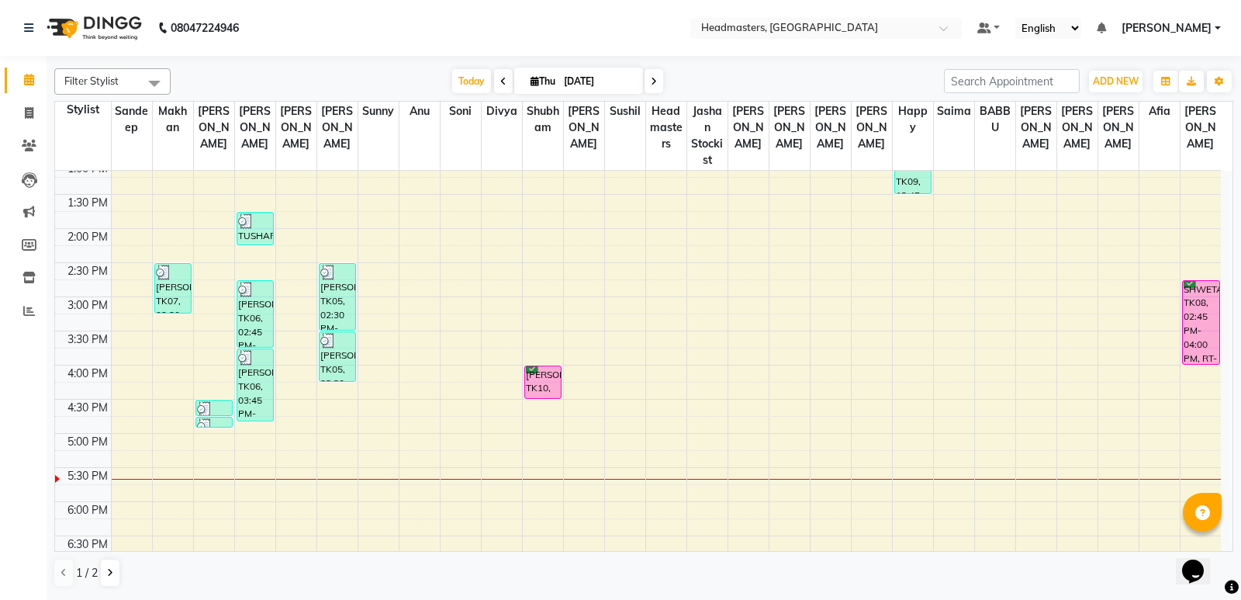
click at [543, 378] on div "[PERSON_NAME], TK10, 04:00 PM-04:30 PM, SSL - Shampoo" at bounding box center [543, 382] width 36 height 32
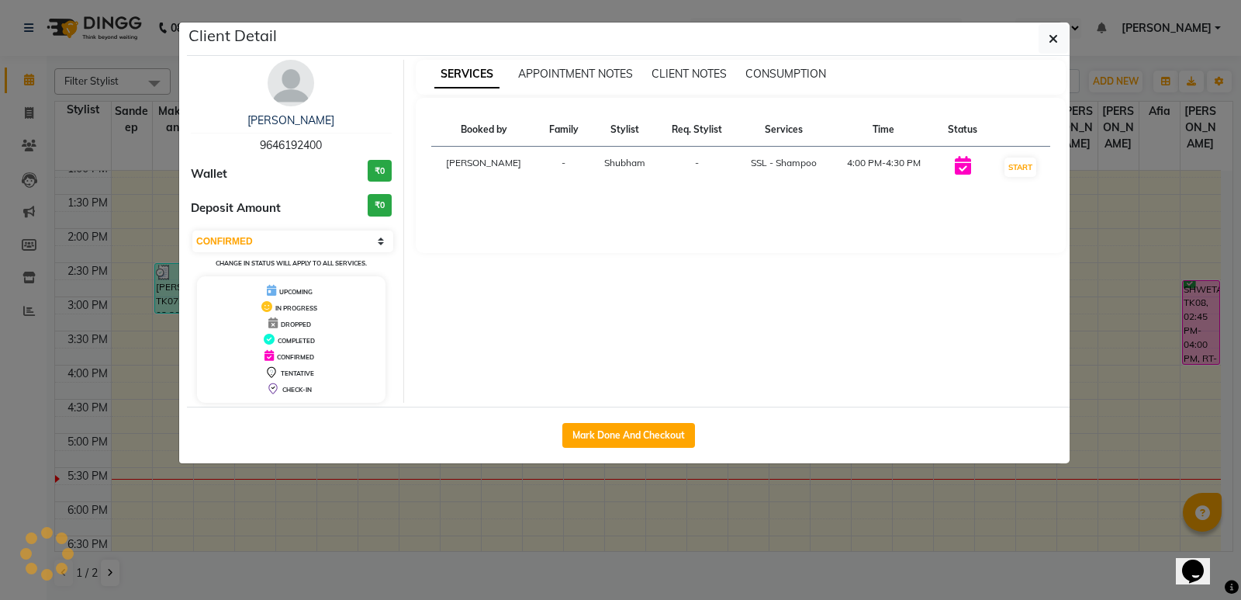
select select "3"
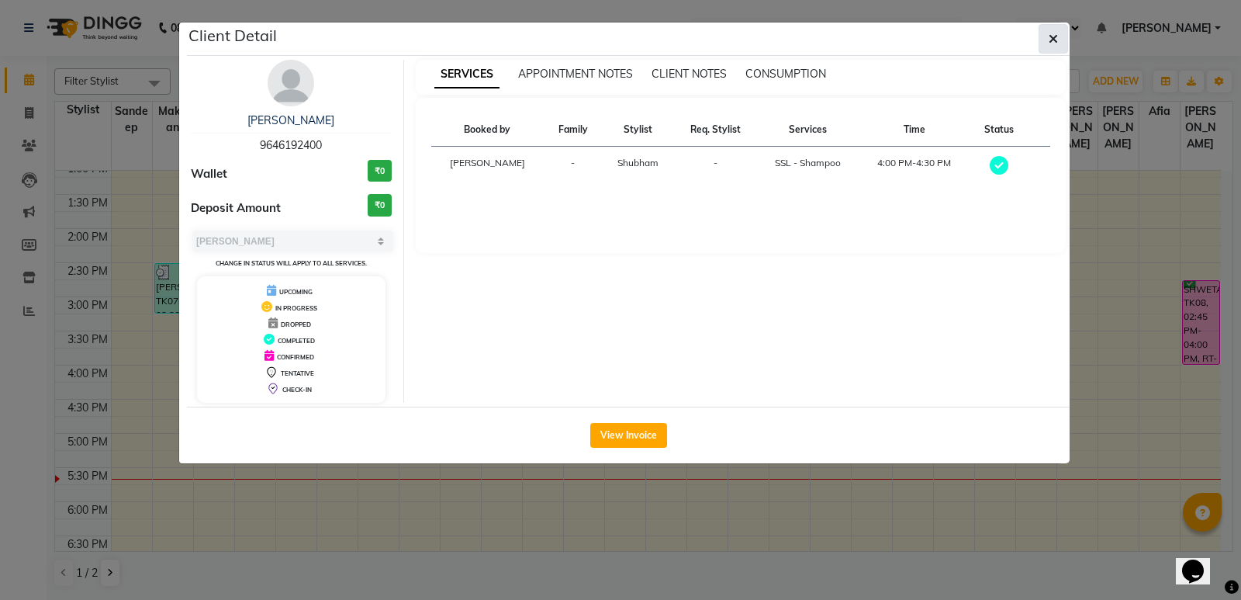
click at [760, 35] on button "button" at bounding box center [1053, 38] width 29 height 29
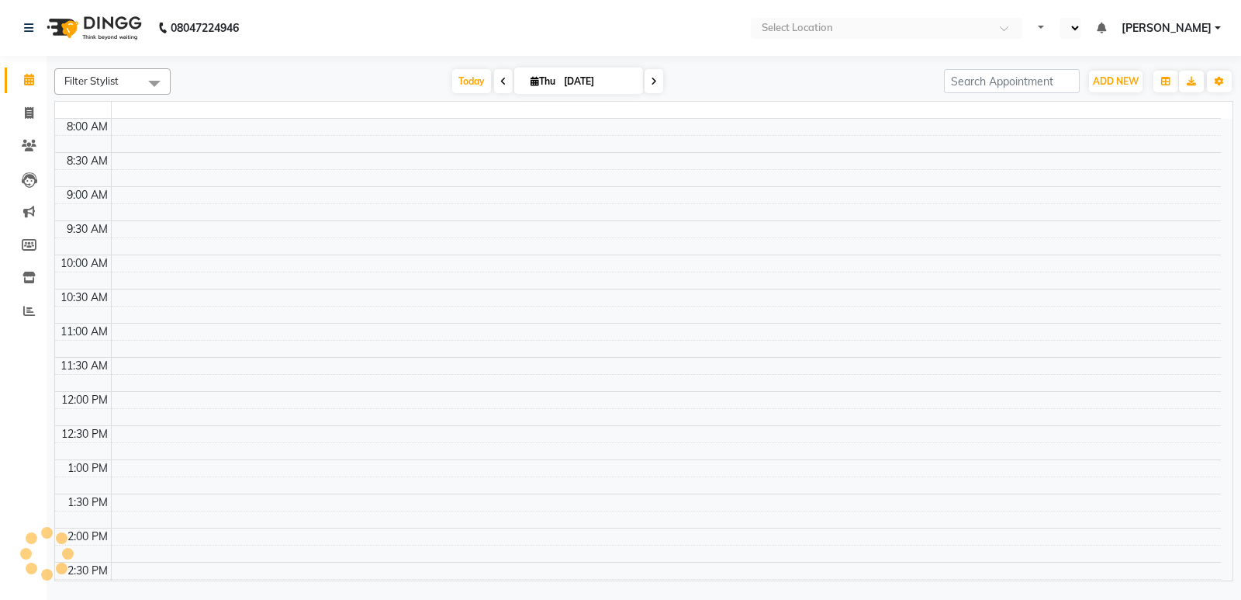
select select "en"
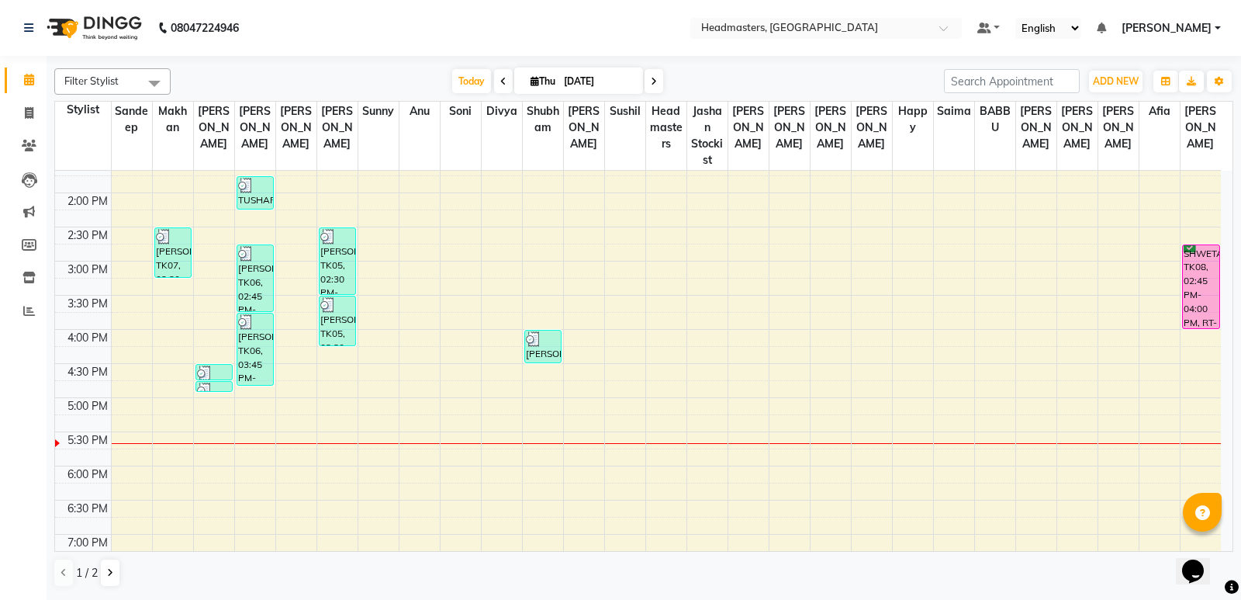
scroll to position [388, 0]
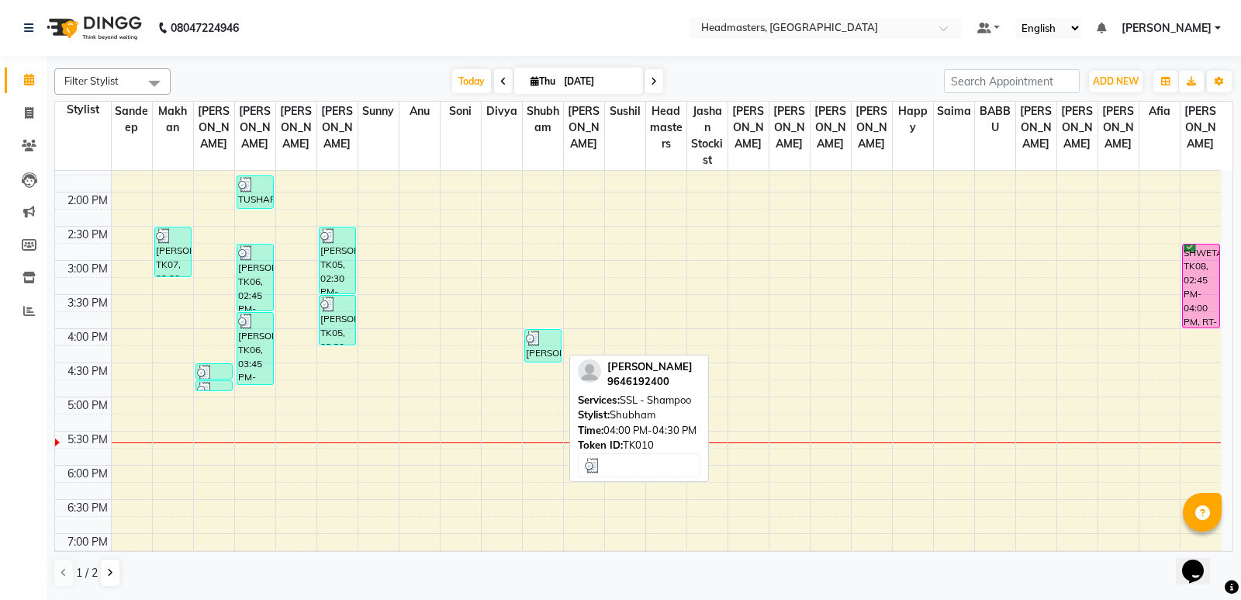
click at [553, 356] on div "[PERSON_NAME], TK10, 04:00 PM-04:30 PM, SSL - Shampoo" at bounding box center [543, 346] width 36 height 32
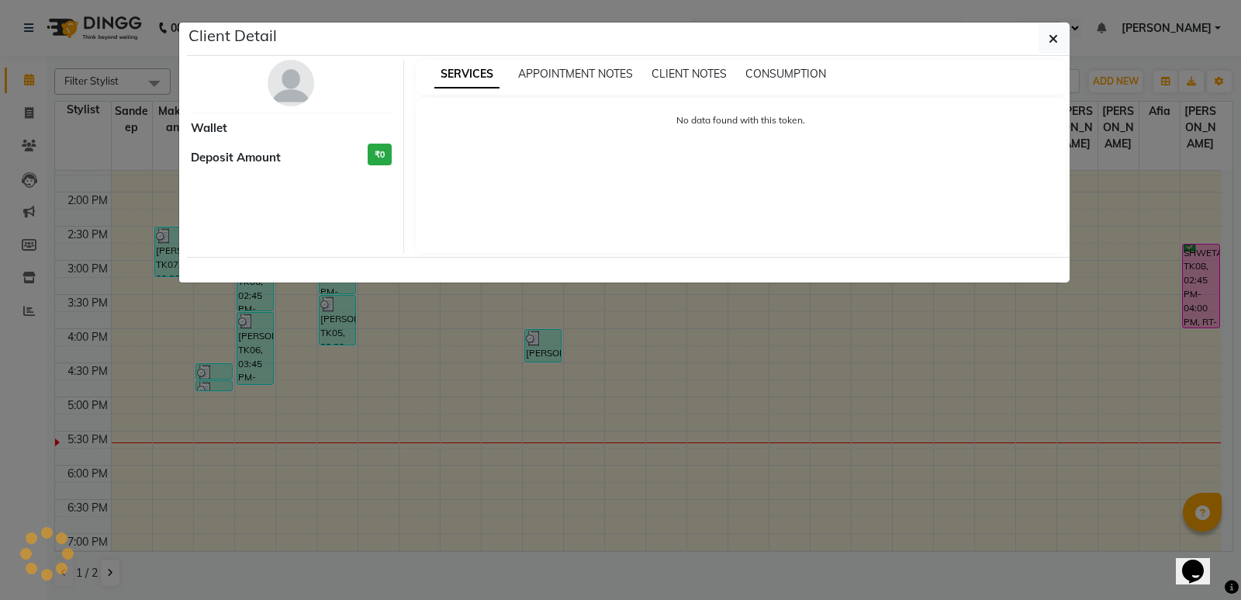
select select "3"
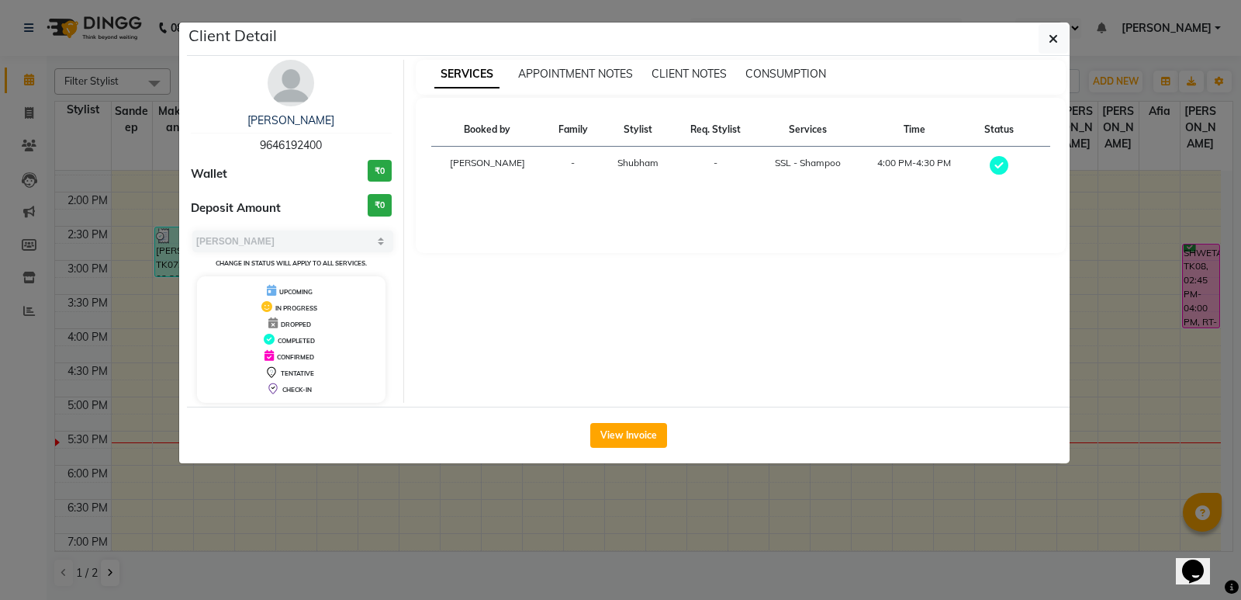
click at [483, 495] on ngb-modal-window "Client Detail [PERSON_NAME] 9646192400 Wallet ₹0 Deposit Amount ₹0 Select MARK …" at bounding box center [620, 300] width 1241 height 600
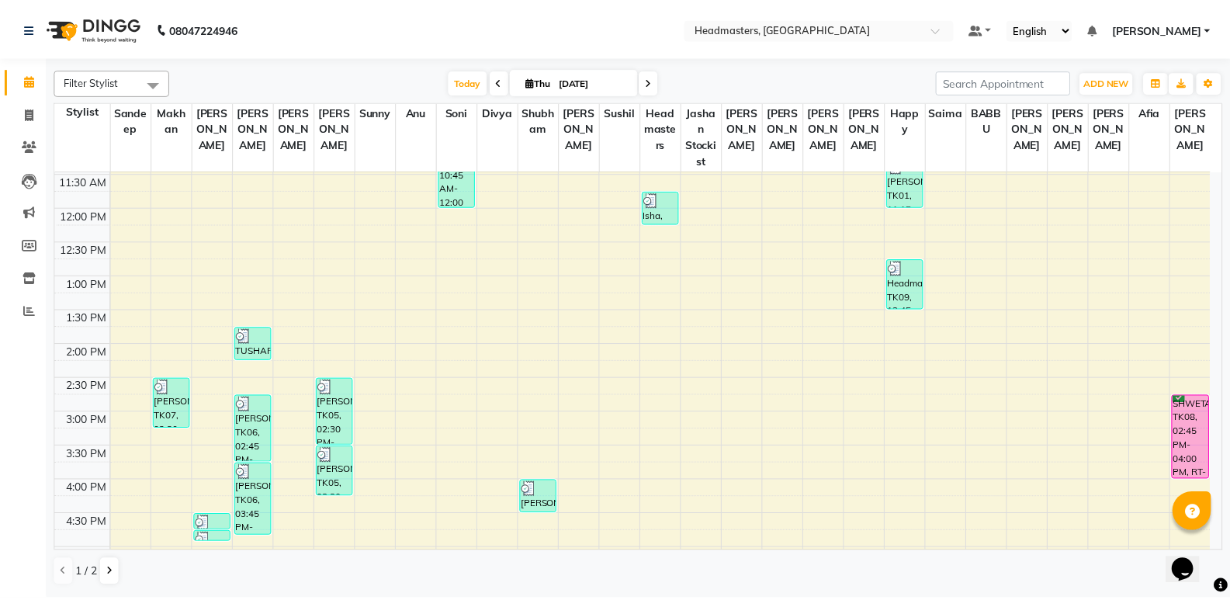
scroll to position [233, 0]
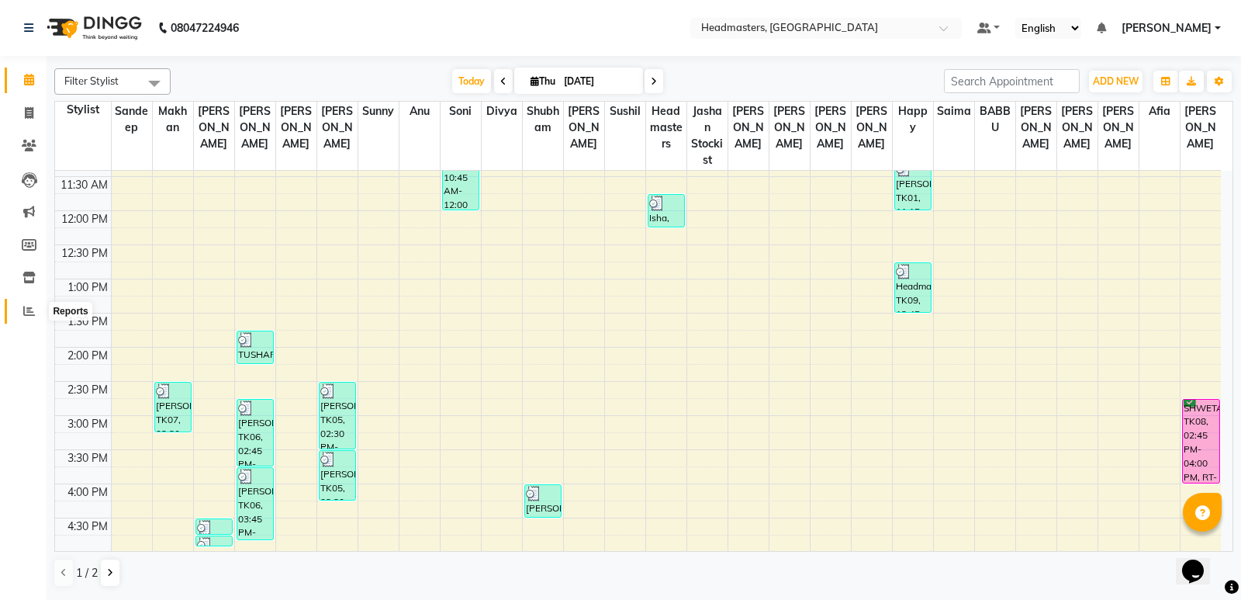
click at [41, 314] on span at bounding box center [29, 312] width 27 height 18
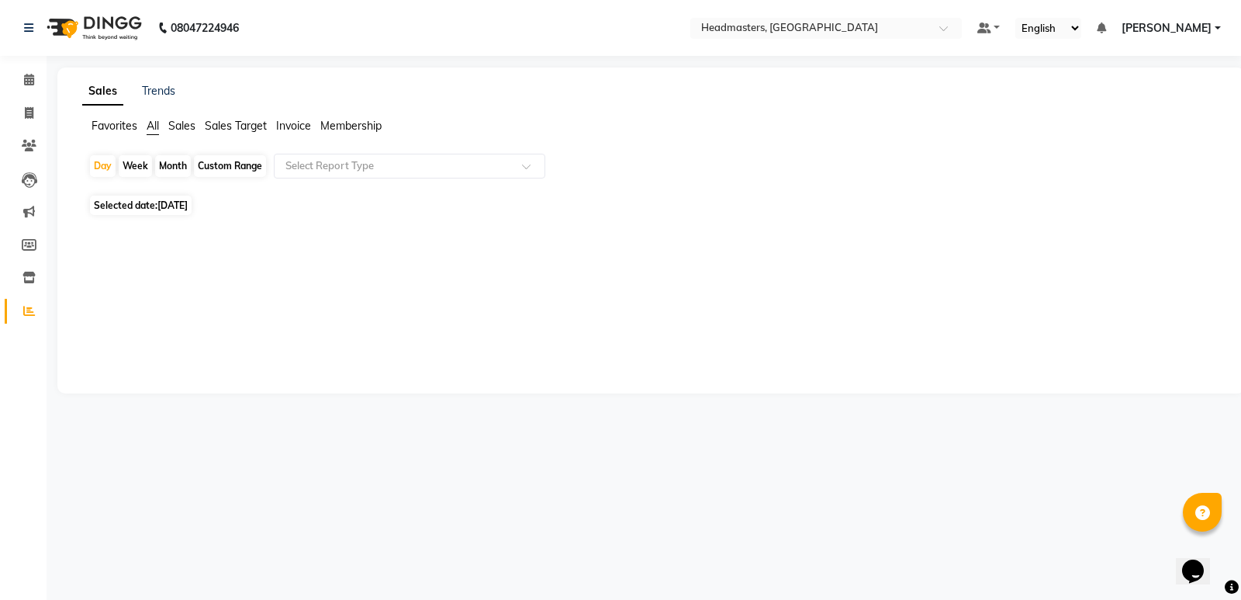
click at [188, 209] on span "[DATE]" at bounding box center [172, 205] width 30 height 12
select select "9"
select select "2025"
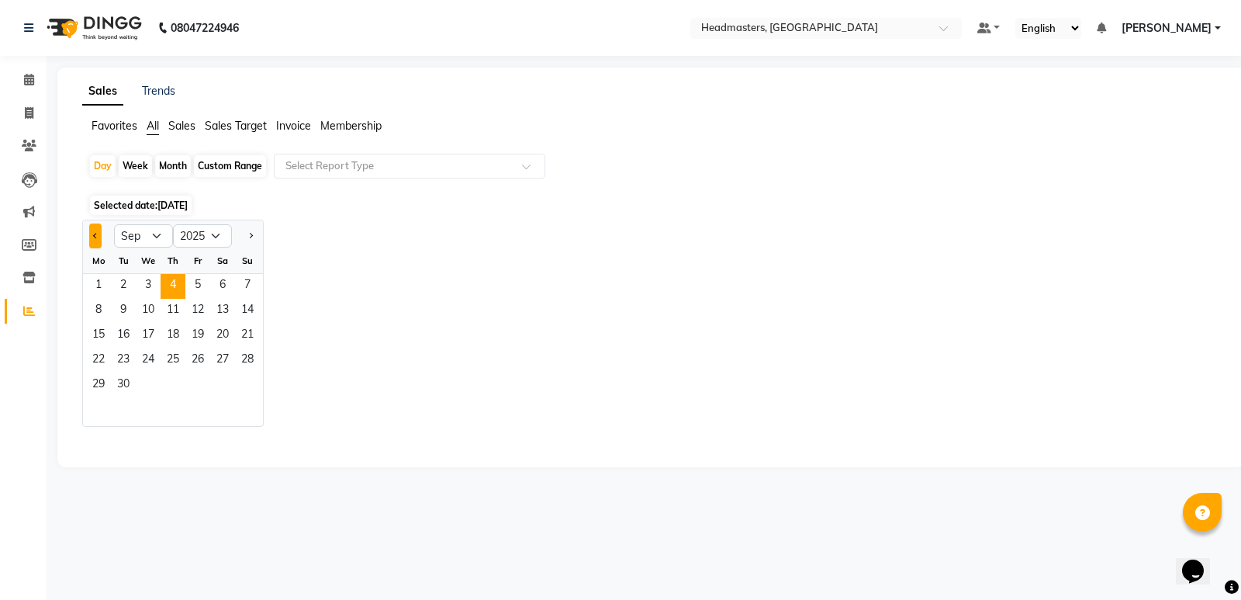
click at [95, 235] on span "Previous month" at bounding box center [95, 234] width 5 height 5
select select "8"
click at [252, 358] on span "24" at bounding box center [247, 360] width 25 height 25
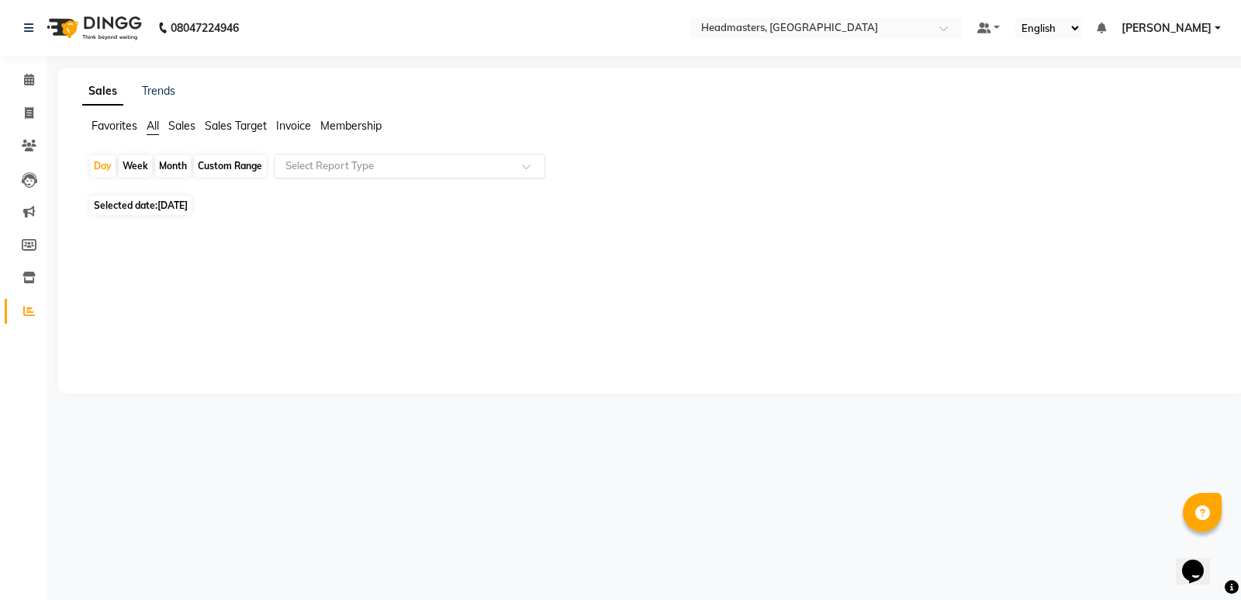
click at [346, 165] on input "text" at bounding box center [393, 166] width 223 height 16
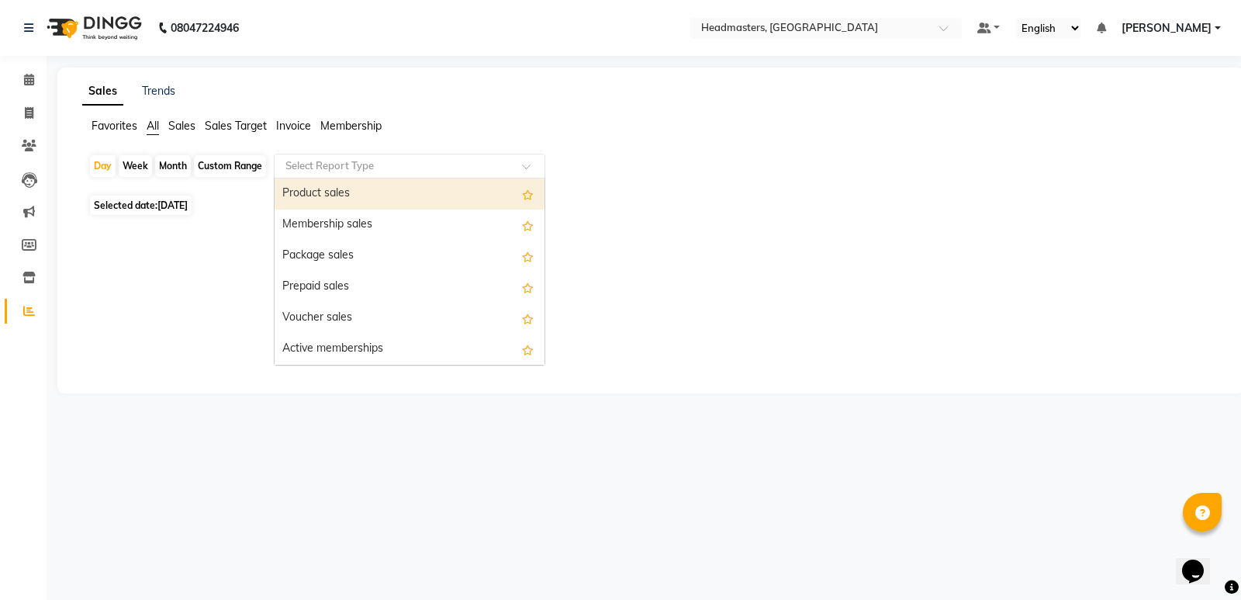
click at [355, 198] on div "Product sales" at bounding box center [410, 193] width 270 height 31
select select "csv"
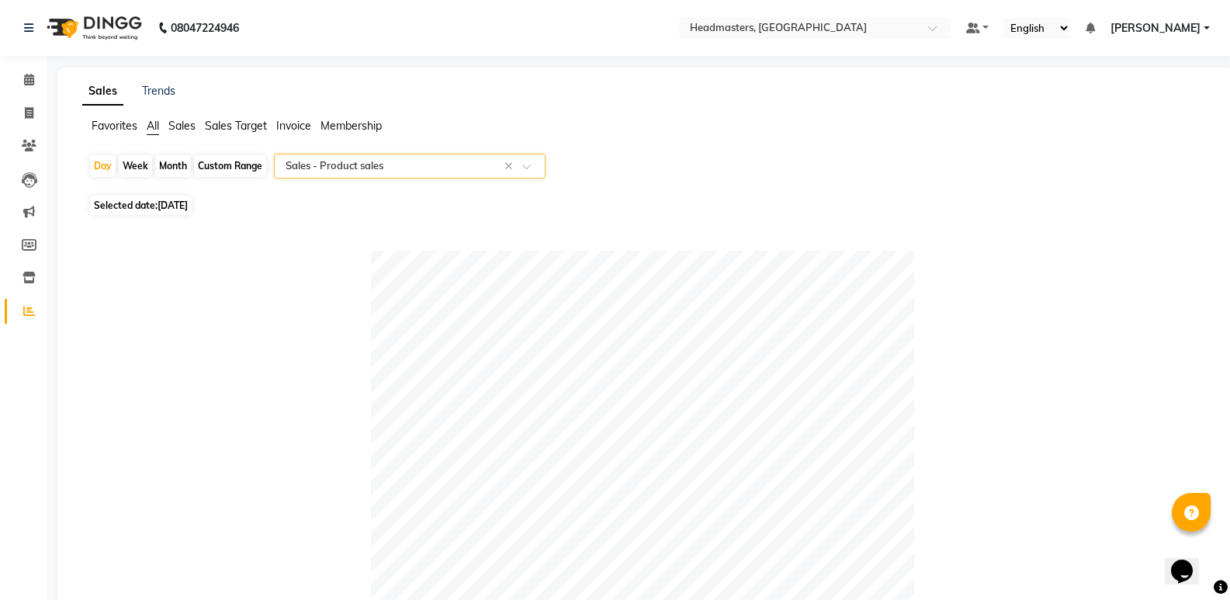
click at [178, 201] on span "[DATE]" at bounding box center [172, 205] width 30 height 12
select select "8"
select select "2025"
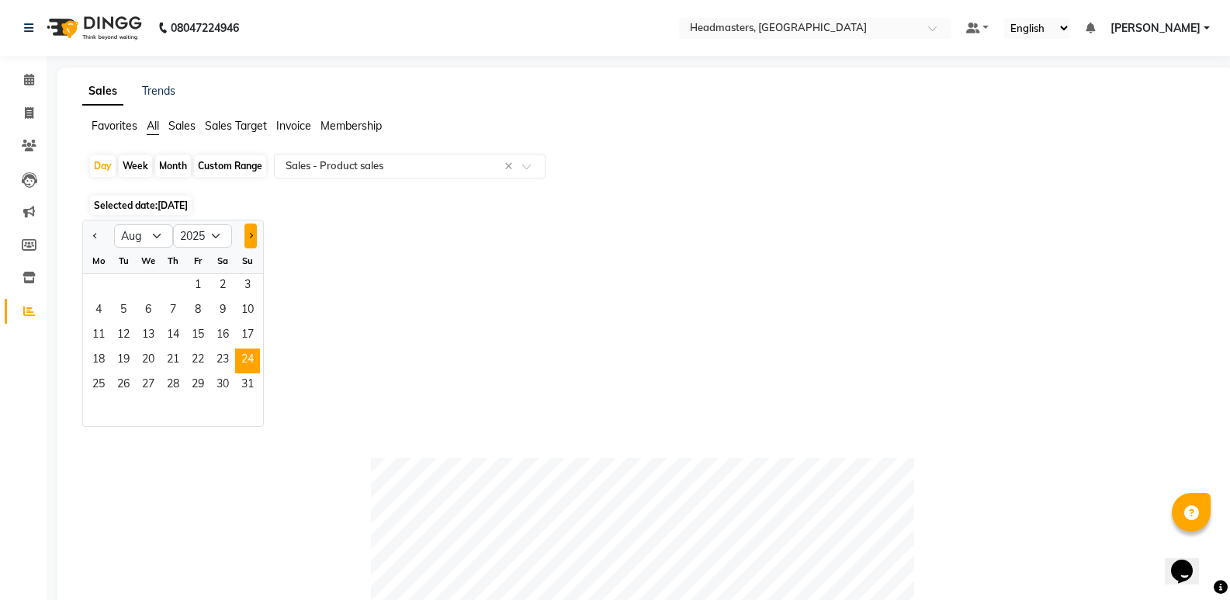
click at [251, 237] on span "Next month" at bounding box center [249, 234] width 5 height 5
select select "9"
click at [165, 273] on div "Mo Tu We Th Fr Sa Su" at bounding box center [173, 261] width 180 height 26
click at [146, 276] on span "3" at bounding box center [148, 286] width 25 height 25
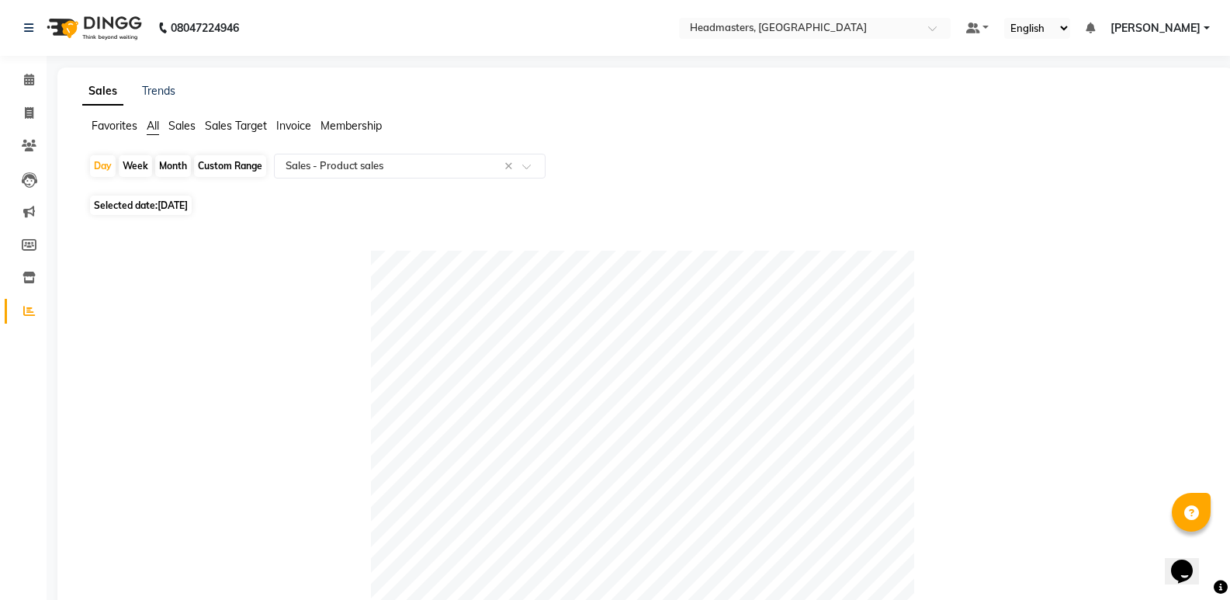
click at [188, 200] on span "[DATE]" at bounding box center [172, 205] width 30 height 12
select select "9"
select select "2025"
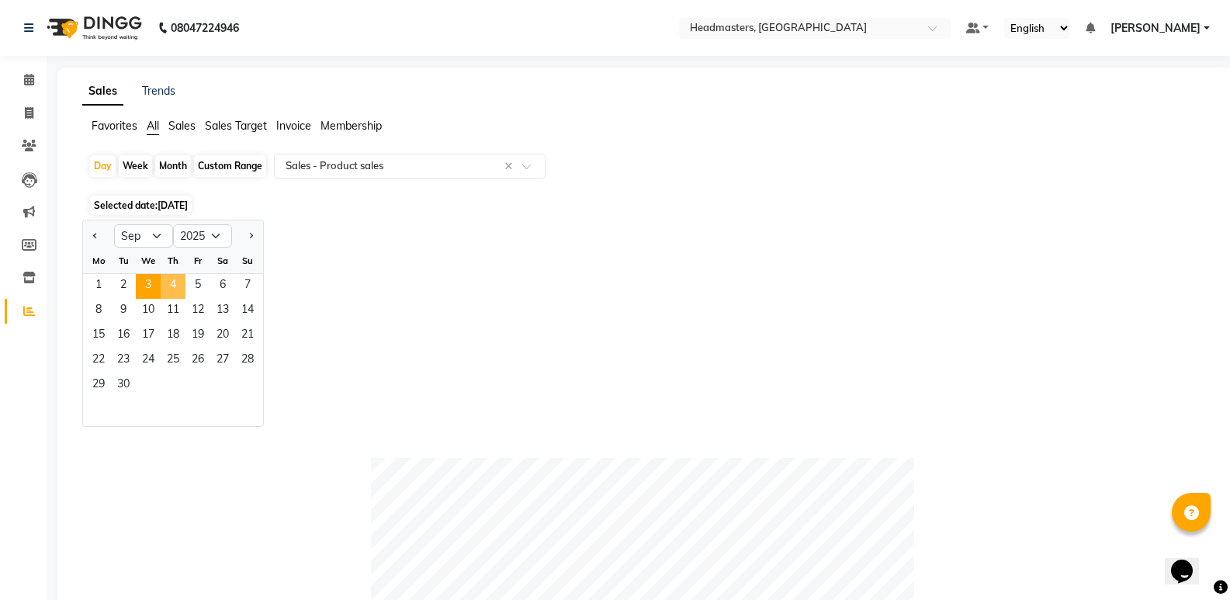
click at [178, 283] on span "4" at bounding box center [173, 286] width 25 height 25
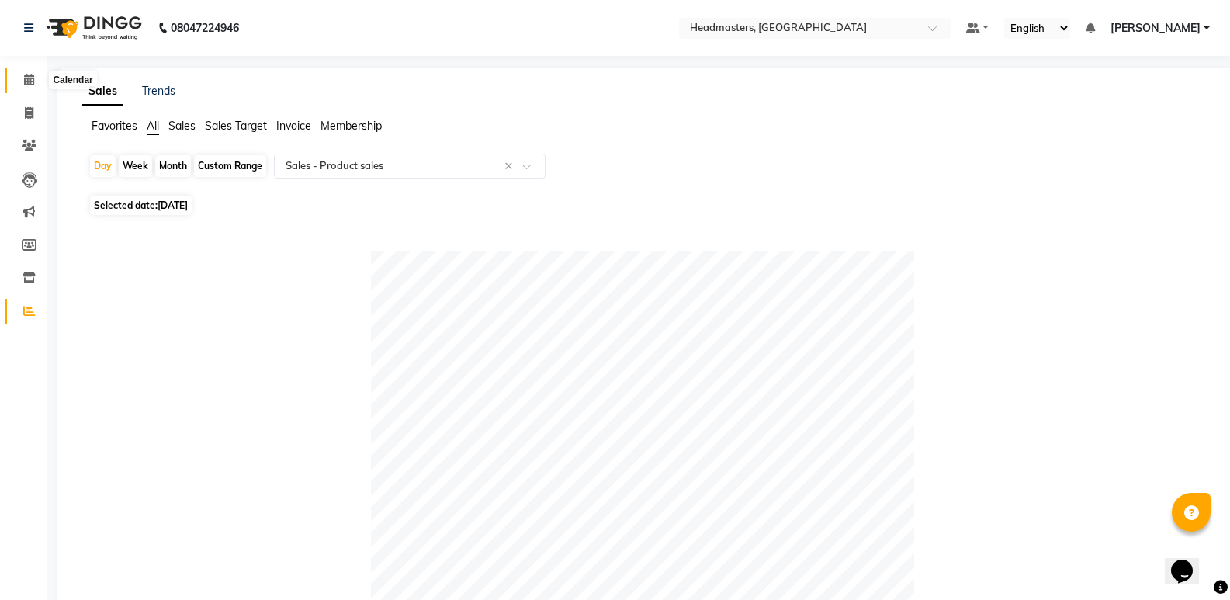
click at [36, 79] on span at bounding box center [29, 80] width 27 height 18
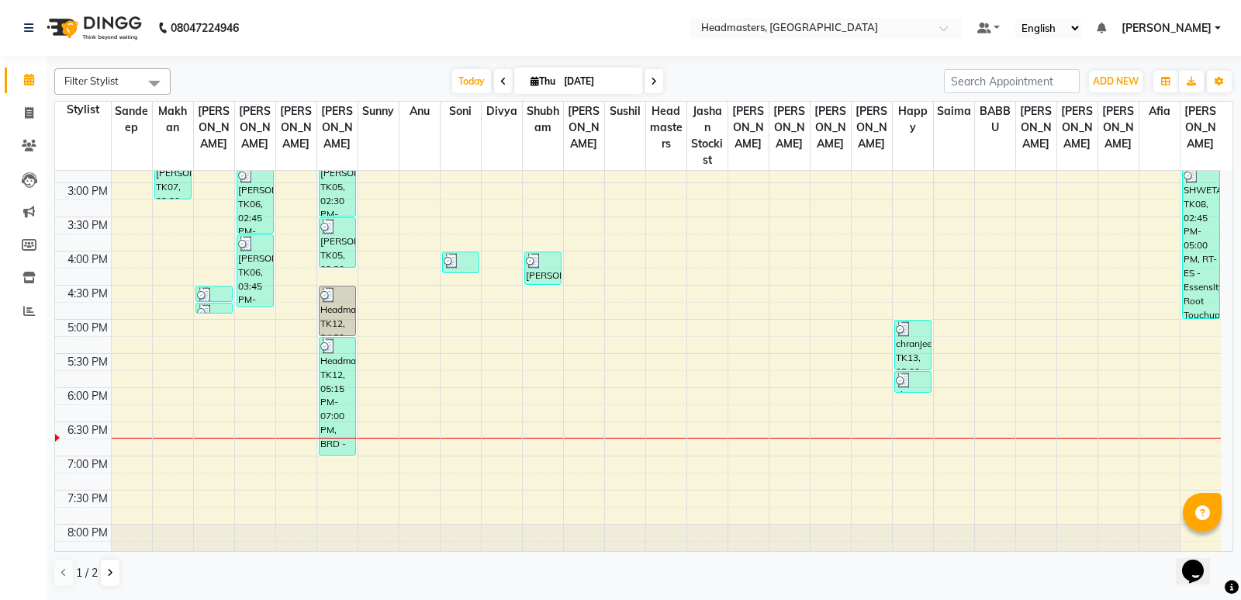
scroll to position [507, 0]
